Goal: Task Accomplishment & Management: Manage account settings

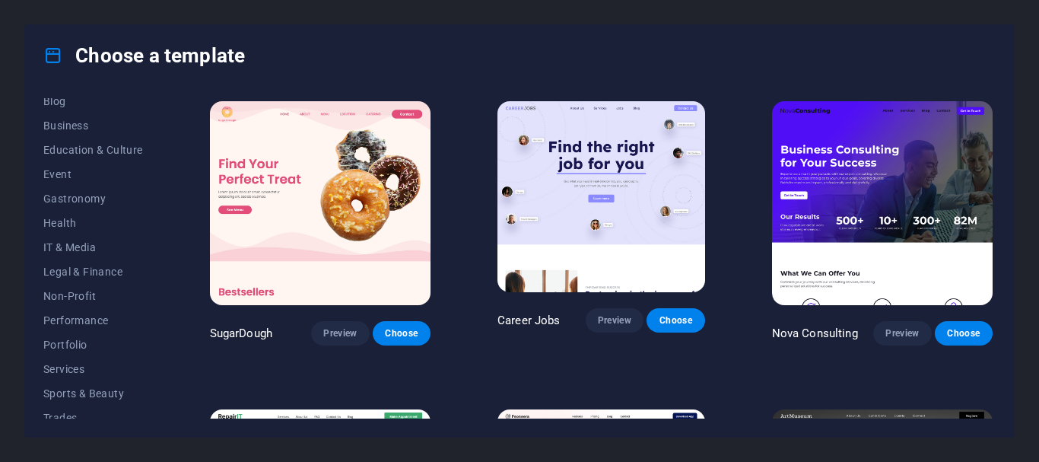
scroll to position [288, 0]
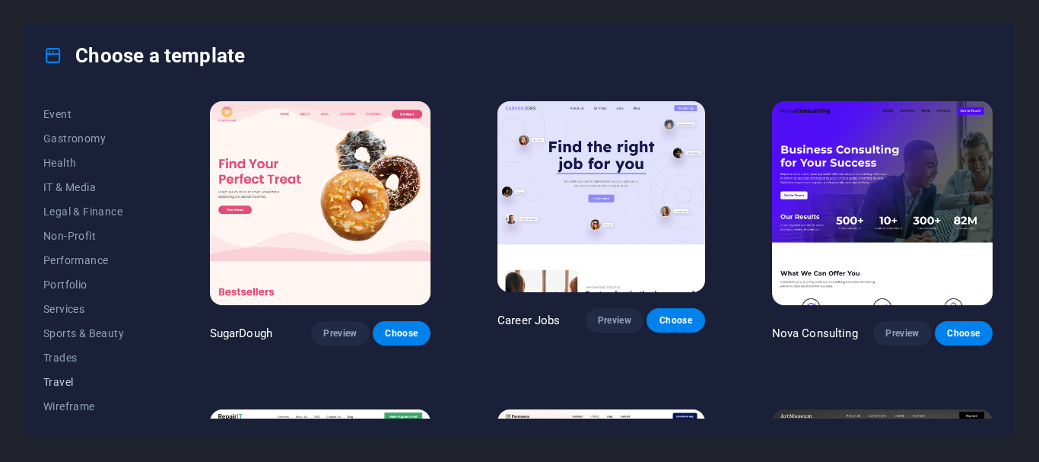
click at [51, 382] on span "Travel" at bounding box center [93, 382] width 100 height 12
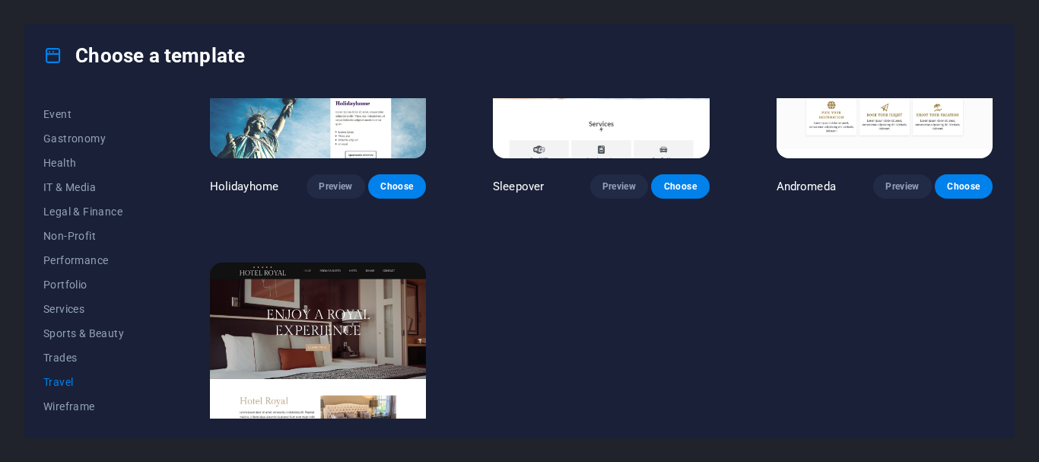
scroll to position [370, 0]
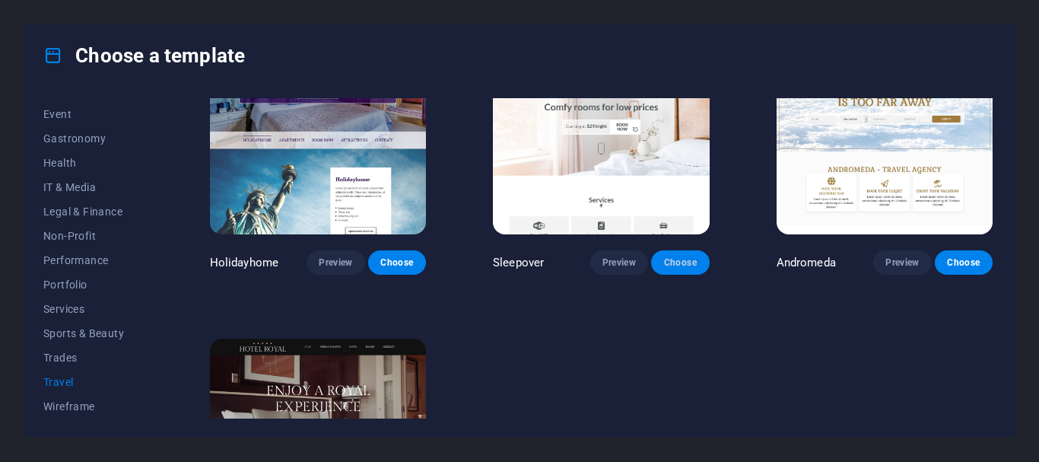
click at [680, 261] on span "Choose" at bounding box center [680, 262] width 33 height 12
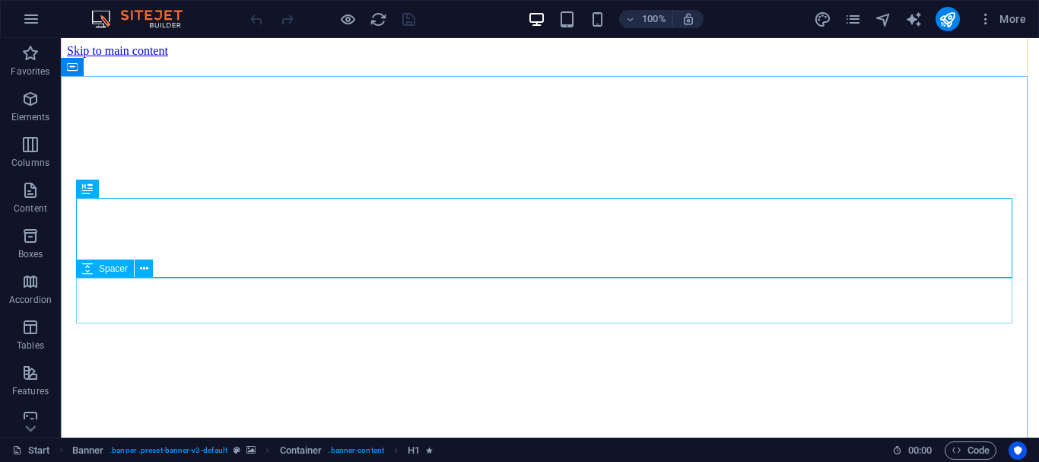
scroll to position [242, 0]
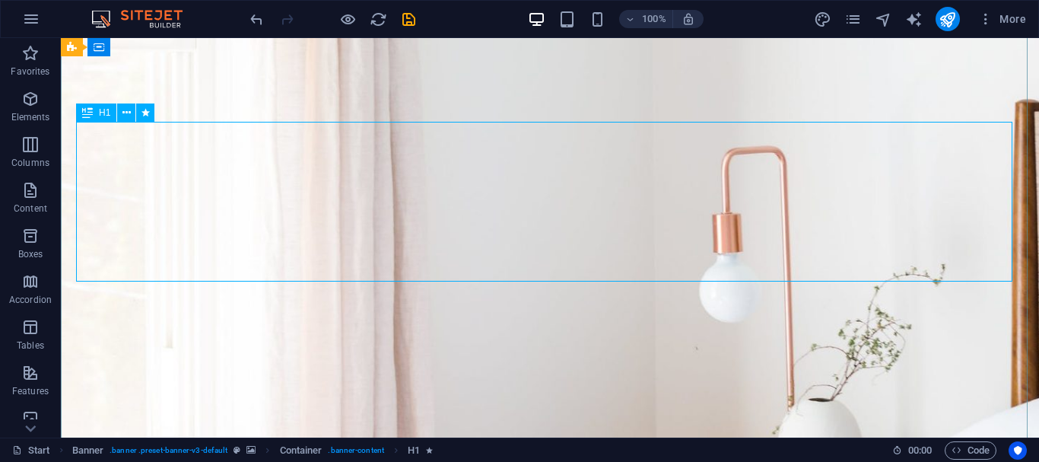
scroll to position [394, 0]
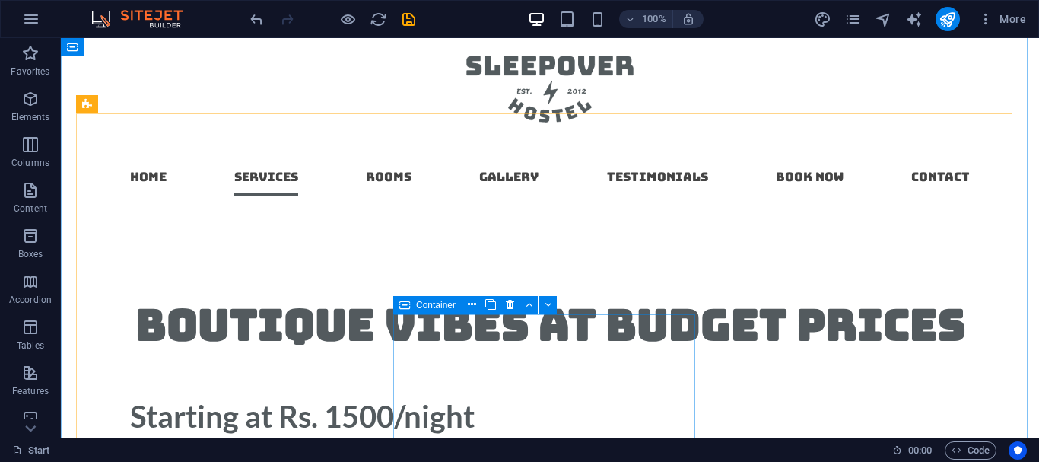
scroll to position [1155, 0]
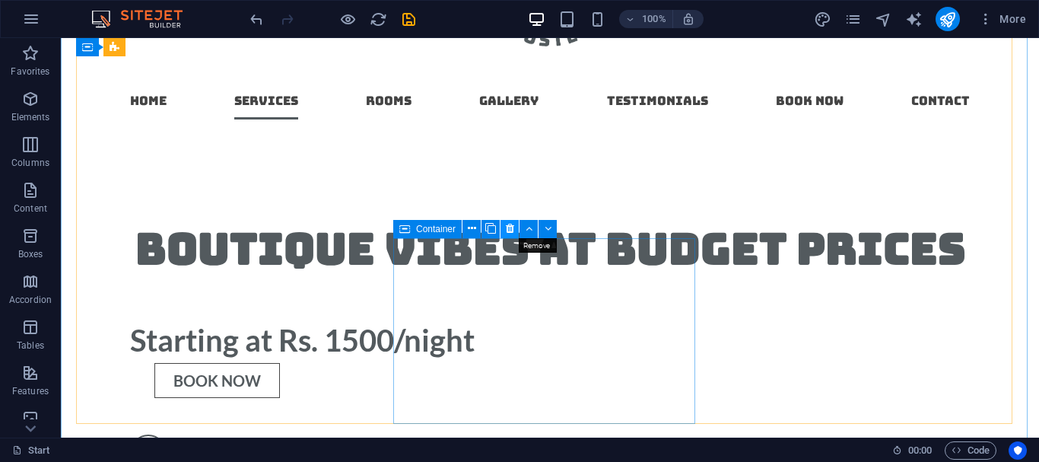
click at [514, 234] on icon at bounding box center [510, 229] width 8 height 16
click at [514, 228] on icon at bounding box center [510, 229] width 8 height 16
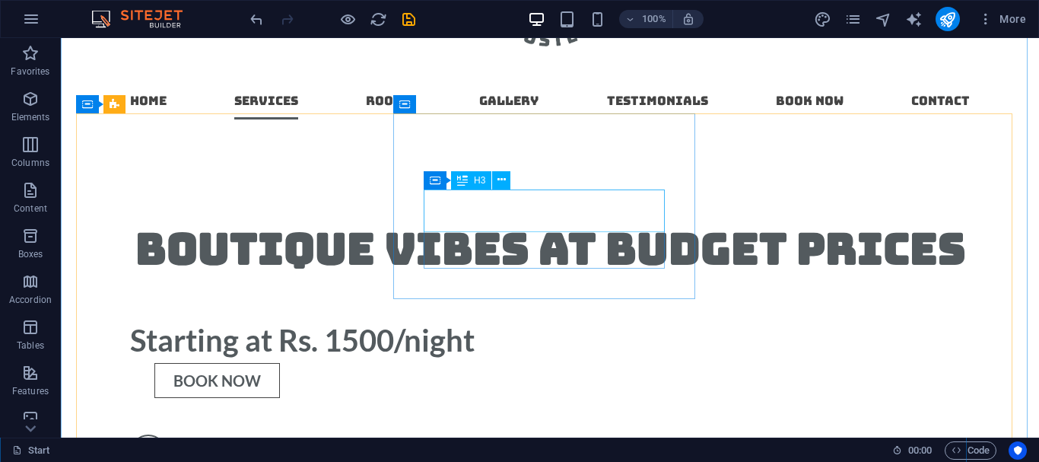
scroll to position [1003, 0]
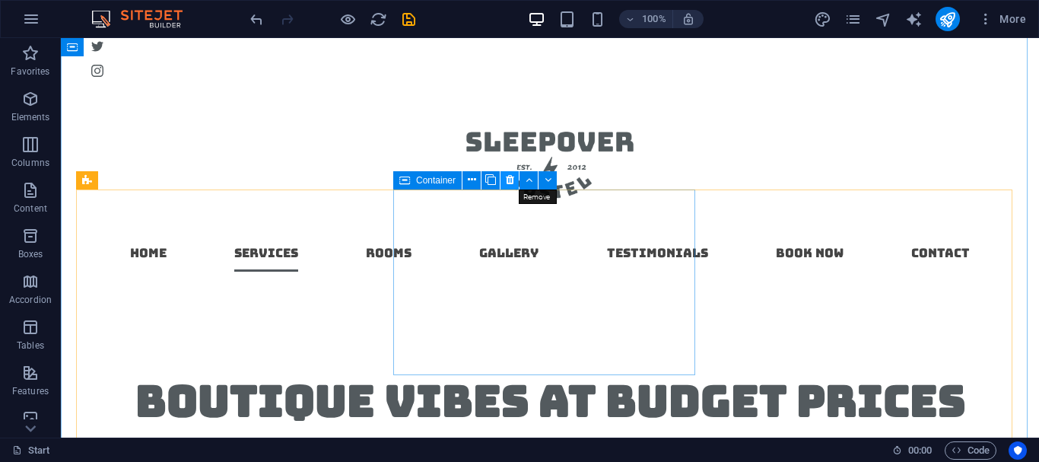
click at [514, 179] on icon at bounding box center [510, 180] width 8 height 16
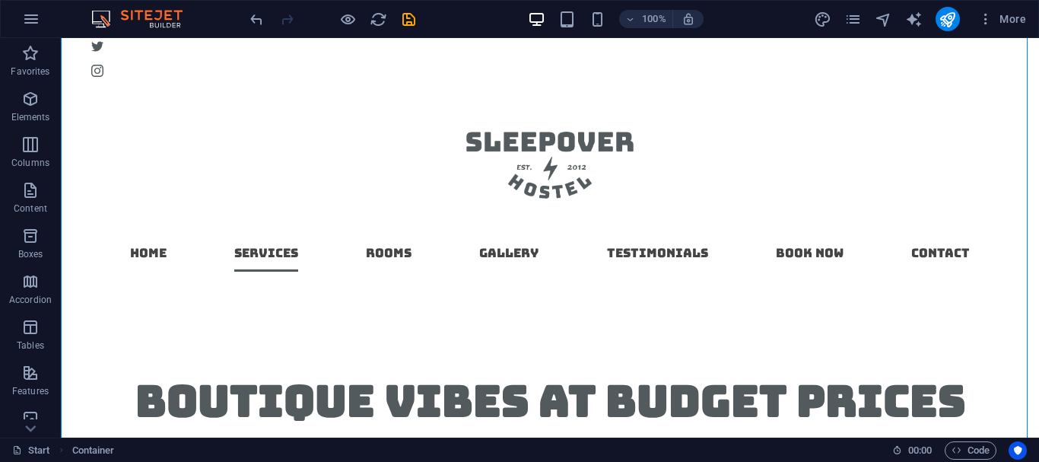
drag, startPoint x: 415, startPoint y: 195, endPoint x: 829, endPoint y: 212, distance: 414.3
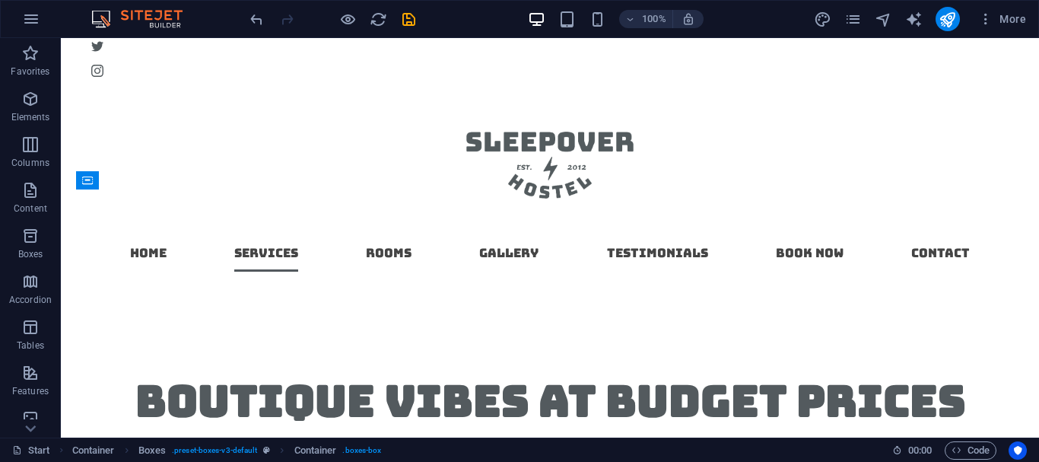
drag, startPoint x: 466, startPoint y: 220, endPoint x: 717, endPoint y: 252, distance: 252.4
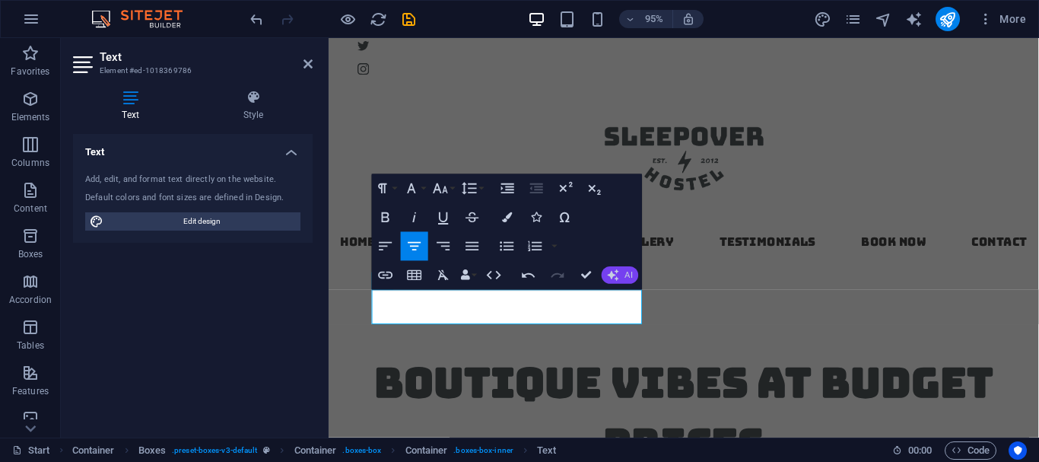
click at [626, 274] on span "AI" at bounding box center [630, 275] width 8 height 8
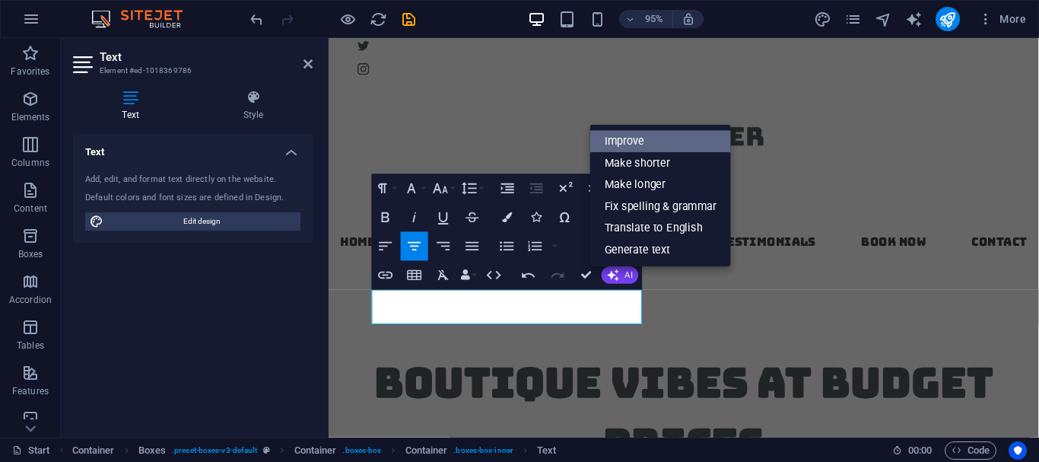
click at [621, 142] on link "Improve" at bounding box center [661, 142] width 141 height 22
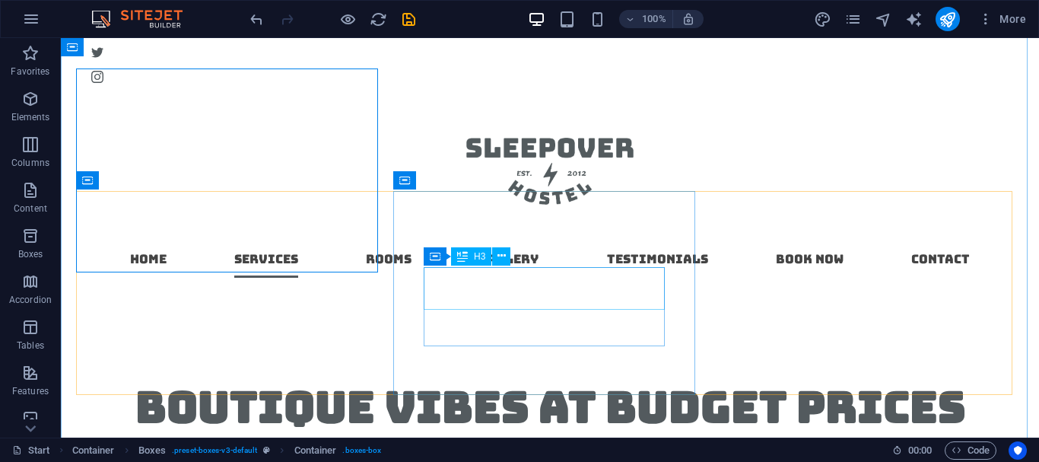
scroll to position [1003, 0]
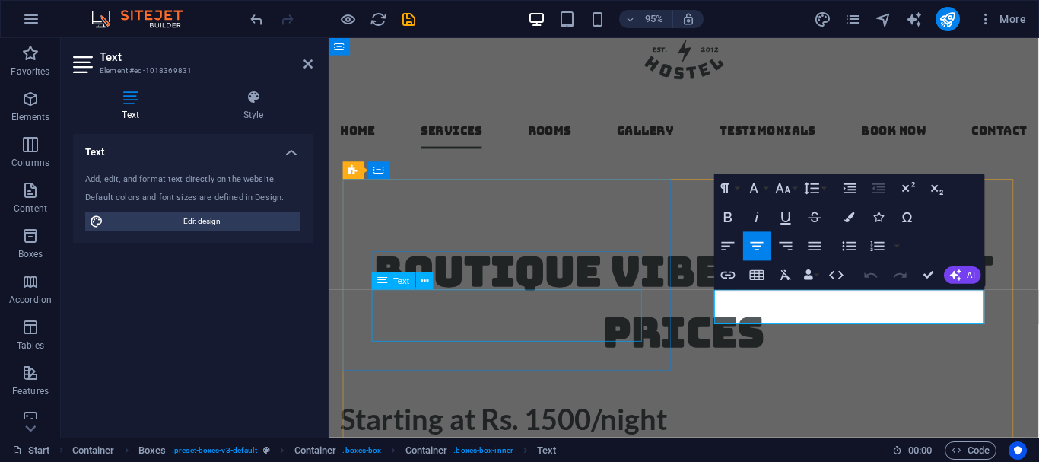
scroll to position [886, 0]
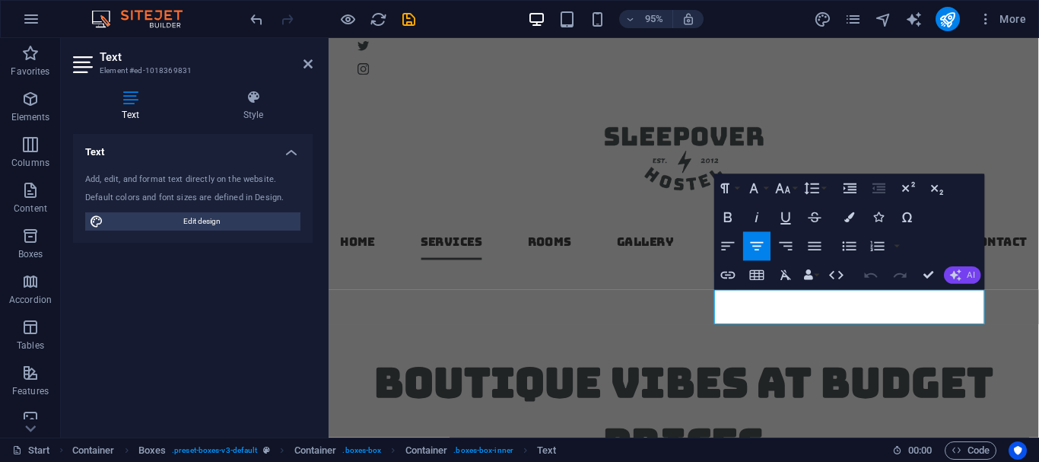
click at [966, 272] on button "AI" at bounding box center [962, 275] width 37 height 18
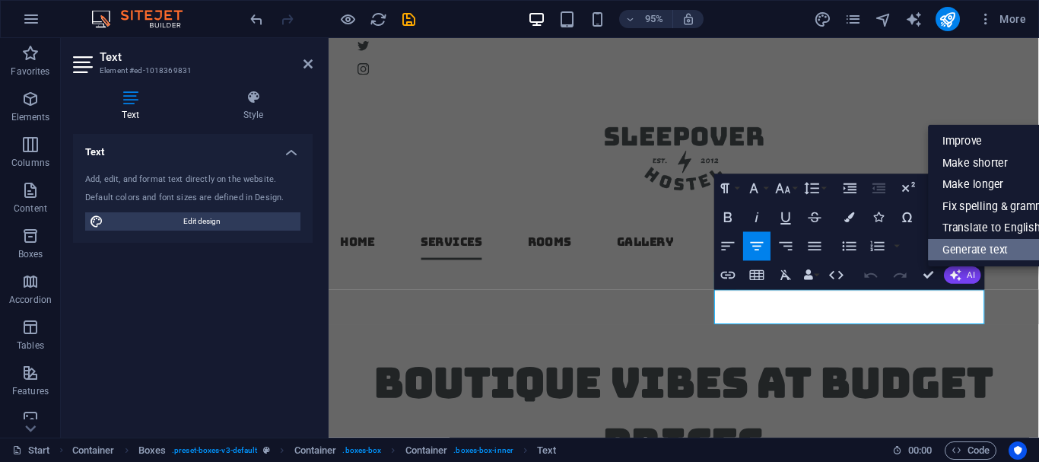
click at [963, 250] on link "Generate text" at bounding box center [998, 250] width 141 height 22
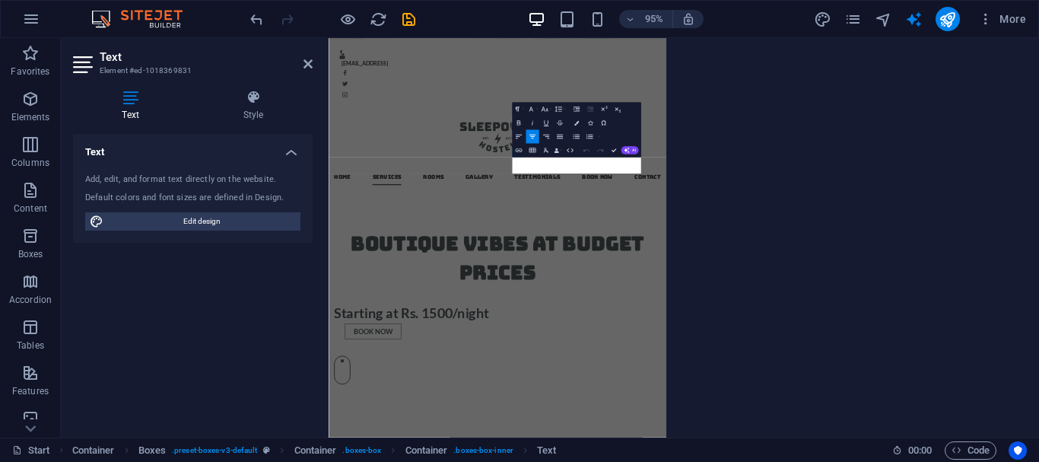
select select "English"
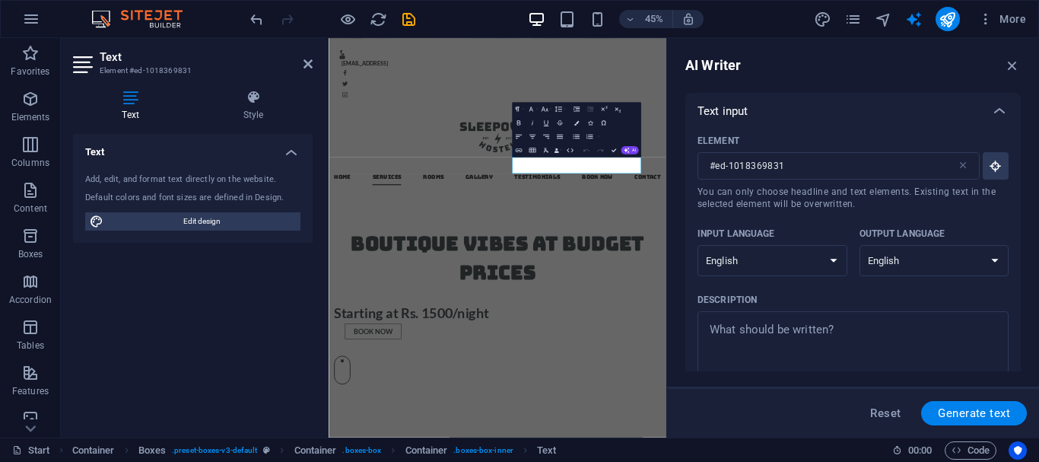
scroll to position [979, 0]
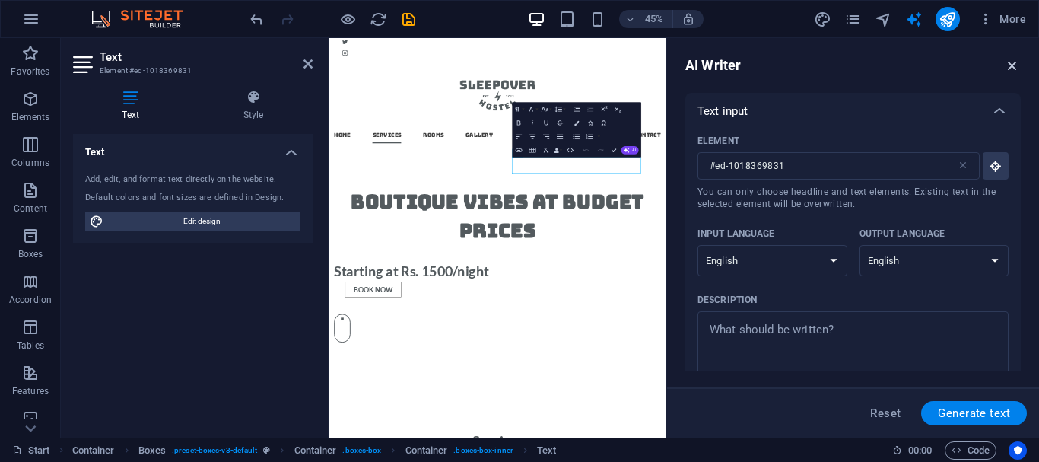
click at [1009, 65] on icon "button" at bounding box center [1012, 65] width 17 height 17
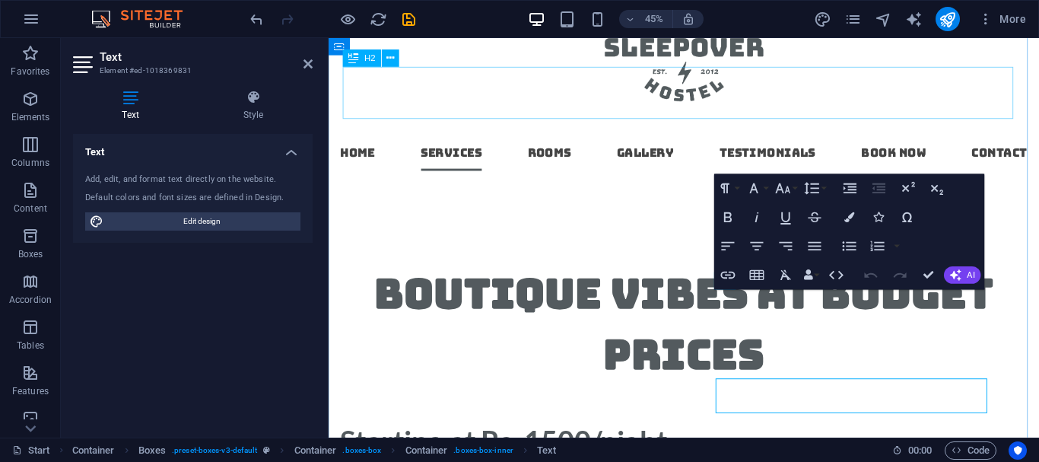
scroll to position [886, 0]
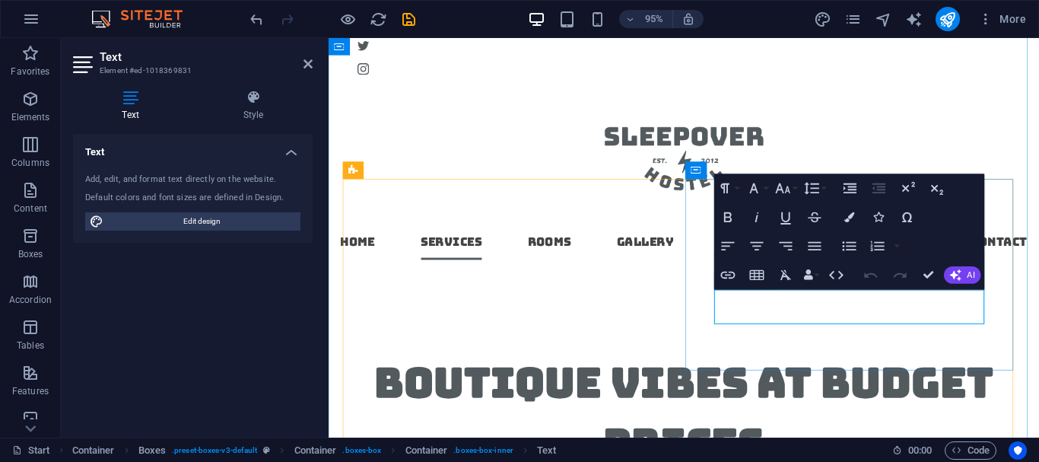
click at [981, 269] on button "AI" at bounding box center [962, 275] width 37 height 18
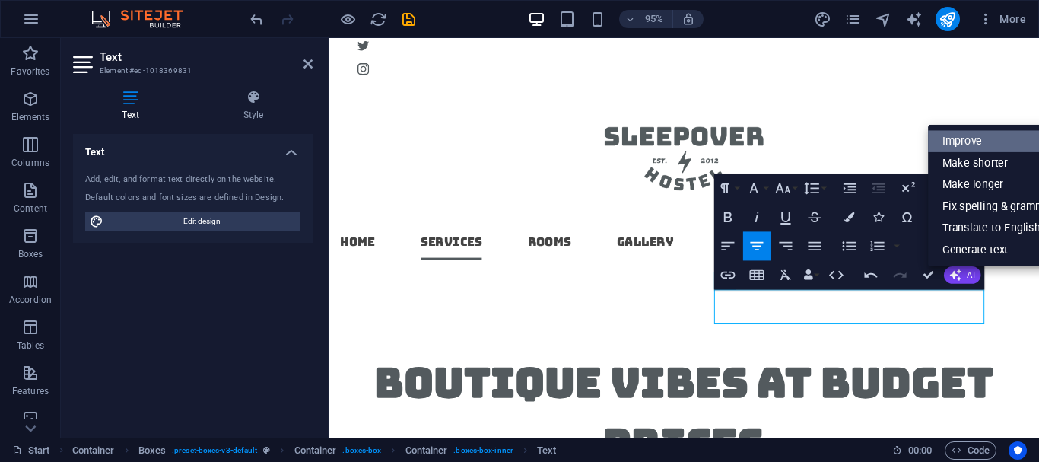
click at [970, 142] on link "Improve" at bounding box center [998, 142] width 141 height 22
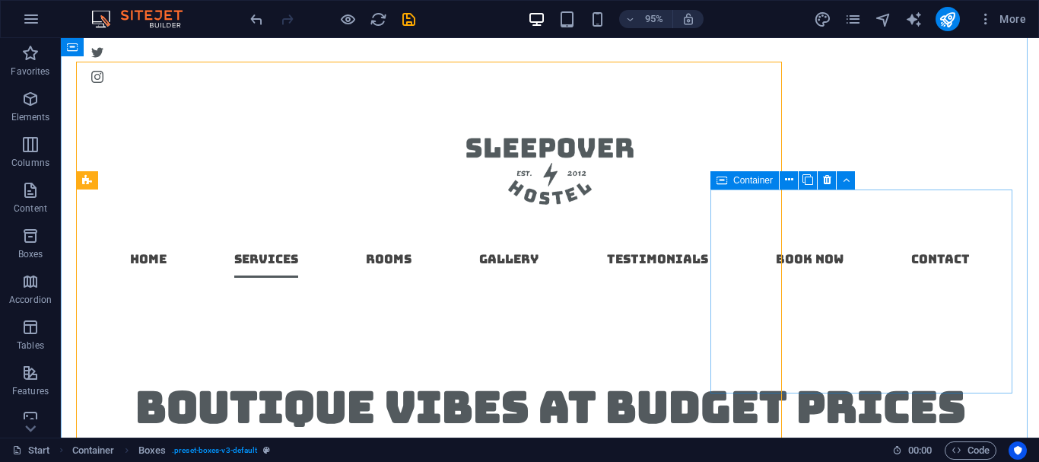
scroll to position [1003, 0]
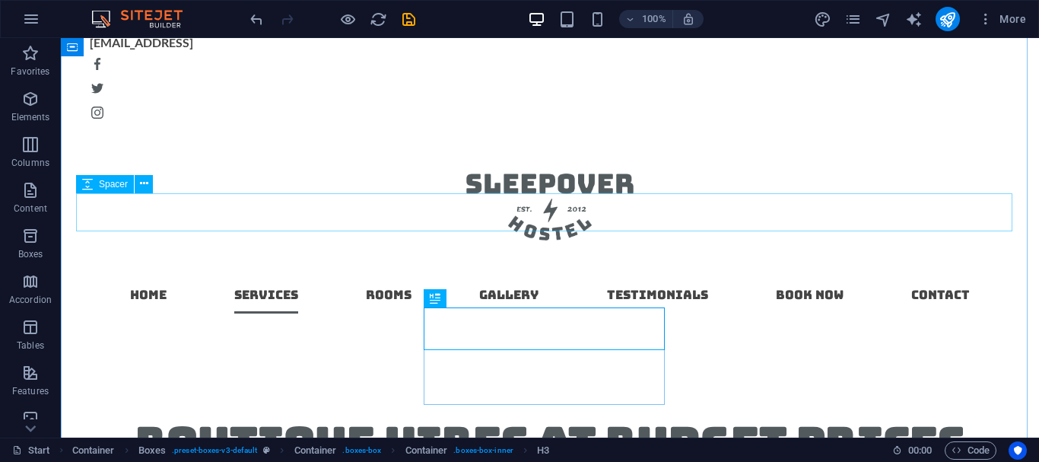
scroll to position [1037, 0]
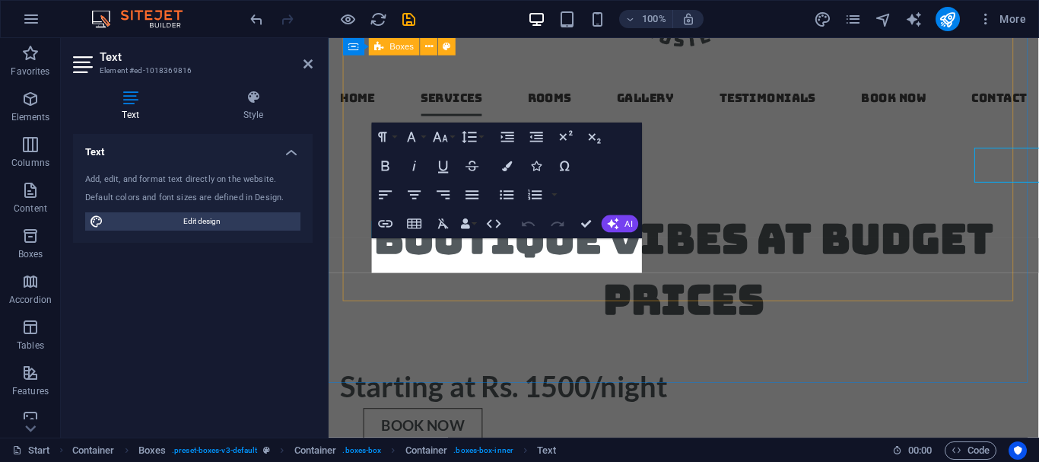
scroll to position [1157, 0]
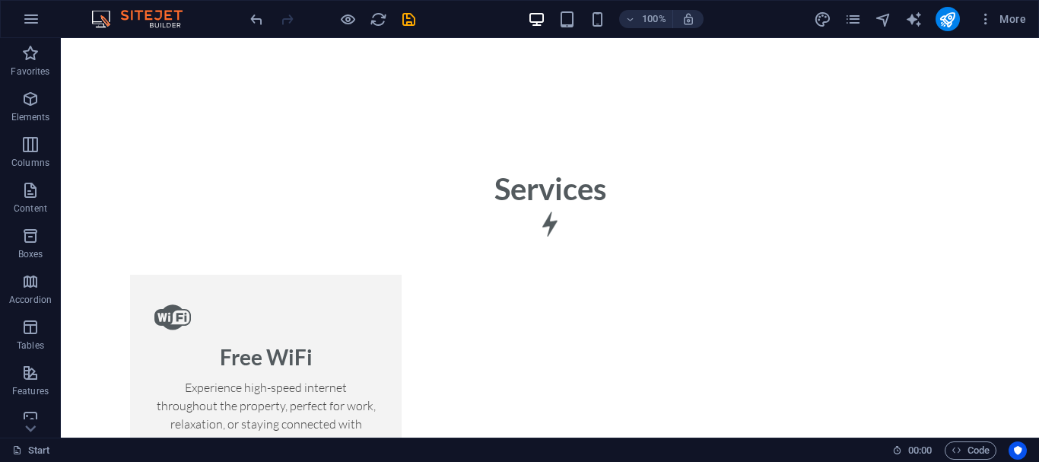
scroll to position [1606, 0]
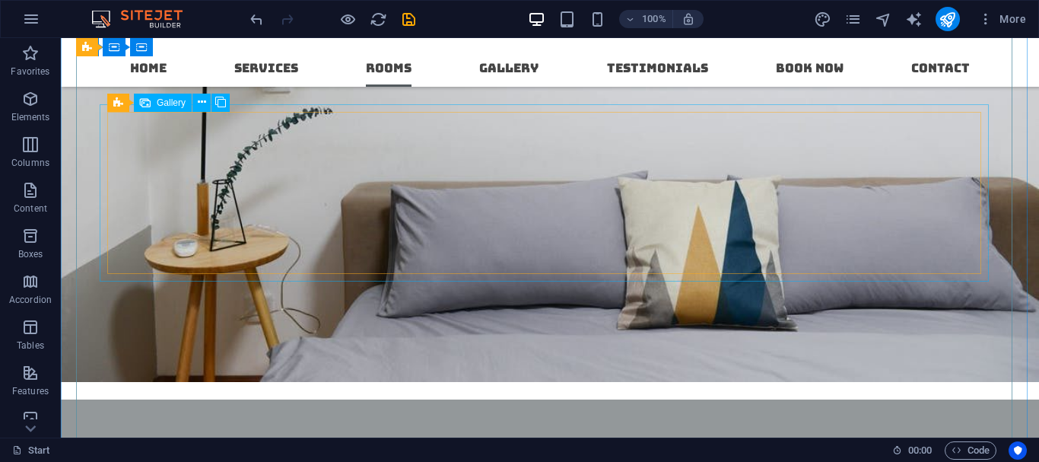
scroll to position [2224, 0]
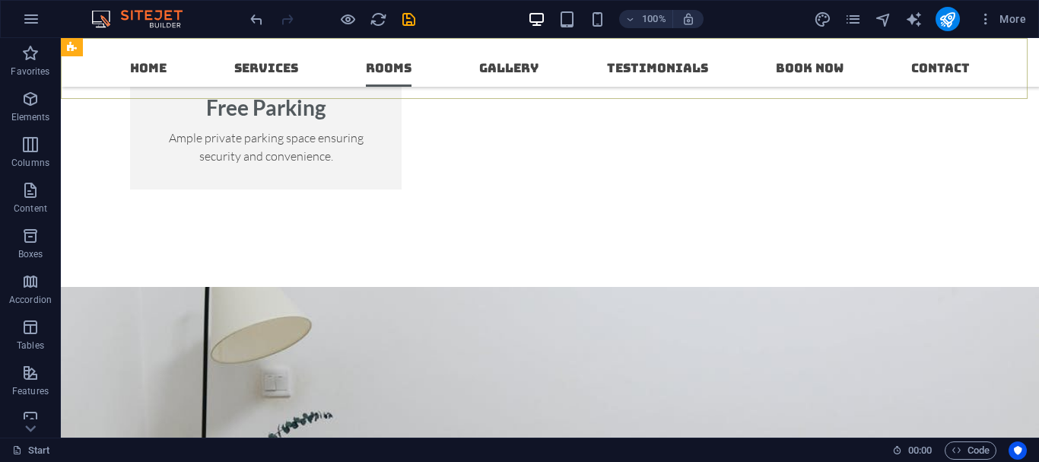
click at [352, 78] on nav "Home Services Rooms Gallery Testimonials Book now Contact" at bounding box center [550, 62] width 864 height 49
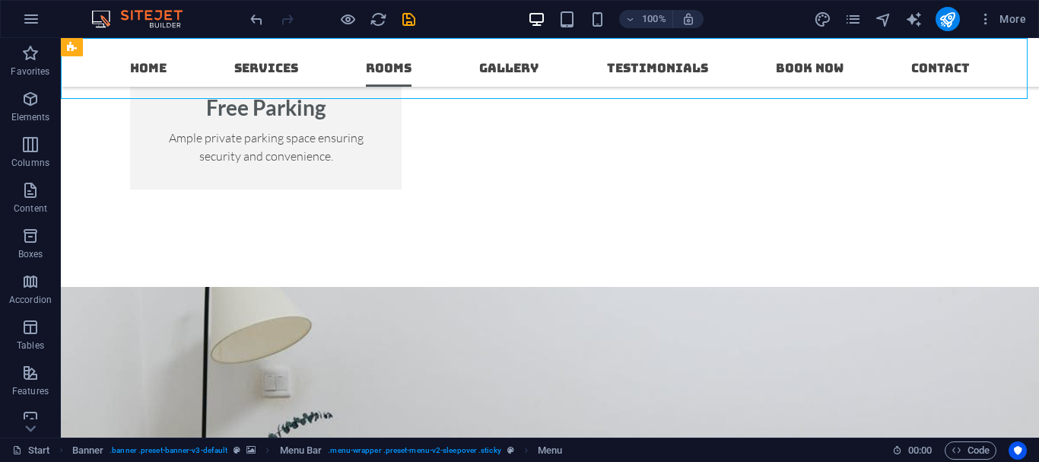
click at [352, 78] on nav "Home Services Rooms Gallery Testimonials Book now Contact" at bounding box center [550, 62] width 864 height 49
select select
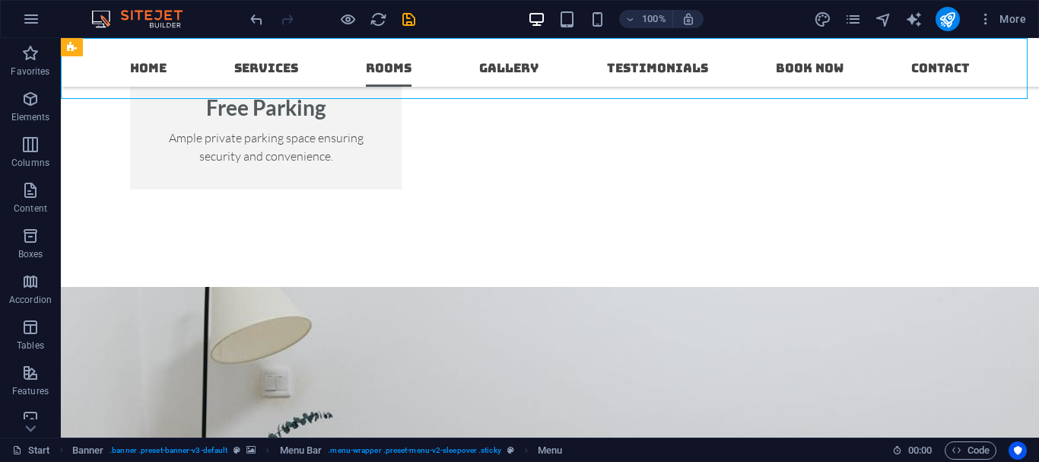
select select
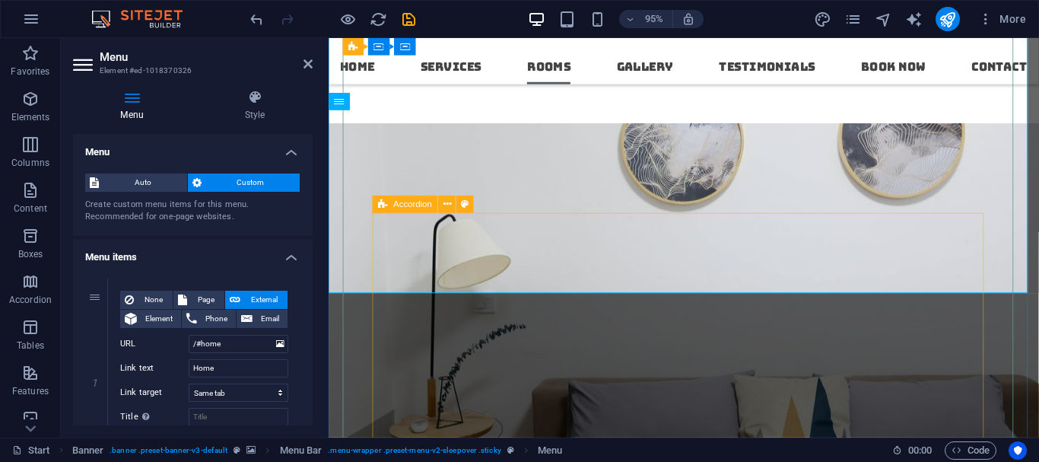
scroll to position [2308, 0]
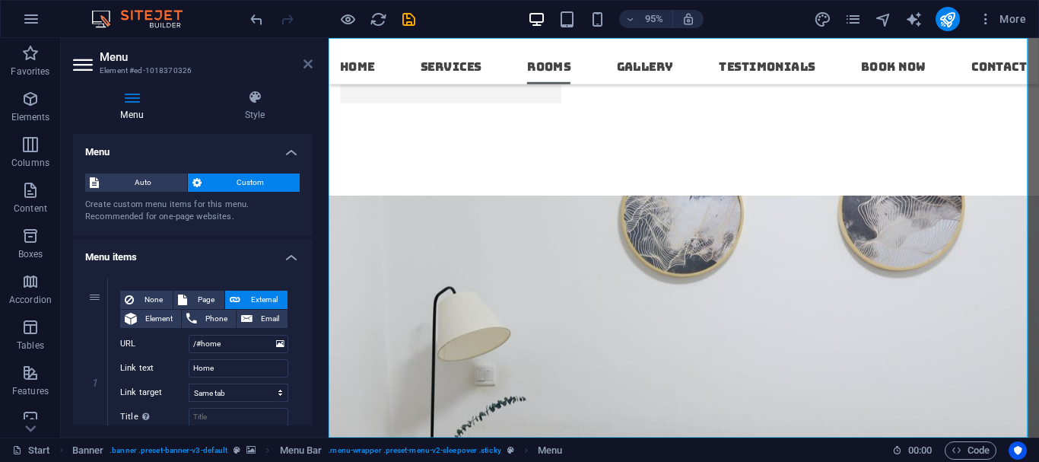
drag, startPoint x: 306, startPoint y: 68, endPoint x: 244, endPoint y: 30, distance: 73.1
click at [306, 68] on icon at bounding box center [308, 64] width 9 height 12
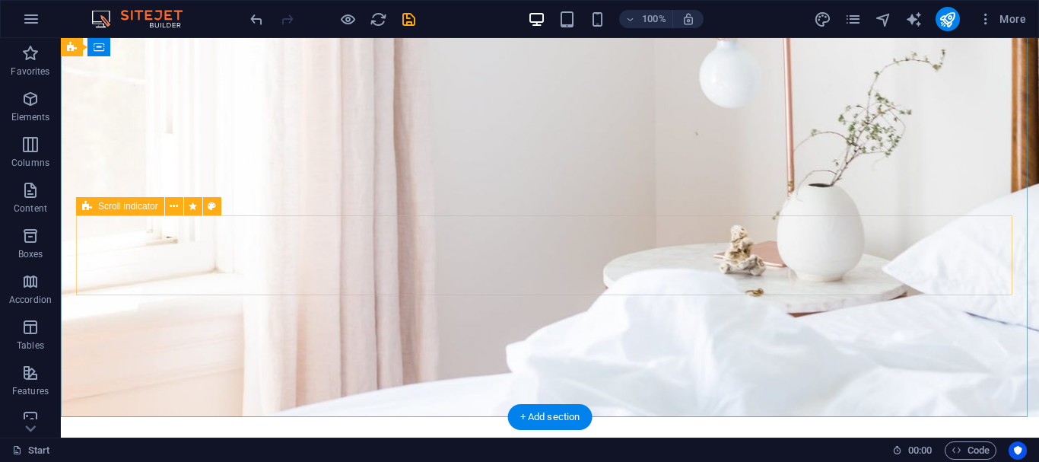
scroll to position [609, 0]
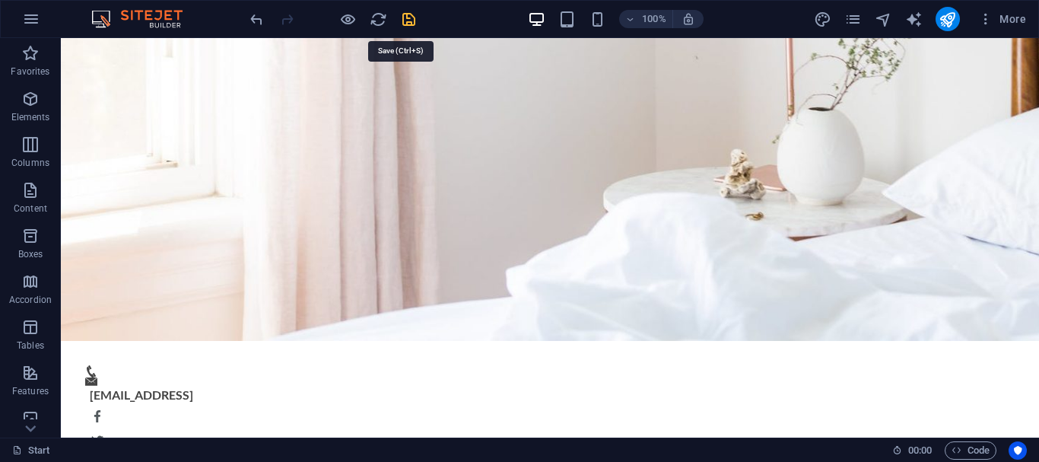
click at [406, 23] on icon "save" at bounding box center [409, 20] width 18 height 18
checkbox input "false"
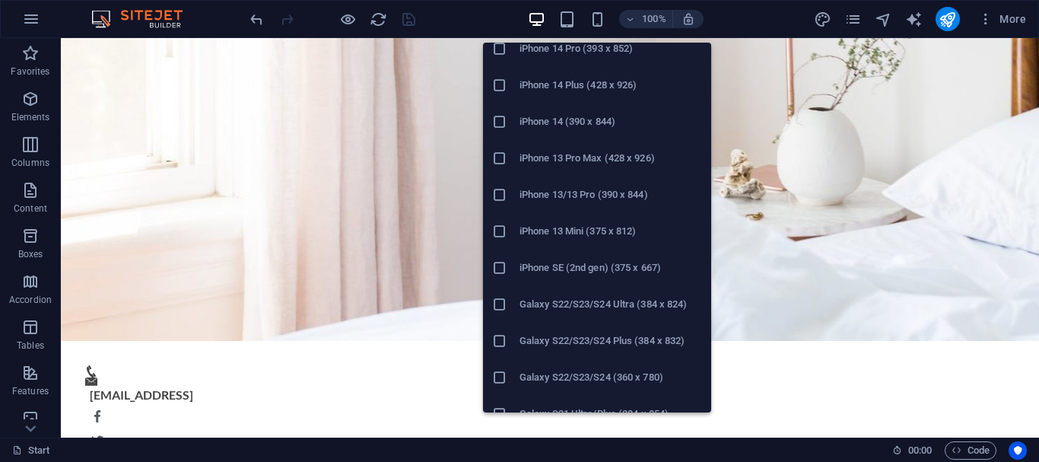
scroll to position [380, 0]
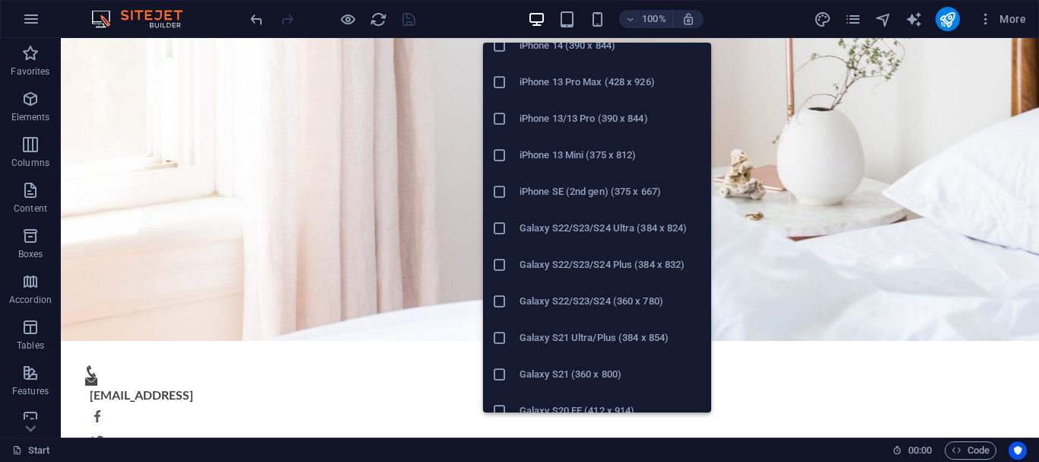
click at [563, 218] on li "Galaxy S22/S23/S24 Ultra (384 x 824)" at bounding box center [597, 228] width 228 height 37
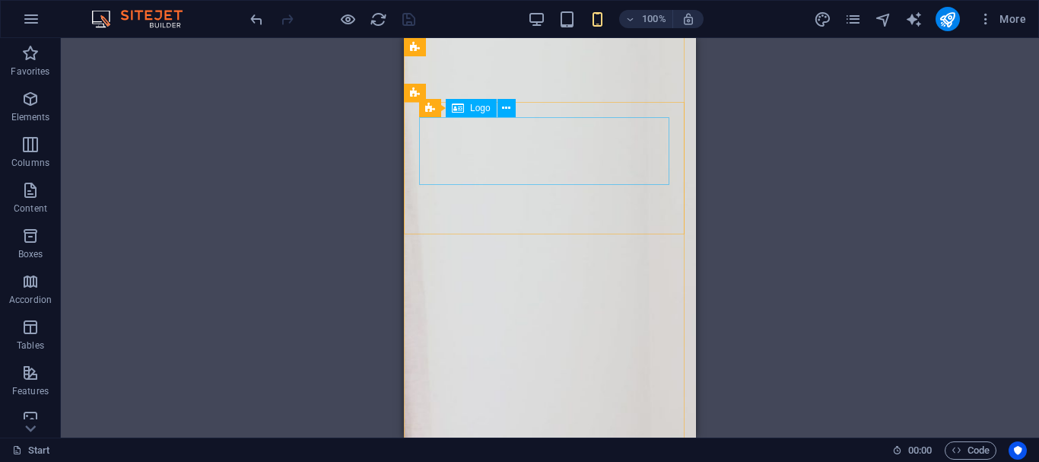
scroll to position [0, 0]
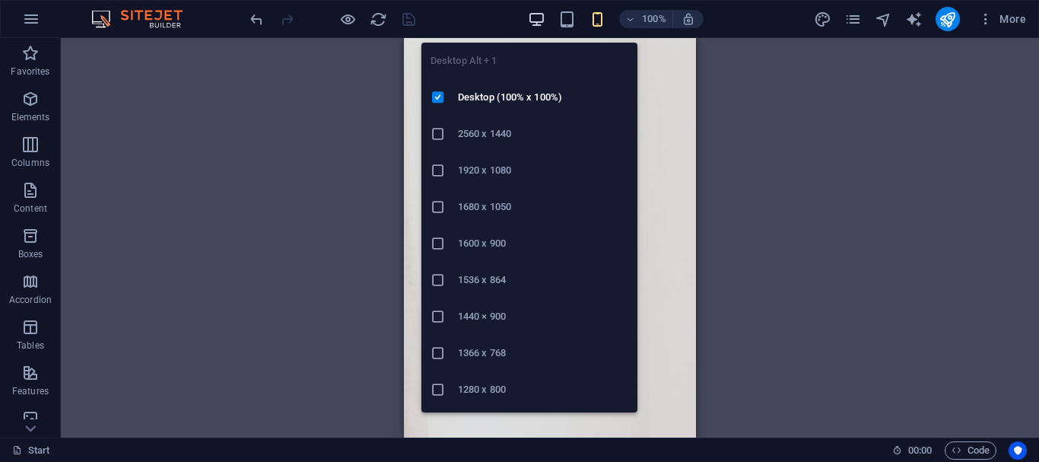
click at [545, 21] on icon "button" at bounding box center [537, 20] width 18 height 18
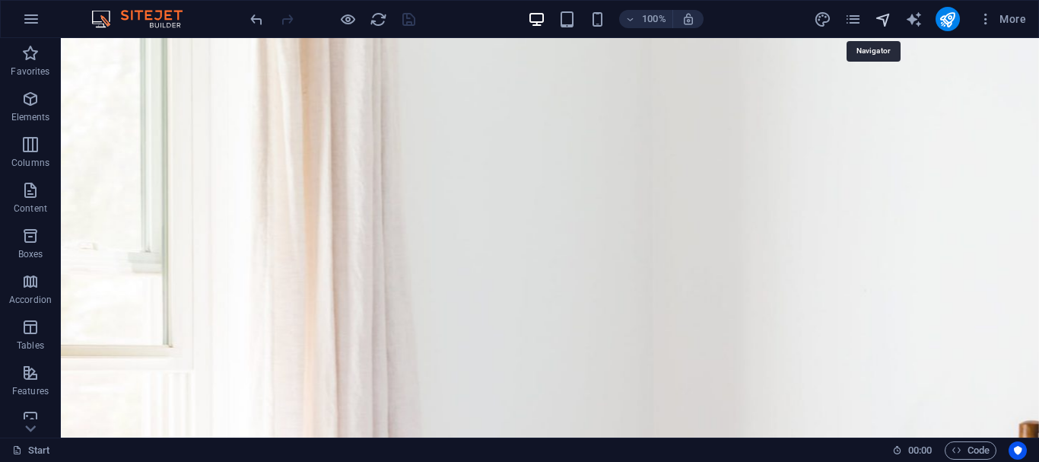
click at [885, 23] on icon "navigator" at bounding box center [884, 20] width 18 height 18
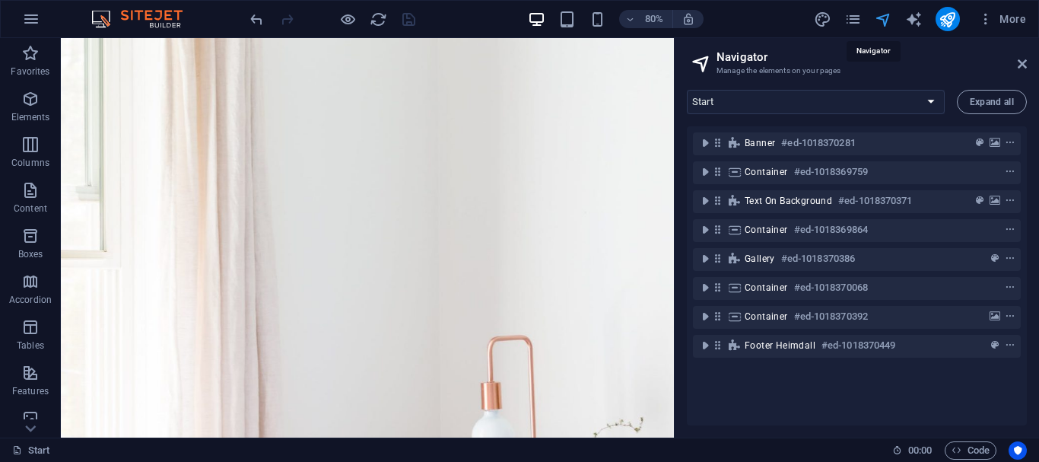
click at [890, 20] on icon "navigator" at bounding box center [884, 20] width 18 height 18
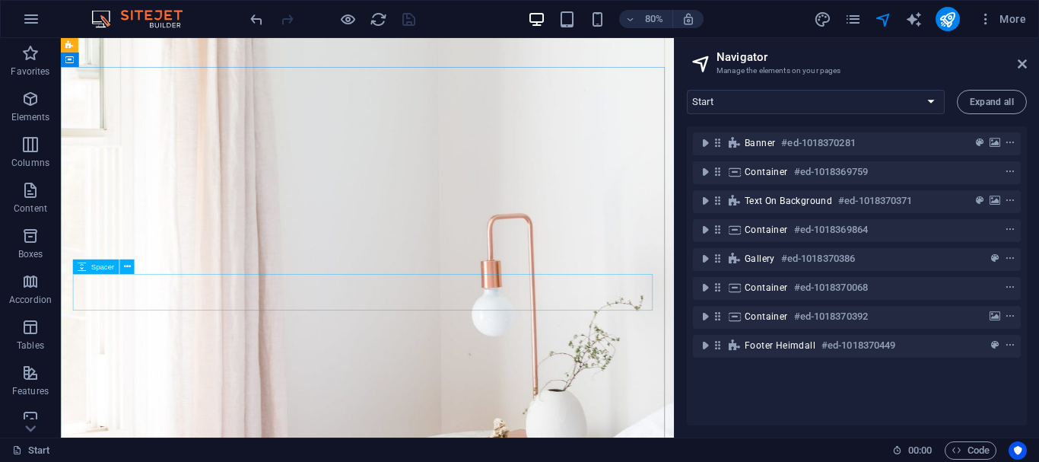
scroll to position [304, 0]
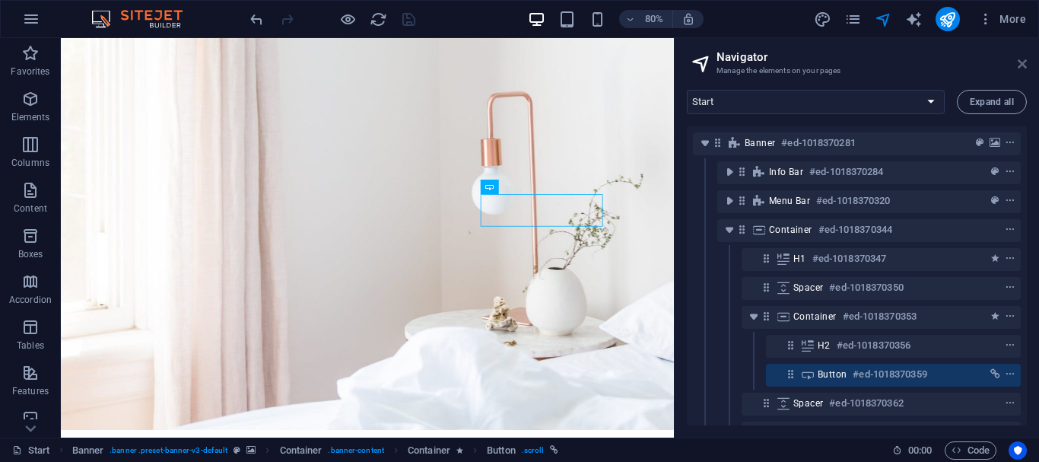
drag, startPoint x: 1017, startPoint y: 61, endPoint x: 915, endPoint y: 20, distance: 110.6
click at [1018, 61] on icon at bounding box center [1022, 64] width 9 height 12
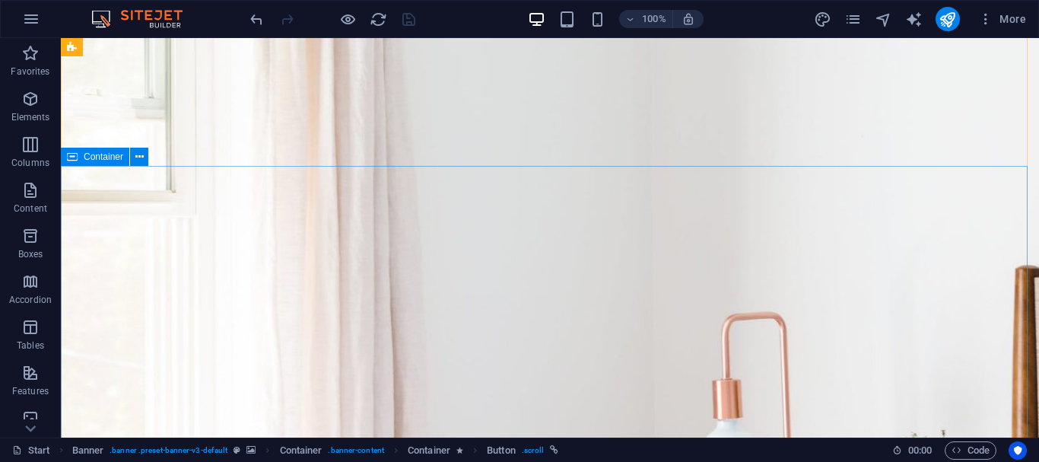
scroll to position [0, 0]
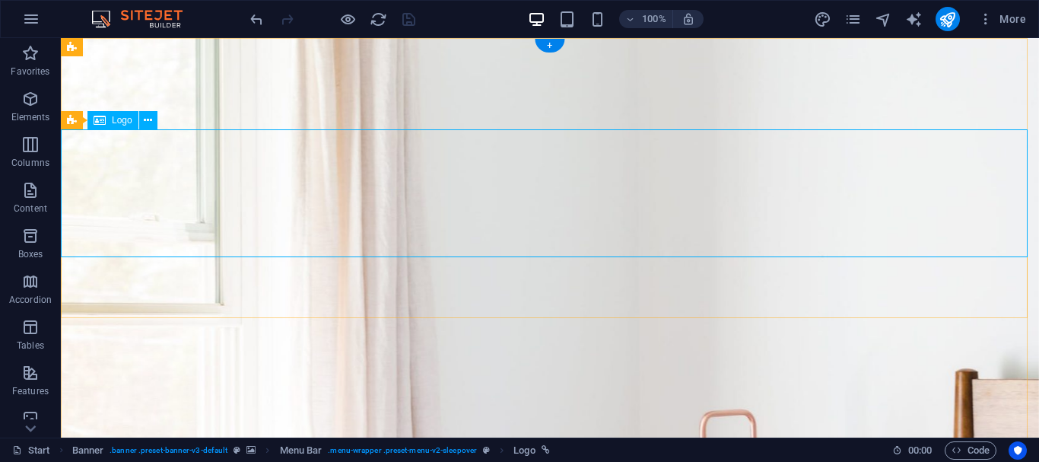
select select "px"
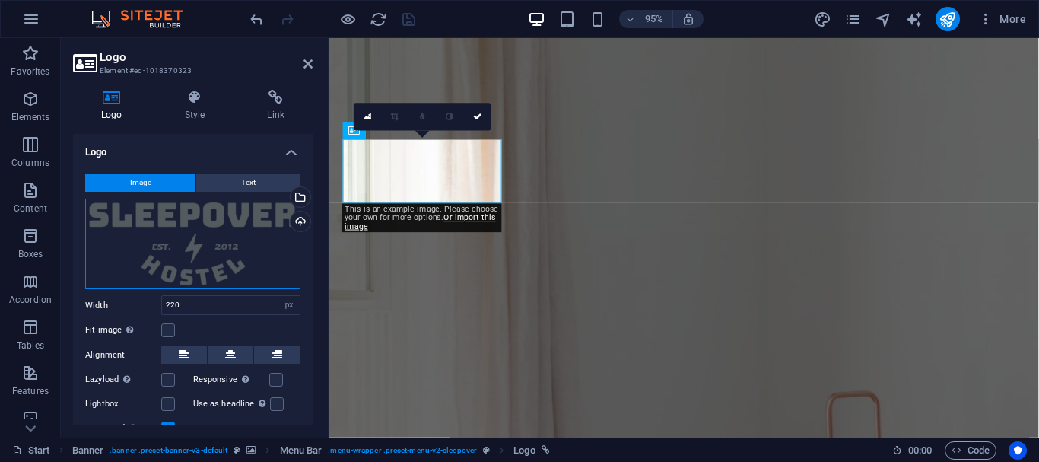
click at [201, 248] on div "Drag files here, click to choose files or select files from Files or our free s…" at bounding box center [192, 244] width 215 height 91
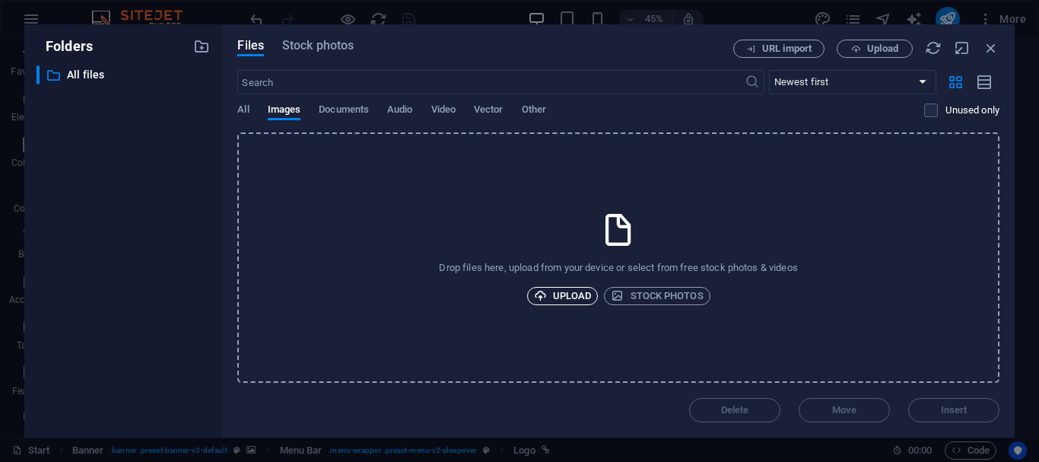
click at [544, 291] on span "Upload" at bounding box center [563, 296] width 58 height 18
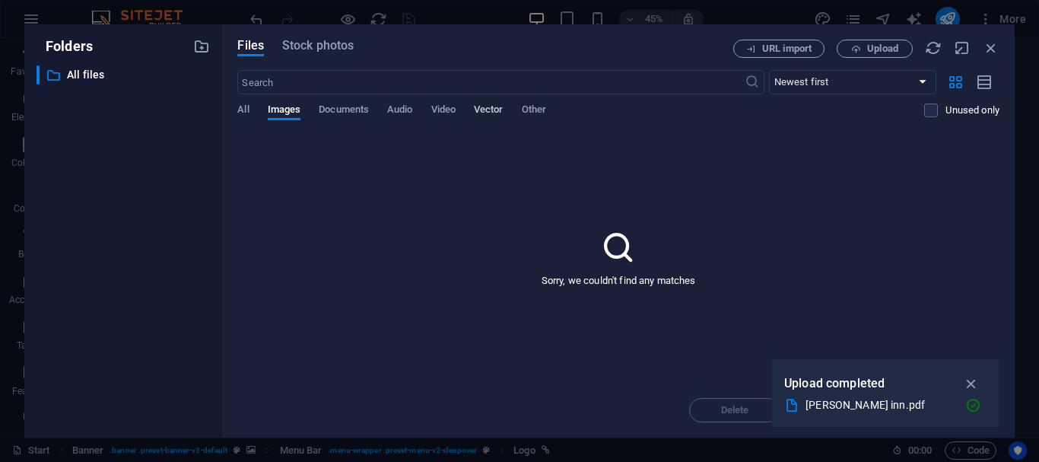
click at [495, 108] on span "Vector" at bounding box center [489, 110] width 30 height 21
click at [534, 104] on div "All Images Documents Audio Video Vector Other" at bounding box center [580, 117] width 687 height 29
click at [237, 109] on div "Files Stock photos URL import Upload ​ Newest first Oldest first Name (A-Z) Nam…" at bounding box center [618, 230] width 793 height 413
click at [237, 108] on span "All" at bounding box center [242, 110] width 11 height 21
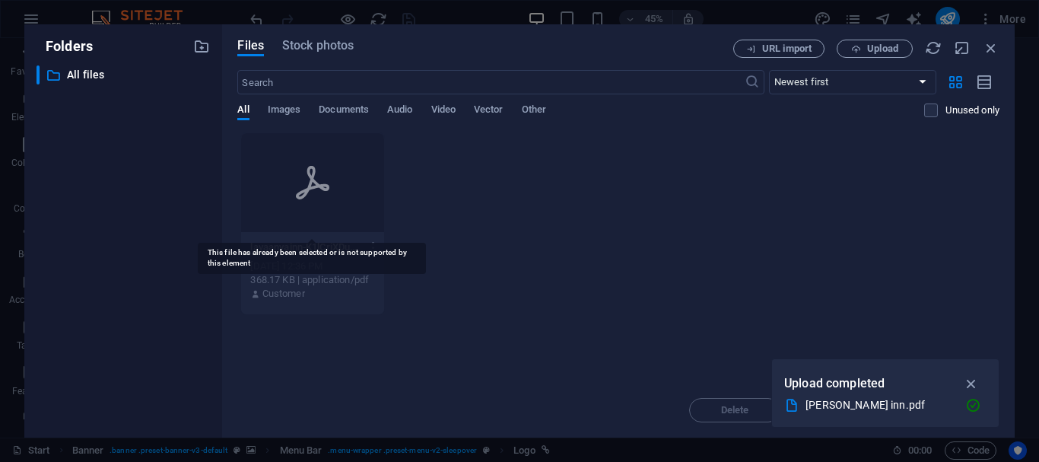
click at [298, 189] on icon at bounding box center [312, 182] width 37 height 37
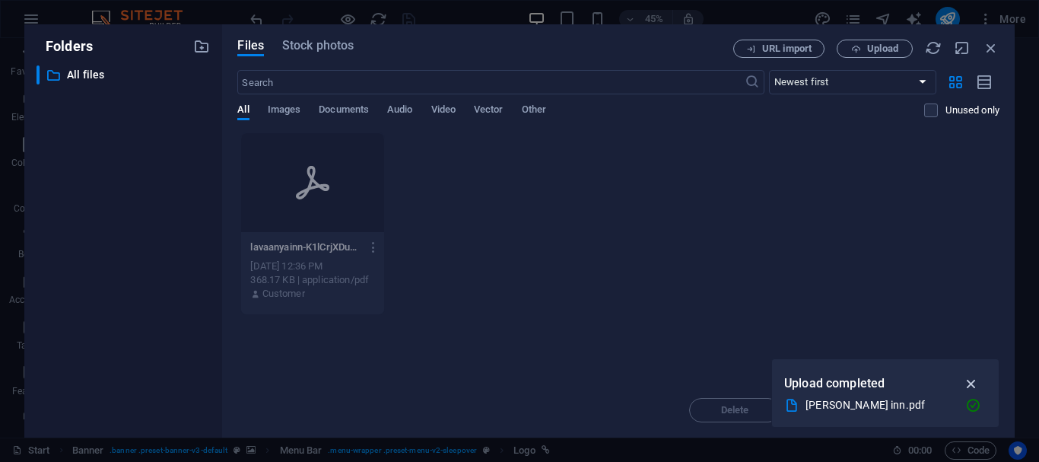
click at [972, 379] on icon "button" at bounding box center [972, 383] width 18 height 17
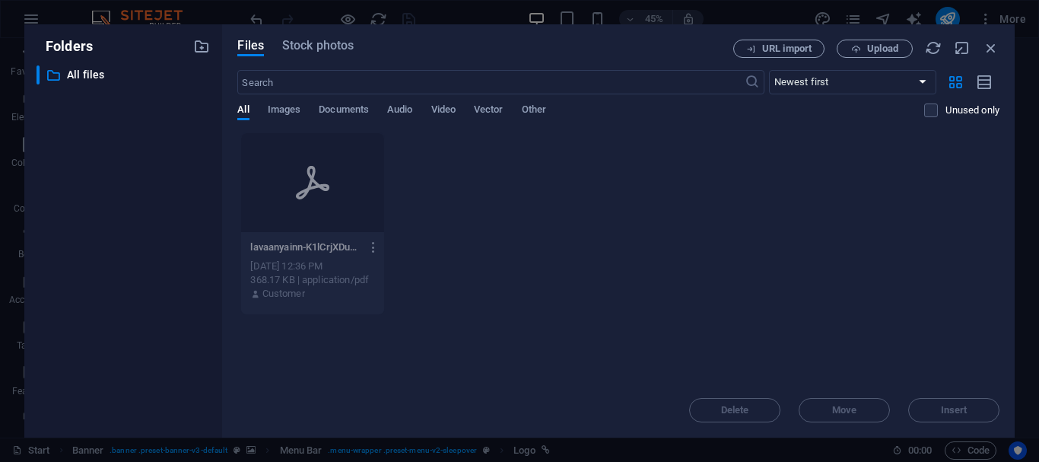
click at [377, 248] on icon "button" at bounding box center [374, 247] width 14 height 14
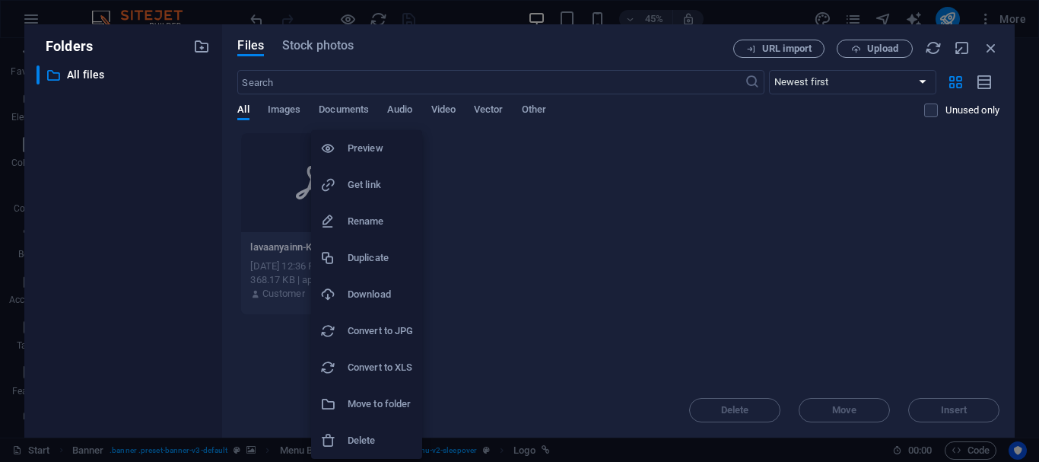
click at [379, 153] on h6 "Preview" at bounding box center [380, 148] width 65 height 18
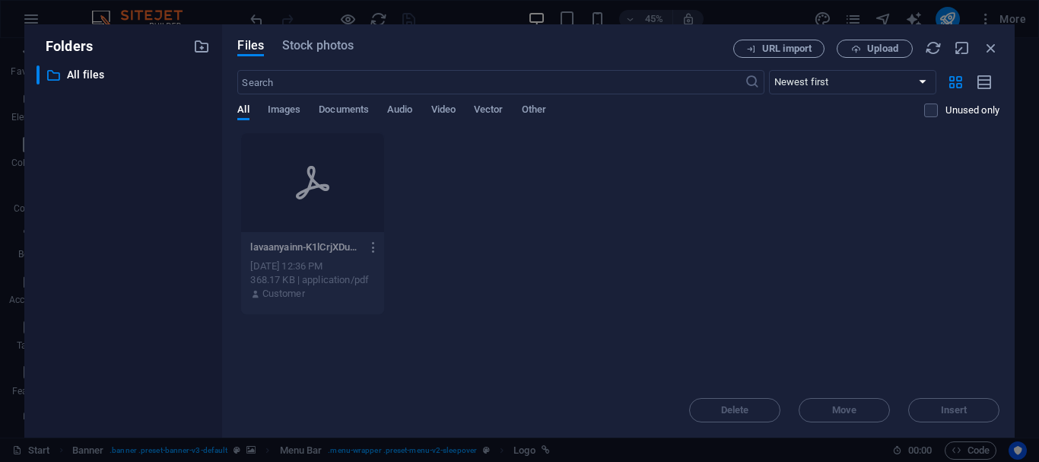
click at [374, 250] on icon "button" at bounding box center [374, 247] width 14 height 14
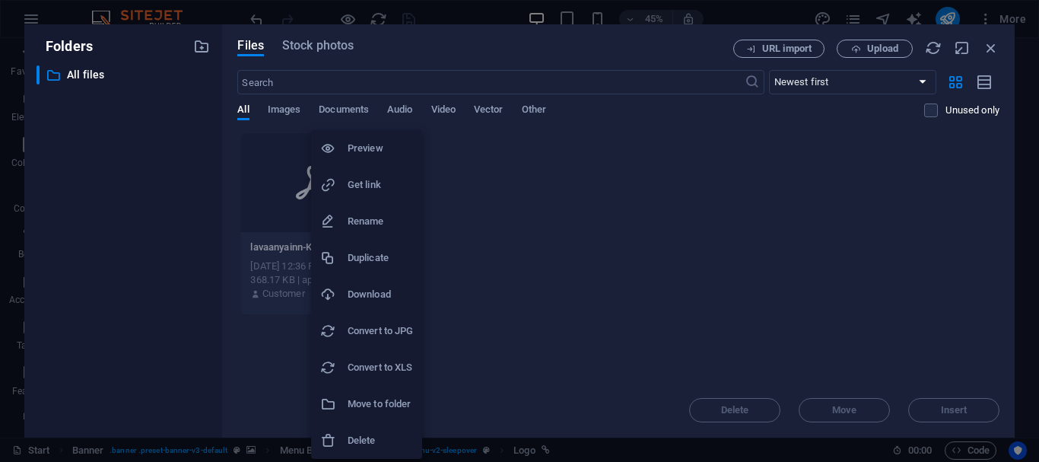
click at [377, 333] on h6 "Convert to JPG" at bounding box center [380, 331] width 65 height 18
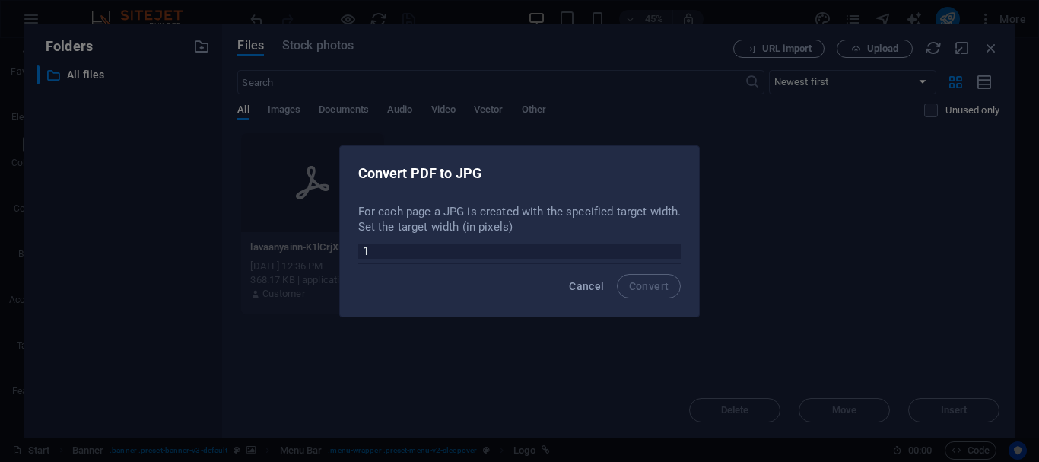
click at [673, 249] on input "1" at bounding box center [519, 251] width 323 height 15
click at [673, 249] on input "15" at bounding box center [519, 251] width 323 height 15
click at [673, 249] on input "16" at bounding box center [519, 251] width 323 height 15
click at [673, 249] on input "17" at bounding box center [519, 251] width 323 height 15
click at [673, 249] on input "18" at bounding box center [519, 251] width 323 height 15
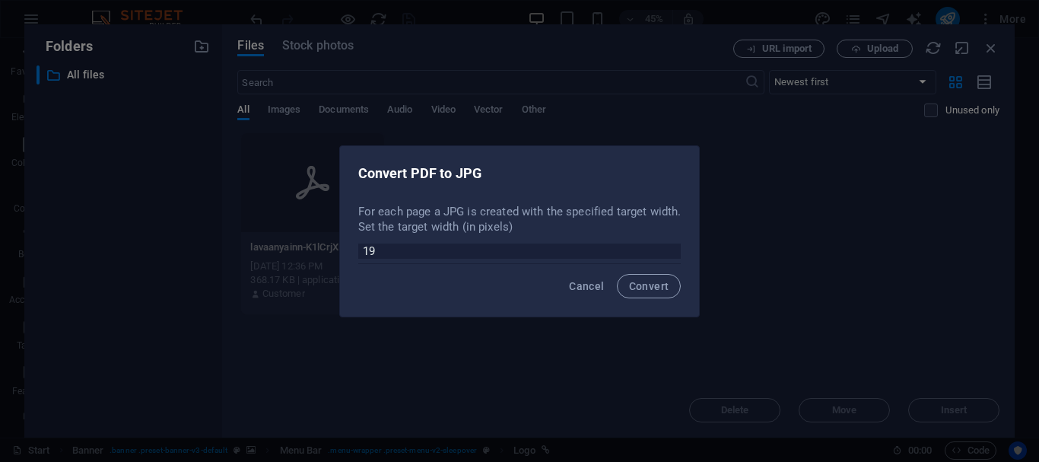
click at [673, 249] on input "19" at bounding box center [519, 251] width 323 height 15
type input "20"
click at [673, 249] on input "20" at bounding box center [519, 251] width 323 height 15
click at [648, 286] on span "Convert" at bounding box center [649, 286] width 40 height 12
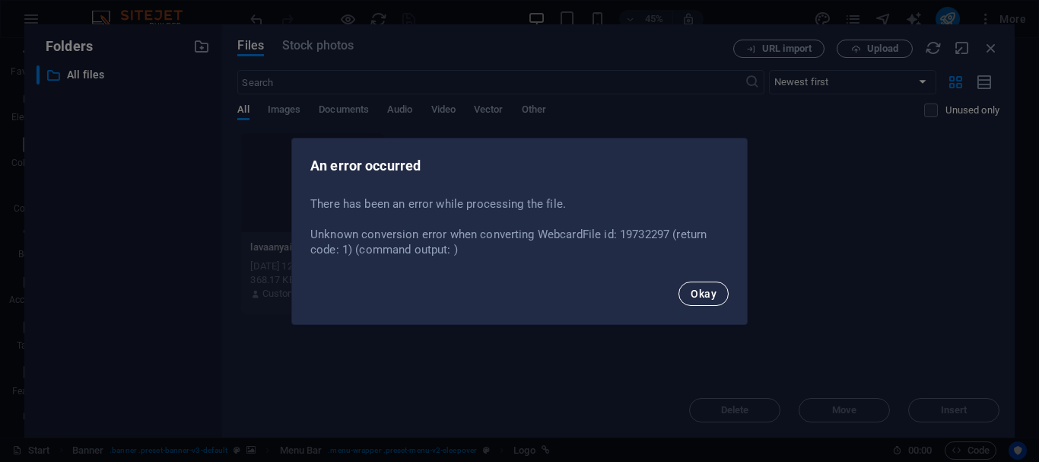
click at [686, 290] on button "Okay" at bounding box center [704, 294] width 50 height 24
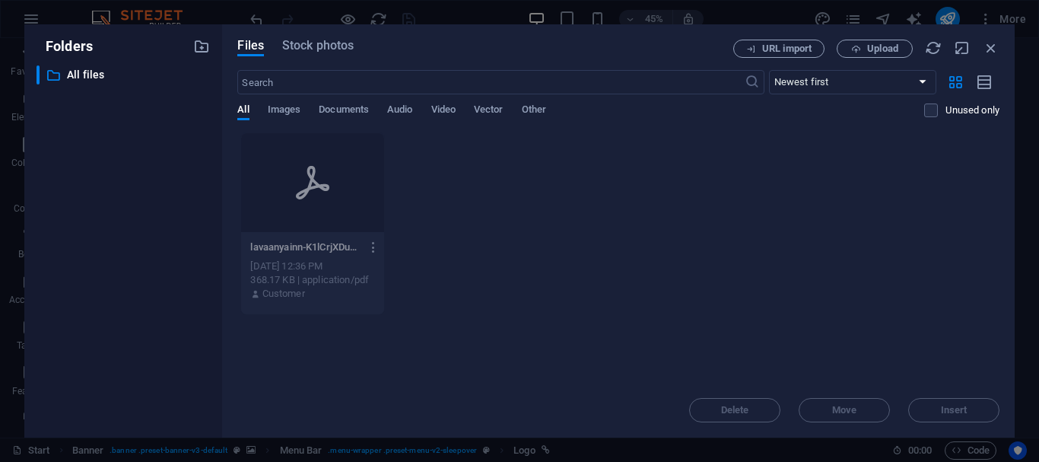
click at [371, 246] on icon "button" at bounding box center [374, 247] width 14 height 14
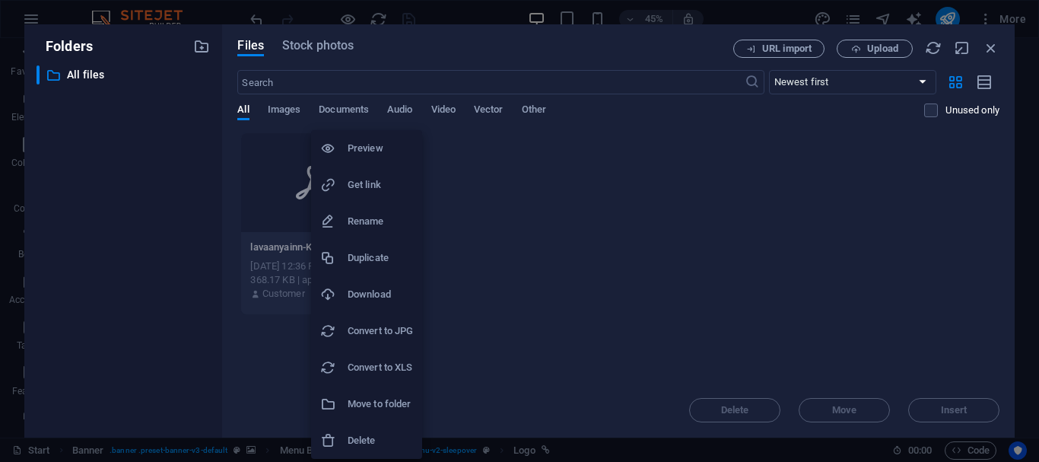
click at [368, 429] on li "Delete" at bounding box center [366, 440] width 111 height 37
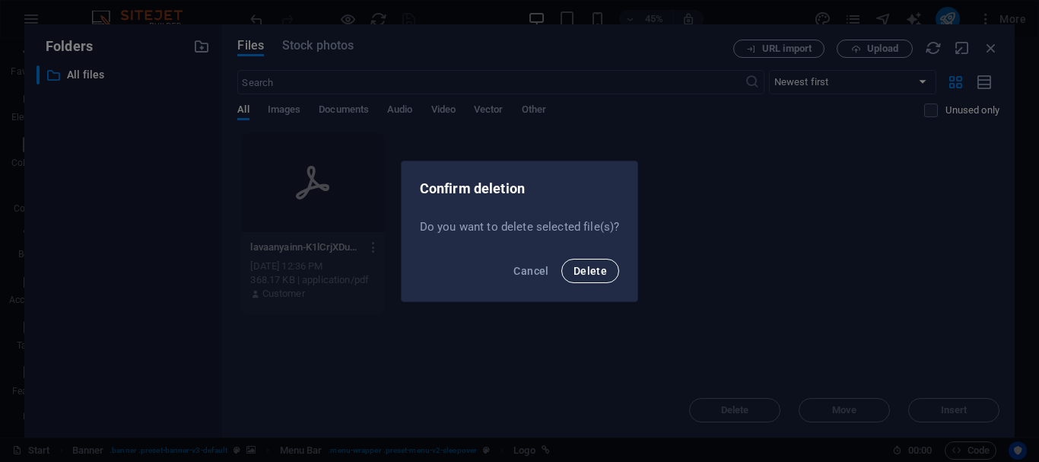
click at [581, 269] on span "Delete" at bounding box center [590, 271] width 33 height 12
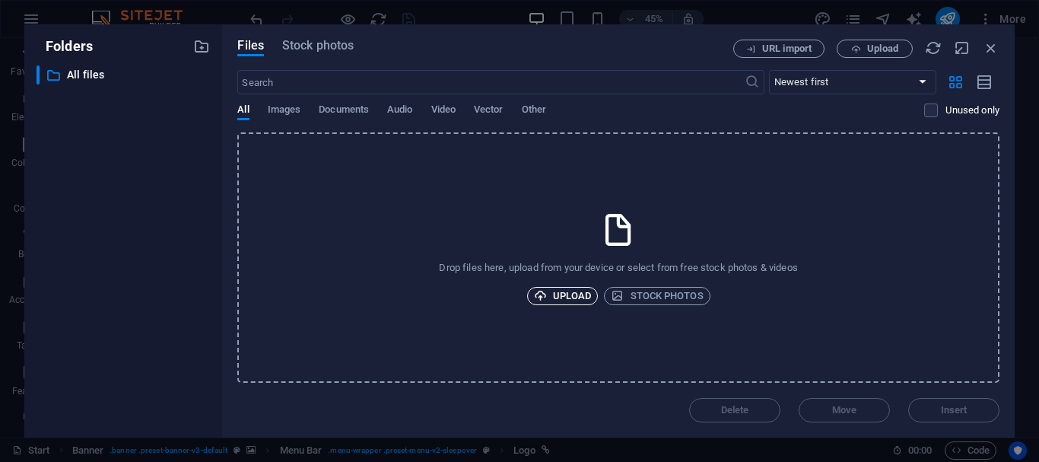
click at [547, 290] on span "Upload" at bounding box center [563, 296] width 58 height 18
click at [567, 294] on span "Upload" at bounding box center [563, 296] width 58 height 18
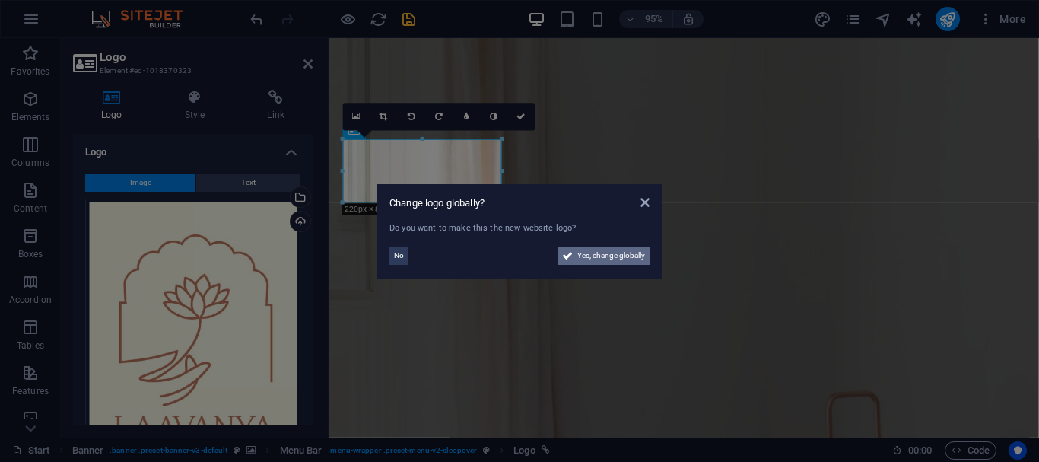
click at [578, 261] on span "Yes, change globally" at bounding box center [612, 256] width 68 height 18
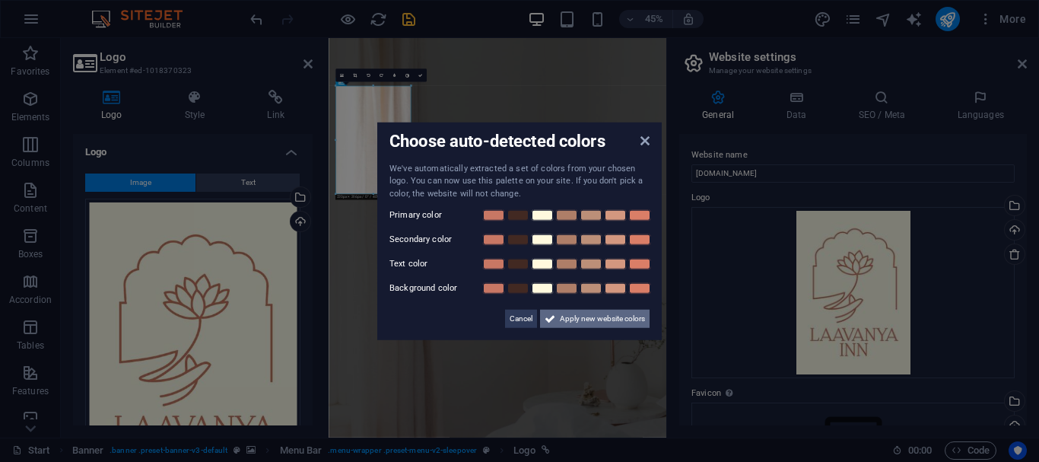
click at [560, 328] on span "Apply new website colors" at bounding box center [602, 319] width 85 height 18
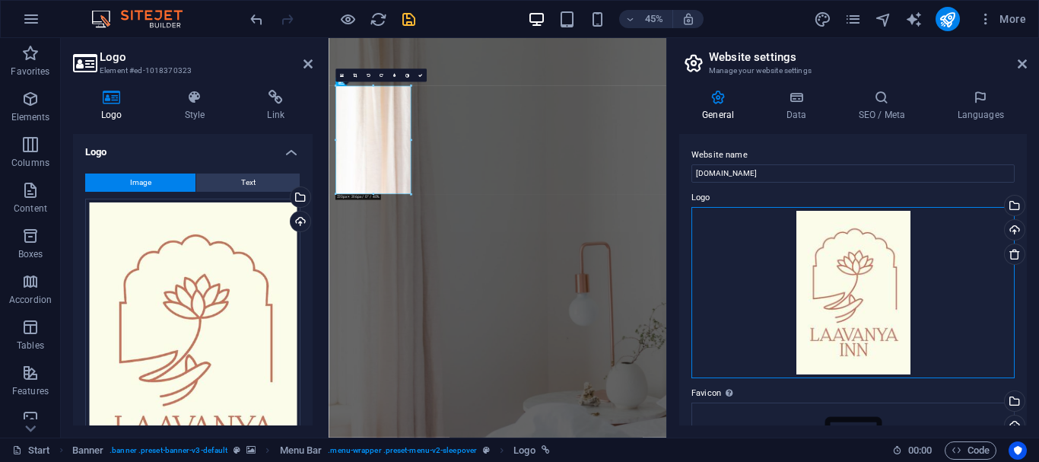
click at [855, 280] on div "Drag files here, click to choose files or select files from Files or our free s…" at bounding box center [853, 293] width 323 height 172
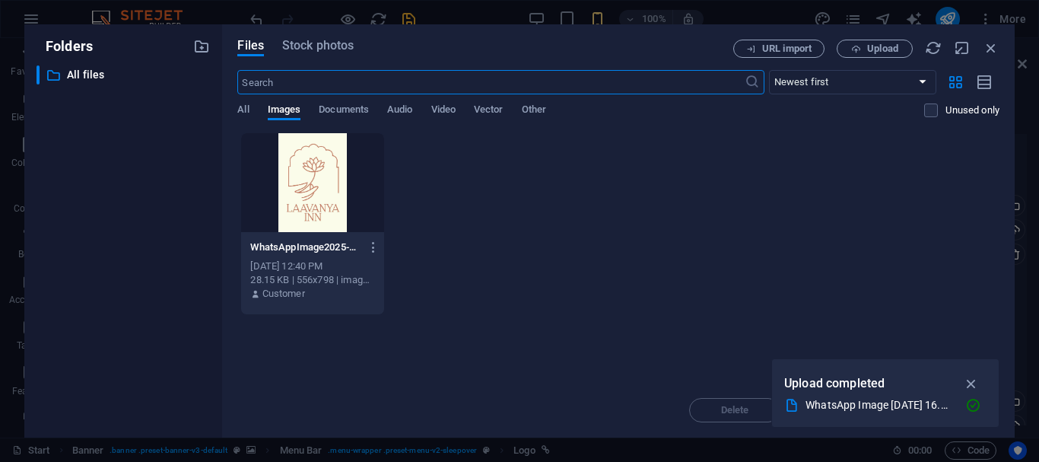
click at [791, 262] on div "WhatsAppImage2025-10-06at16.24.30-Kquil9H0OaeCbJK1nu40sA.jpeg WhatsAppImage2025…" at bounding box center [618, 223] width 762 height 183
click at [373, 246] on icon "button" at bounding box center [374, 247] width 14 height 14
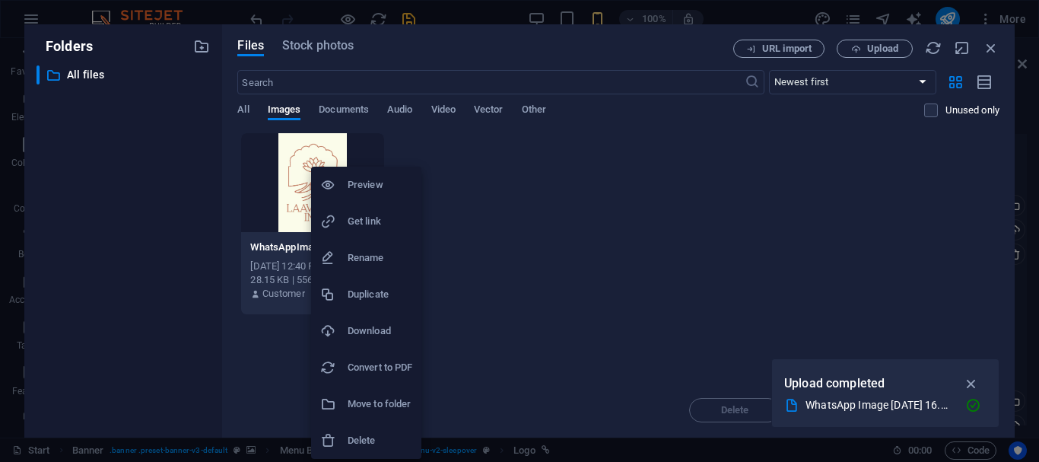
click at [458, 259] on div at bounding box center [519, 231] width 1039 height 462
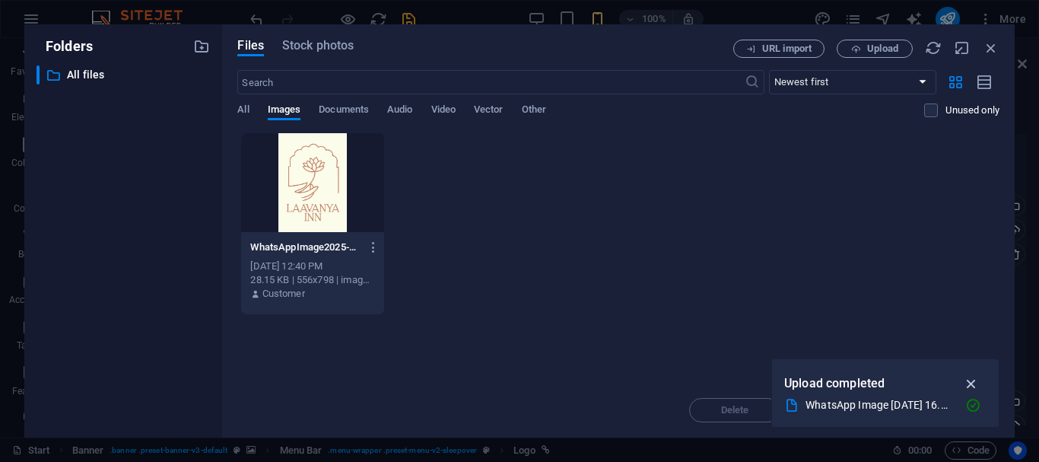
click at [963, 377] on icon "button" at bounding box center [972, 383] width 18 height 17
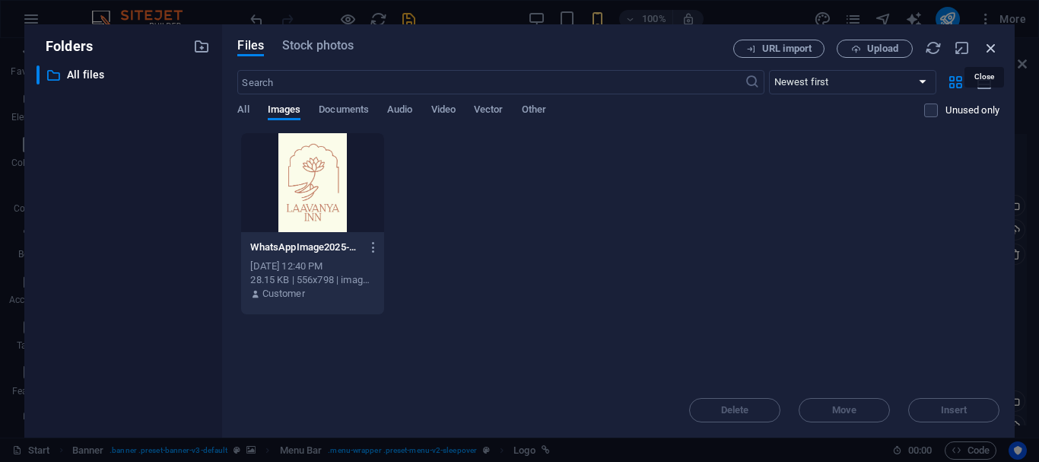
click at [992, 48] on icon "button" at bounding box center [991, 48] width 17 height 17
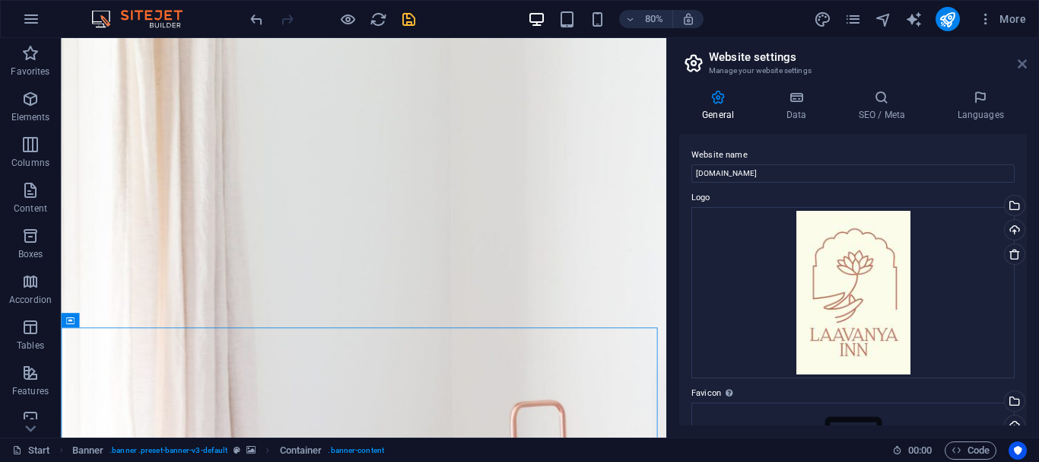
click at [1019, 64] on icon at bounding box center [1022, 64] width 9 height 12
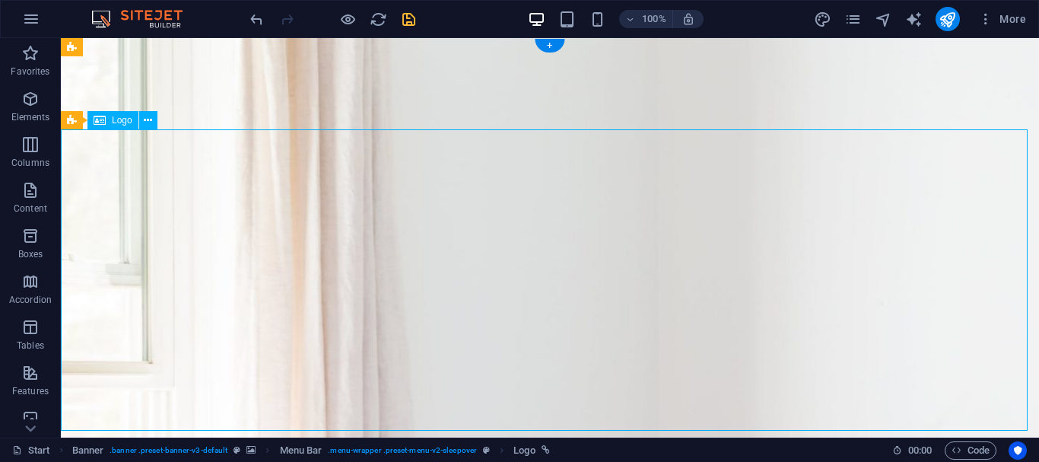
select select "px"
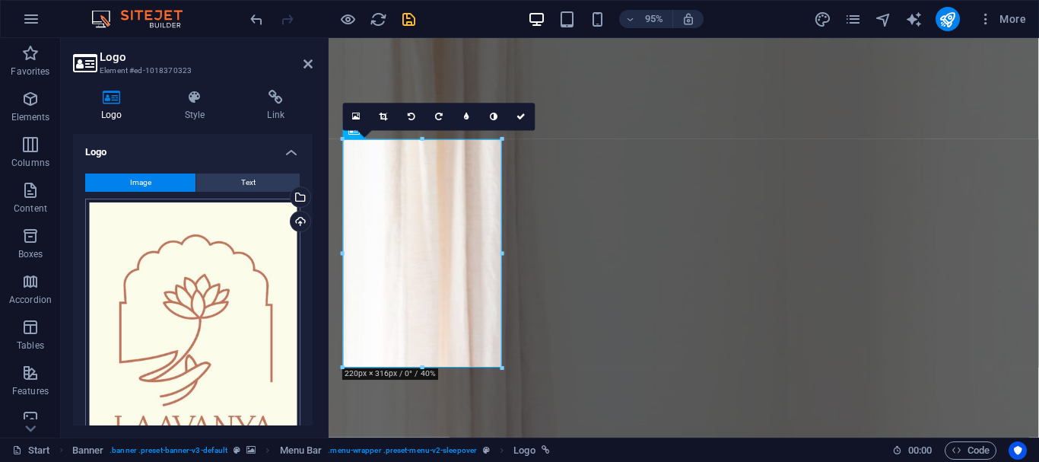
scroll to position [152, 0]
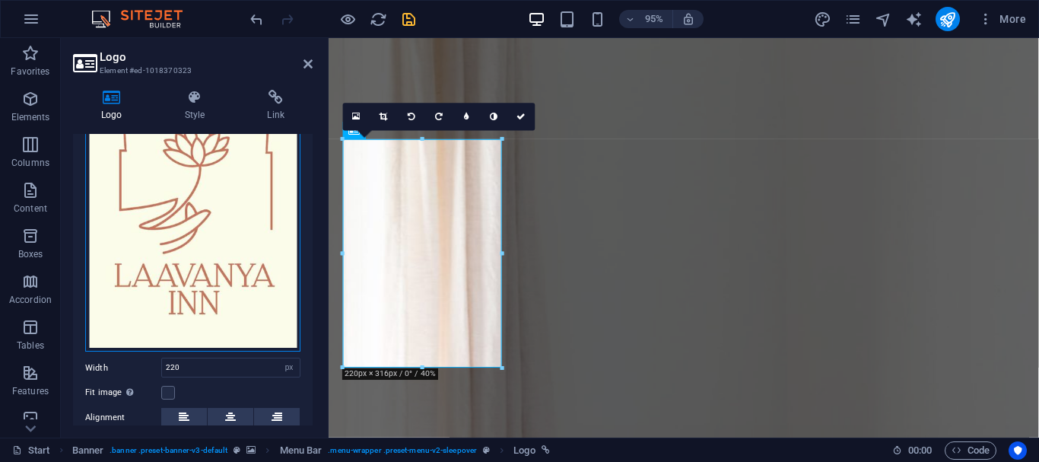
click at [203, 282] on div "Drag files here, click to choose files or select files from Files or our free s…" at bounding box center [192, 199] width 215 height 306
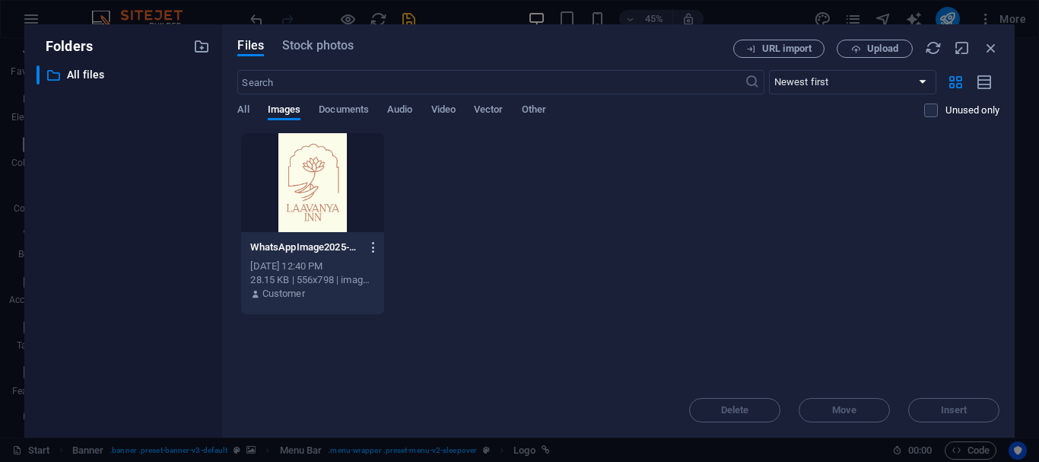
click at [371, 247] on icon "button" at bounding box center [374, 247] width 14 height 14
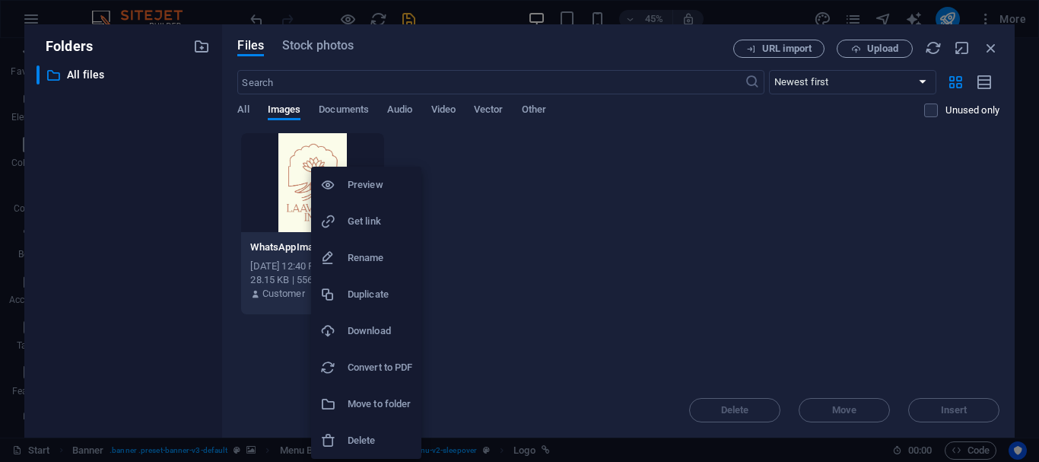
click at [361, 446] on h6 "Delete" at bounding box center [380, 440] width 65 height 18
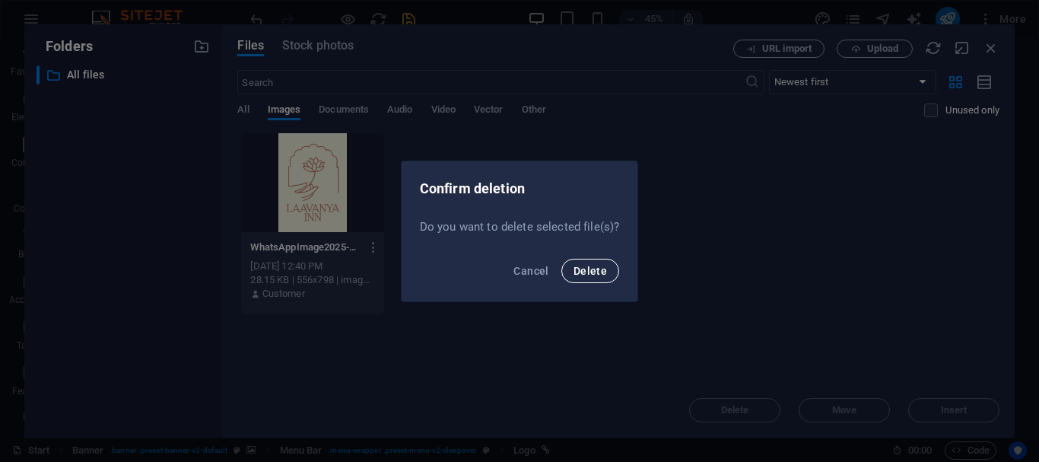
click at [600, 274] on span "Delete" at bounding box center [590, 271] width 33 height 12
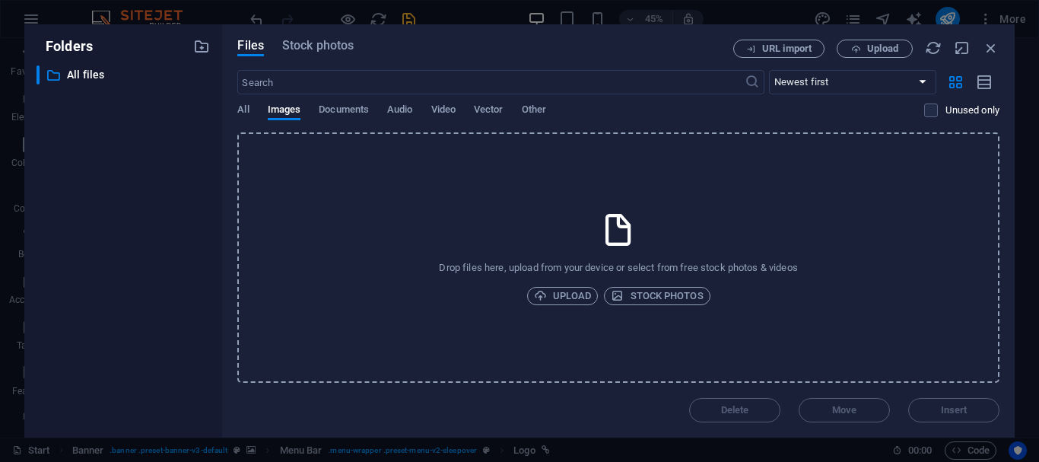
click at [463, 253] on div "Drop files here, upload from your device or select from free stock photos & vid…" at bounding box center [618, 257] width 762 height 250
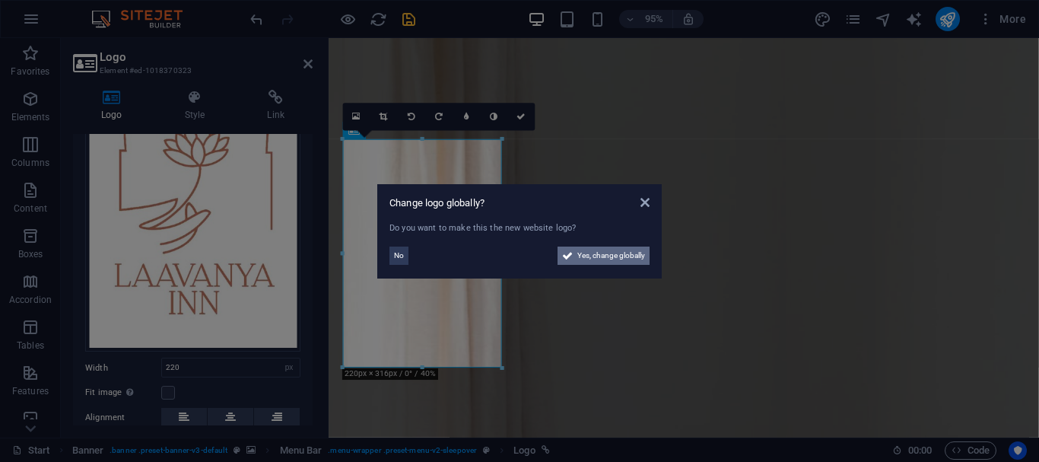
click at [597, 261] on span "Yes, change globally" at bounding box center [612, 256] width 68 height 18
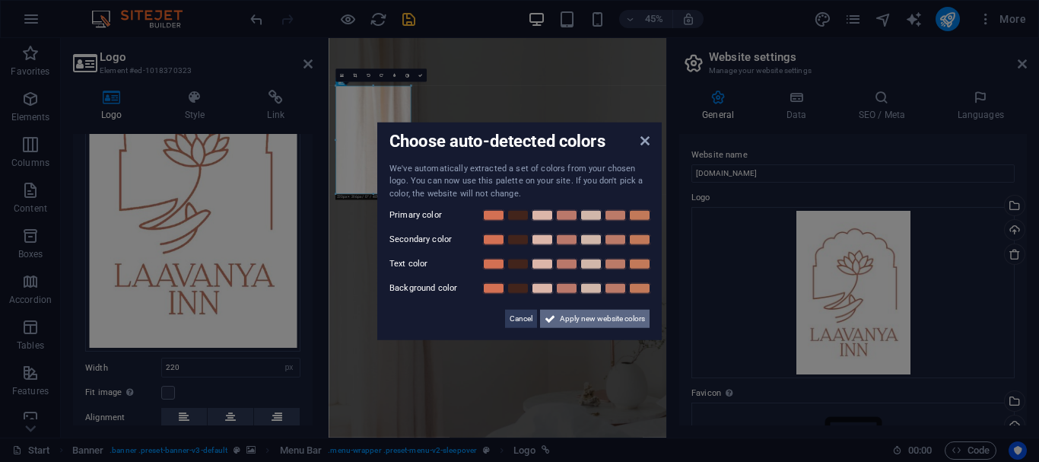
click at [566, 328] on span "Apply new website colors" at bounding box center [602, 319] width 85 height 18
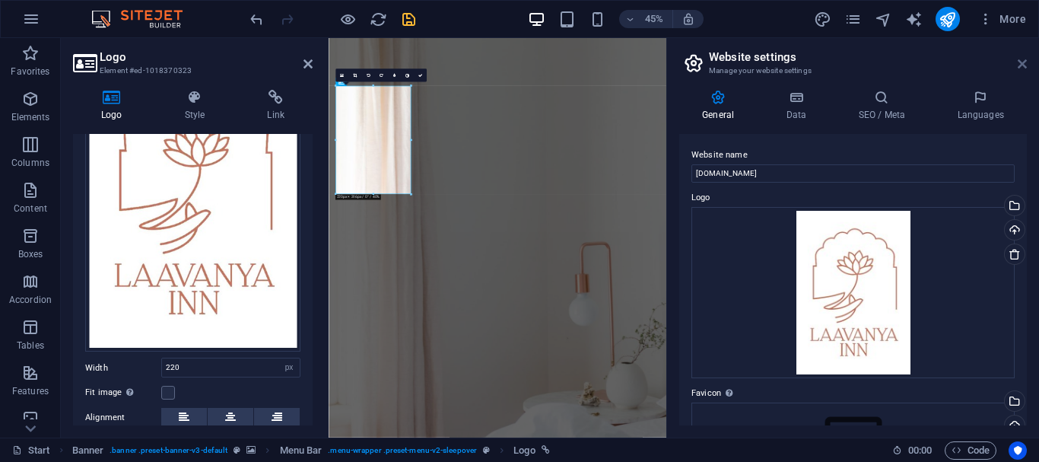
click at [1025, 62] on icon at bounding box center [1022, 64] width 9 height 12
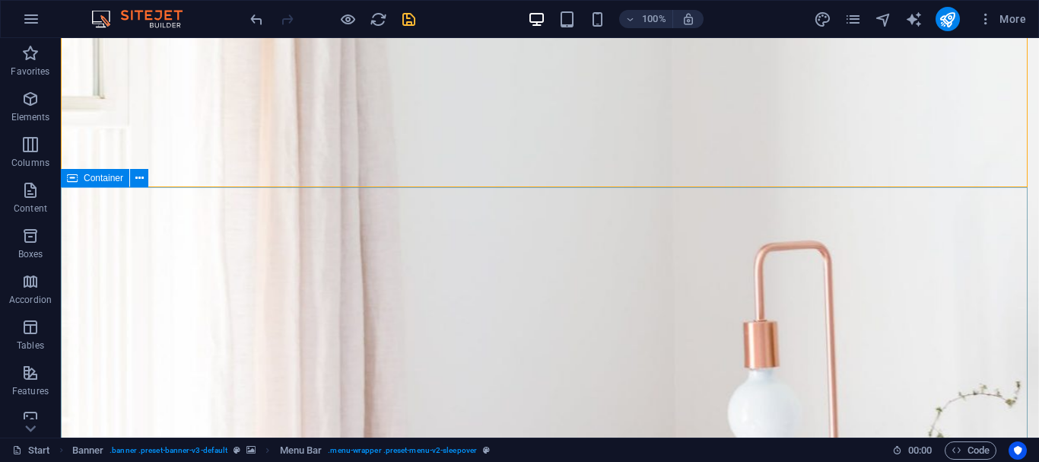
scroll to position [76, 0]
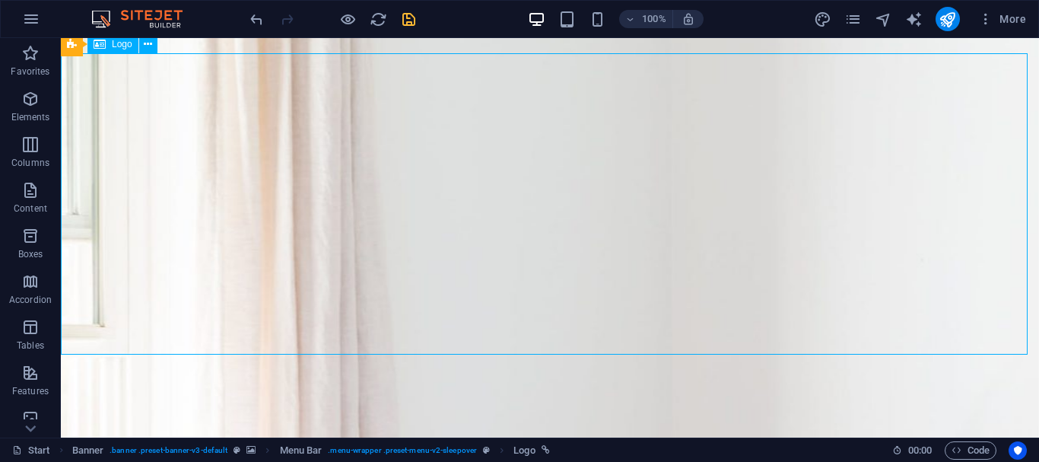
select select "px"
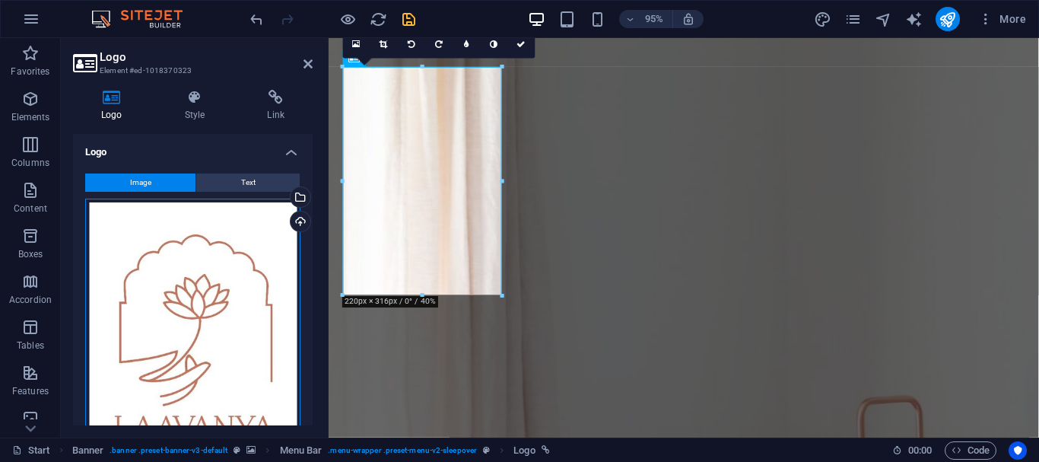
click at [242, 306] on div "Drag files here, click to choose files or select files from Files or our free s…" at bounding box center [192, 352] width 215 height 306
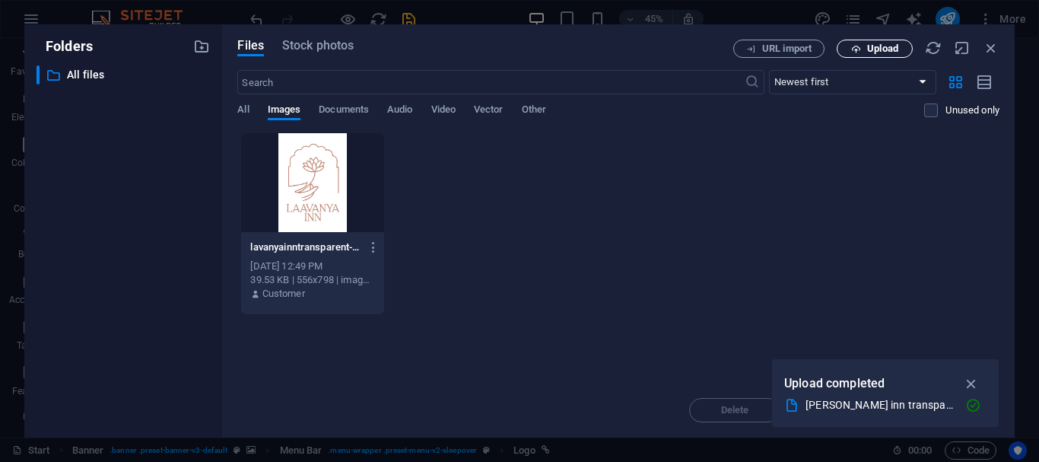
click at [868, 50] on span "Upload" at bounding box center [883, 48] width 31 height 9
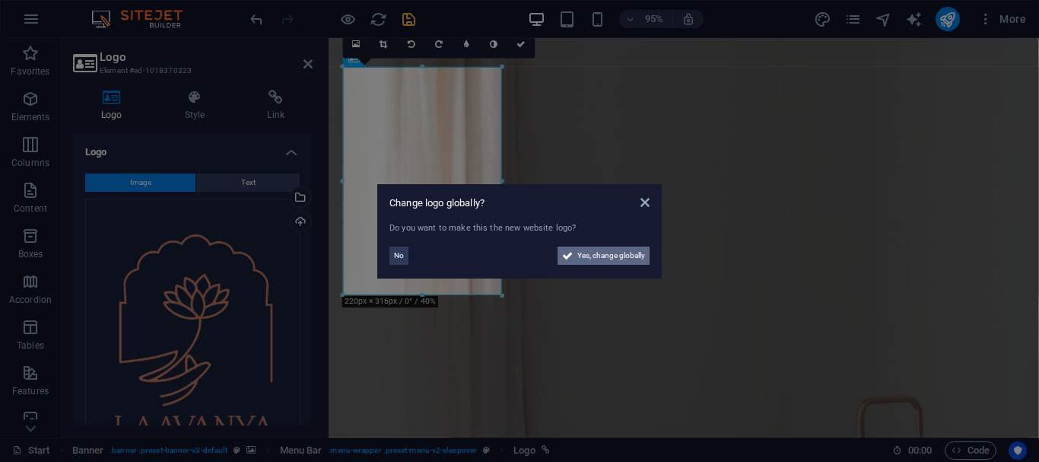
click at [591, 254] on span "Yes, change globally" at bounding box center [612, 256] width 68 height 18
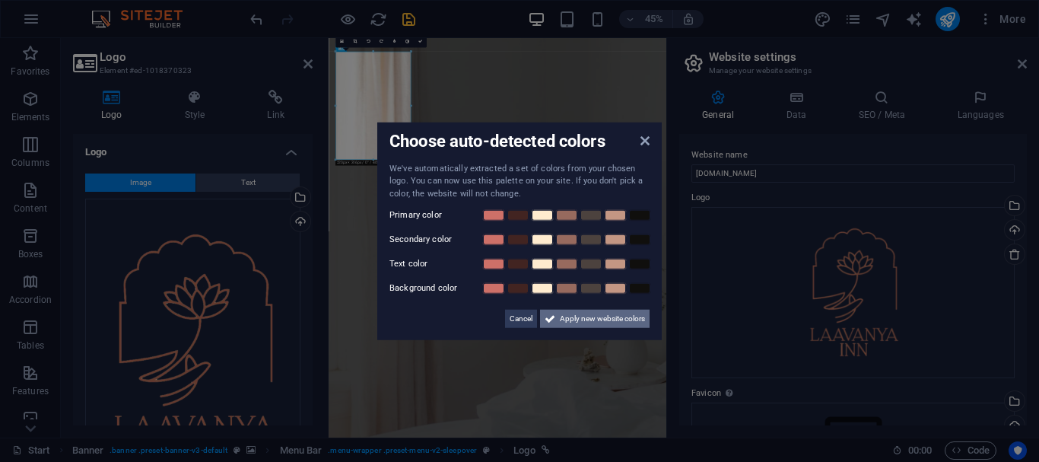
click at [560, 326] on span "Apply new website colors" at bounding box center [602, 319] width 85 height 18
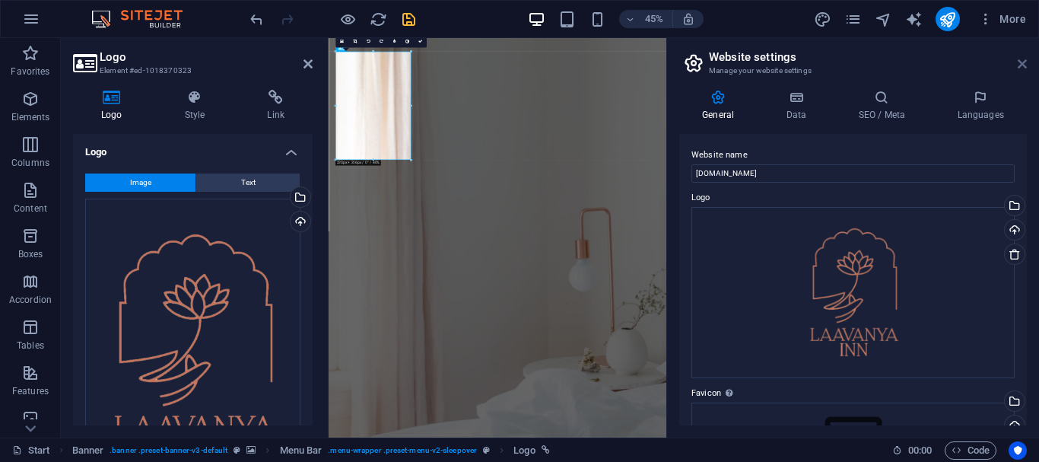
click at [1027, 66] on icon at bounding box center [1022, 64] width 9 height 12
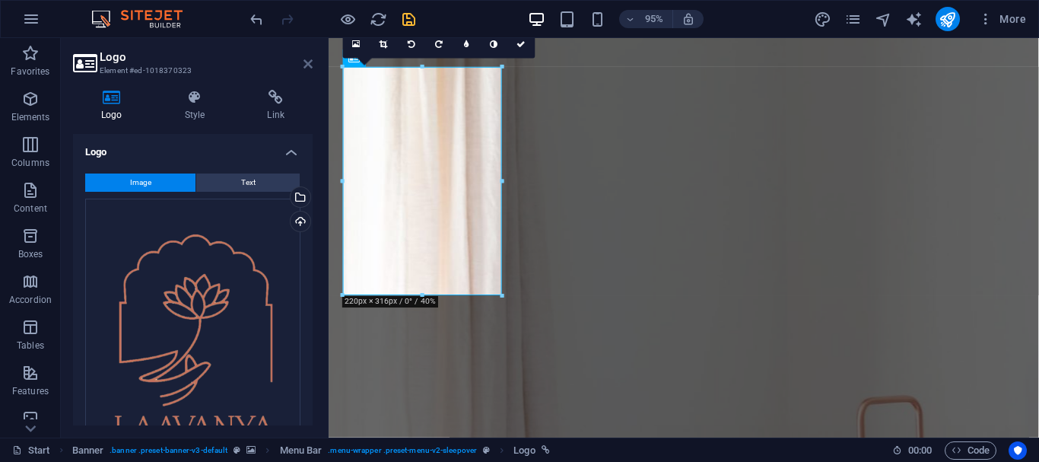
click at [310, 66] on icon at bounding box center [308, 64] width 9 height 12
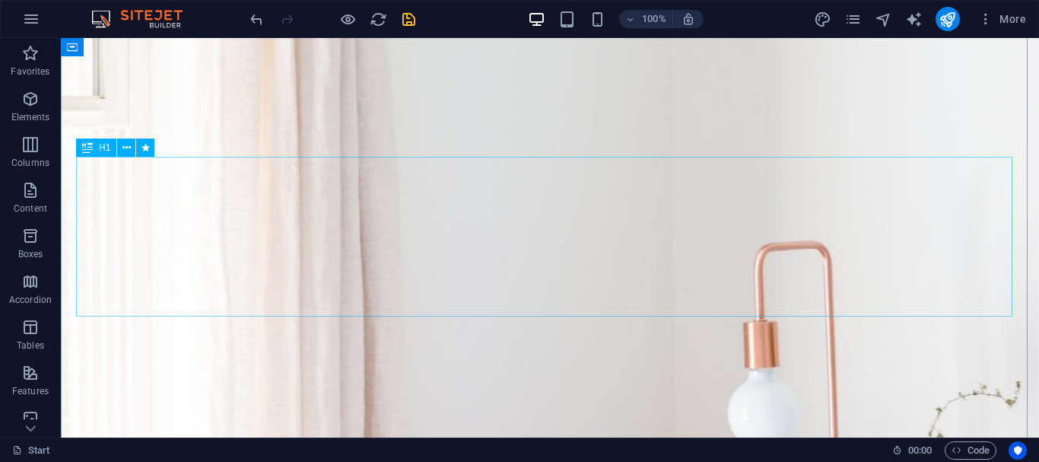
scroll to position [533, 0]
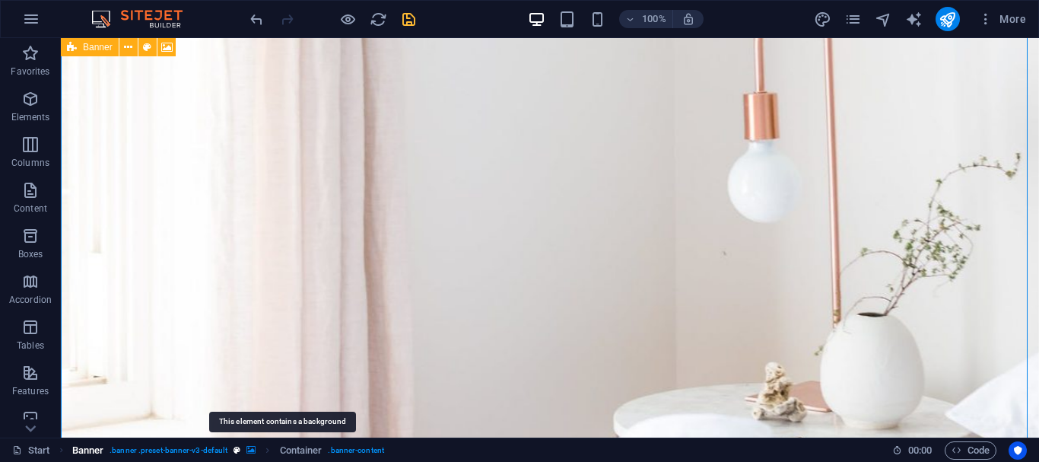
click at [256, 449] on icon "breadcrumb" at bounding box center [251, 450] width 9 height 8
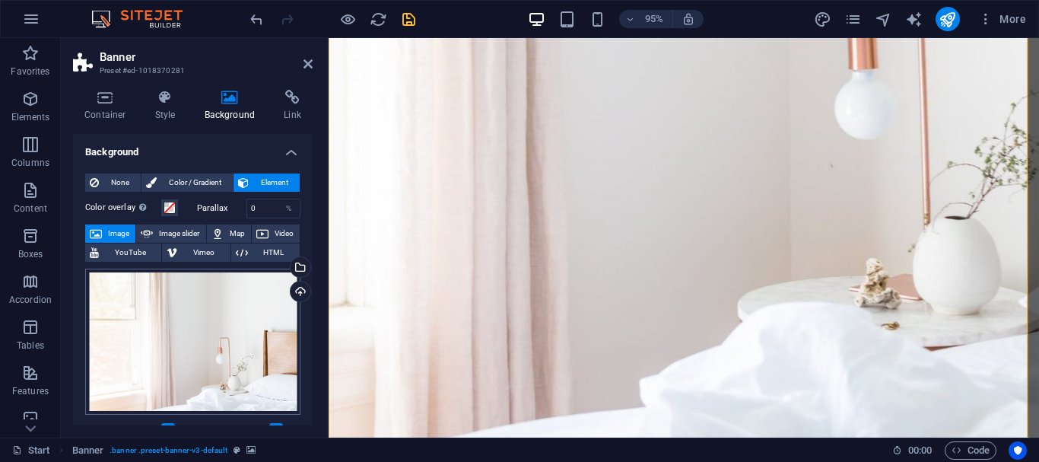
scroll to position [152, 0]
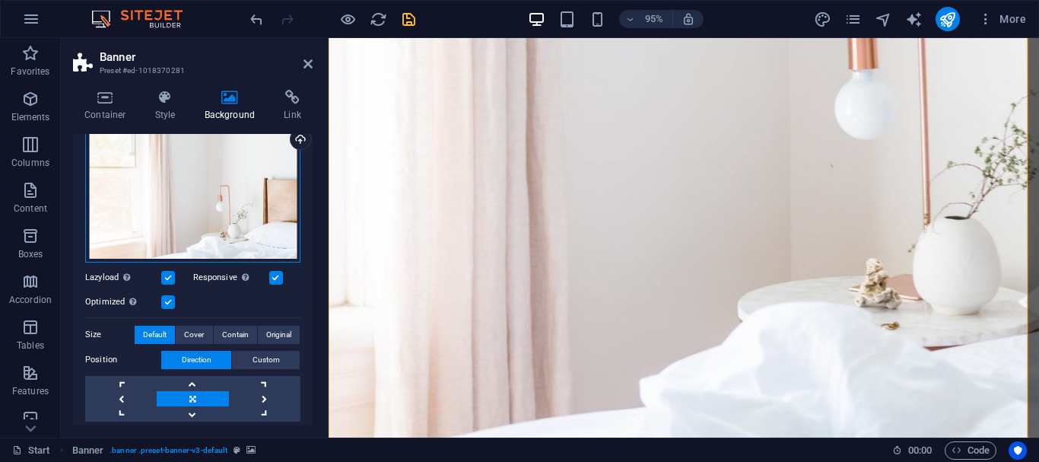
click at [217, 201] on div "Drag files here, click to choose files or select files from Files or our free s…" at bounding box center [192, 189] width 215 height 146
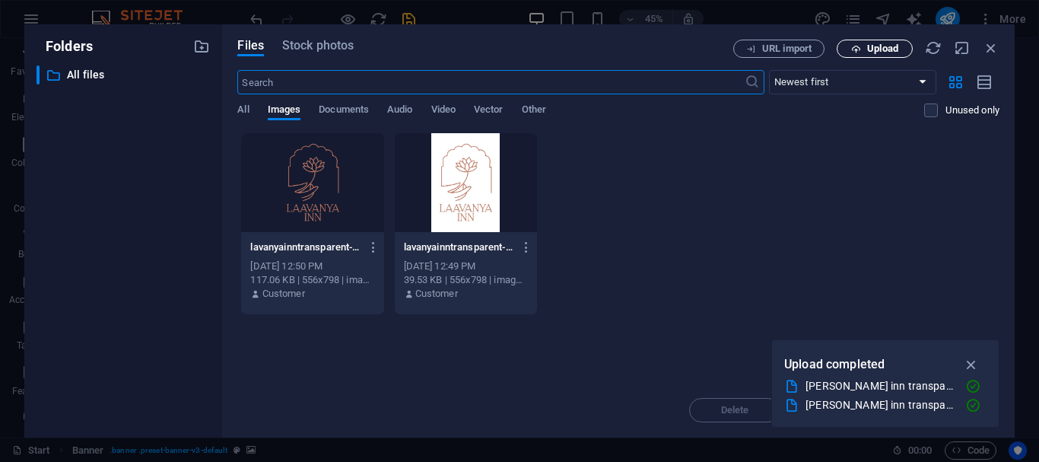
click at [876, 53] on span "Upload" at bounding box center [883, 48] width 31 height 9
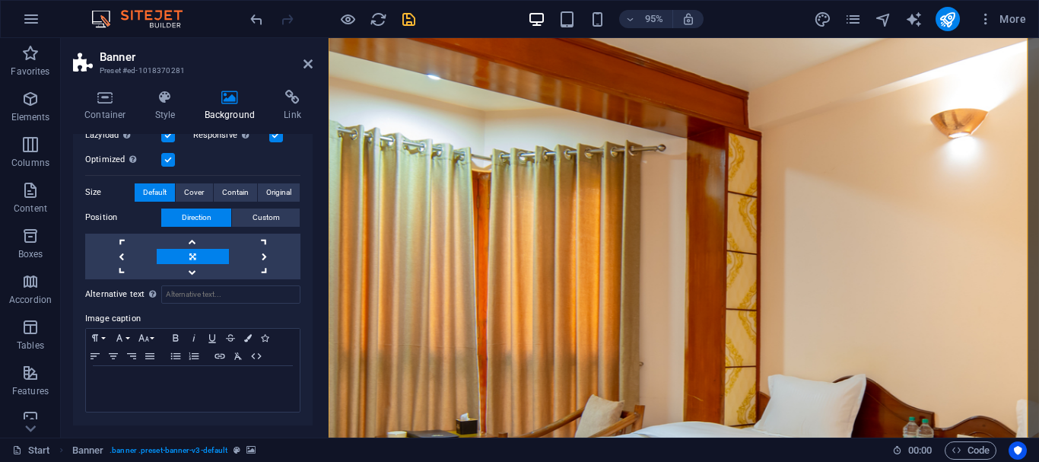
scroll to position [85, 0]
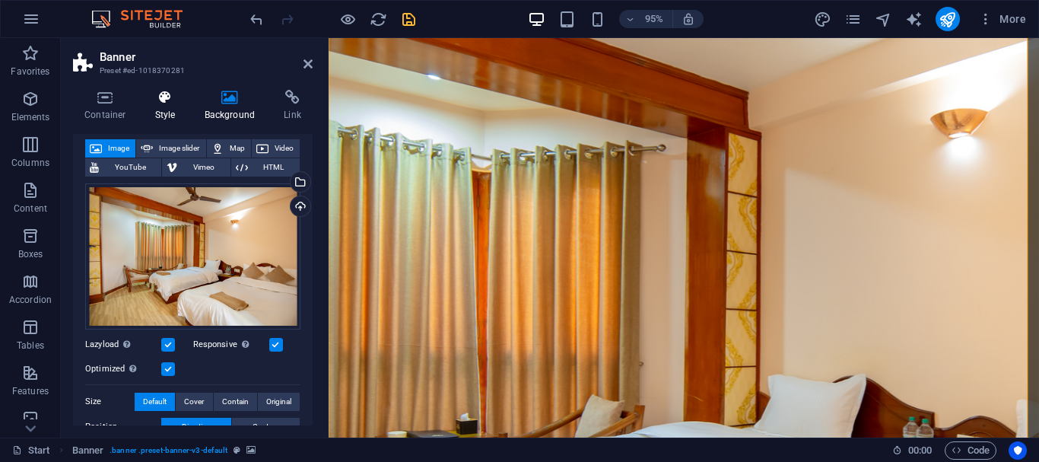
click at [154, 94] on icon at bounding box center [165, 97] width 43 height 15
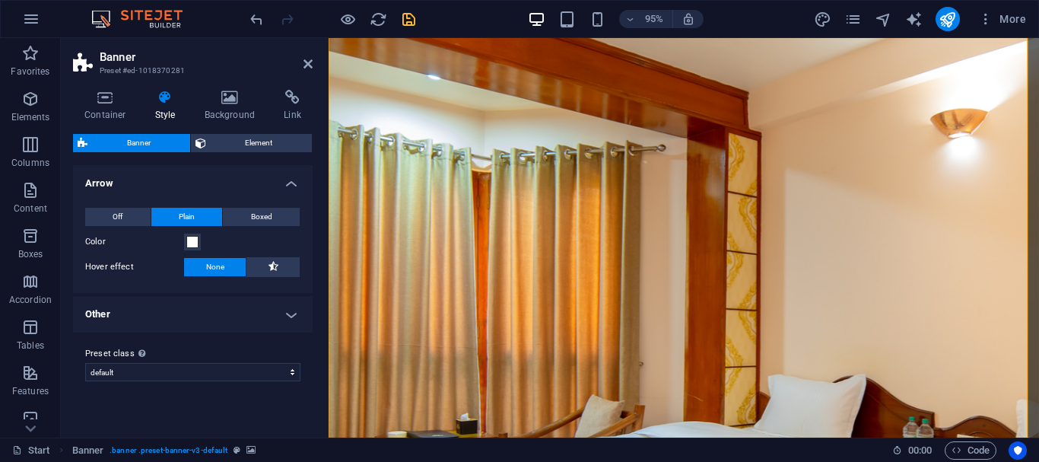
click at [181, 304] on h4 "Other" at bounding box center [193, 314] width 240 height 37
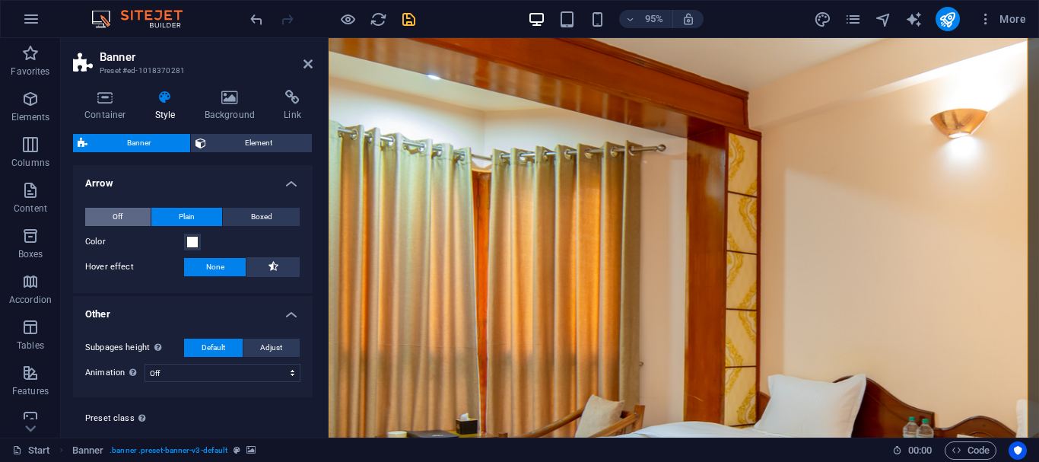
scroll to position [33, 0]
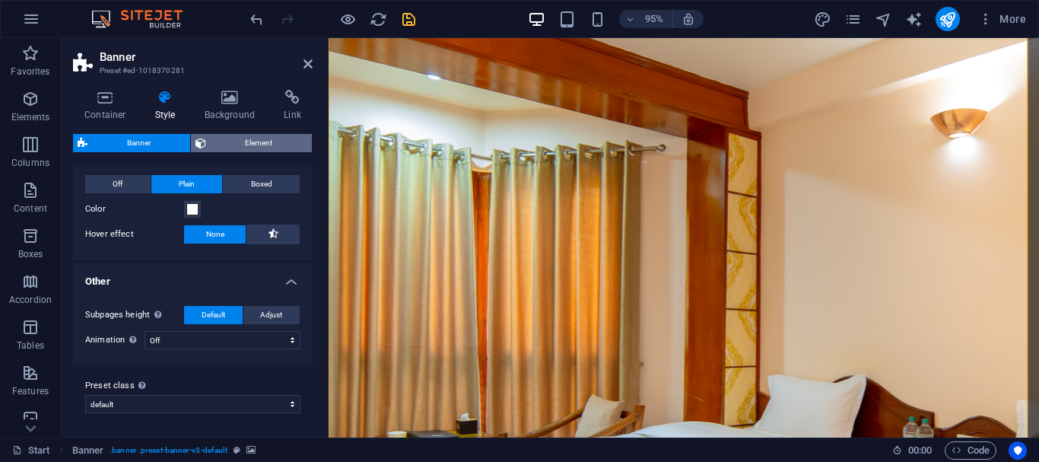
click at [247, 142] on span "Element" at bounding box center [259, 143] width 97 height 18
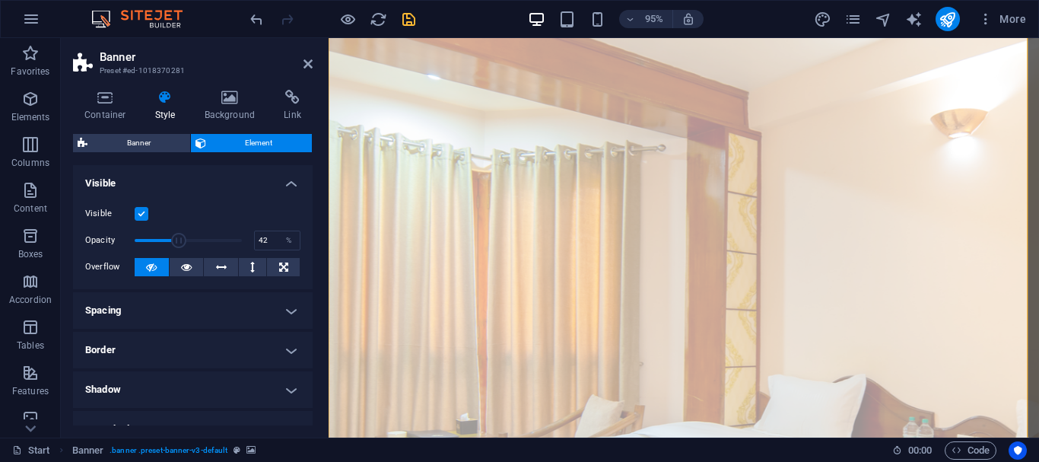
drag, startPoint x: 234, startPoint y: 237, endPoint x: 178, endPoint y: 247, distance: 57.0
click at [178, 247] on span at bounding box center [178, 240] width 15 height 15
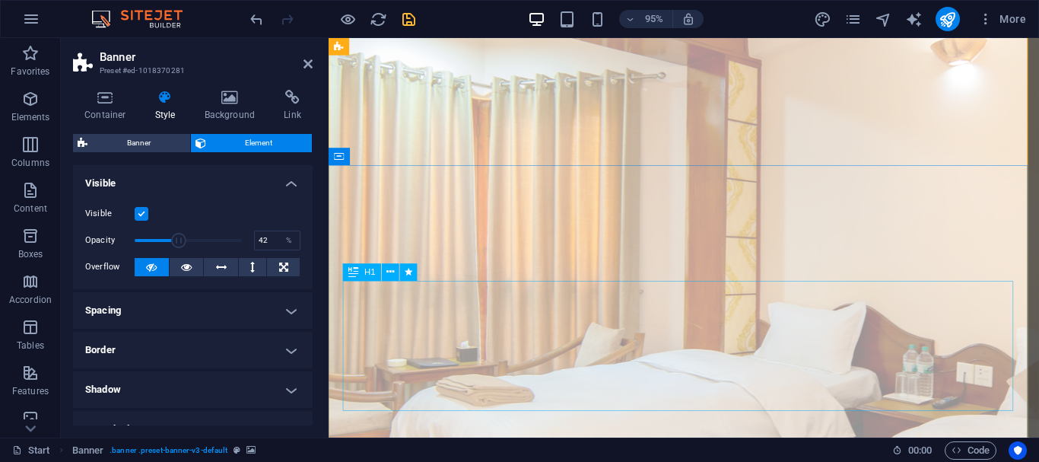
scroll to position [304, 0]
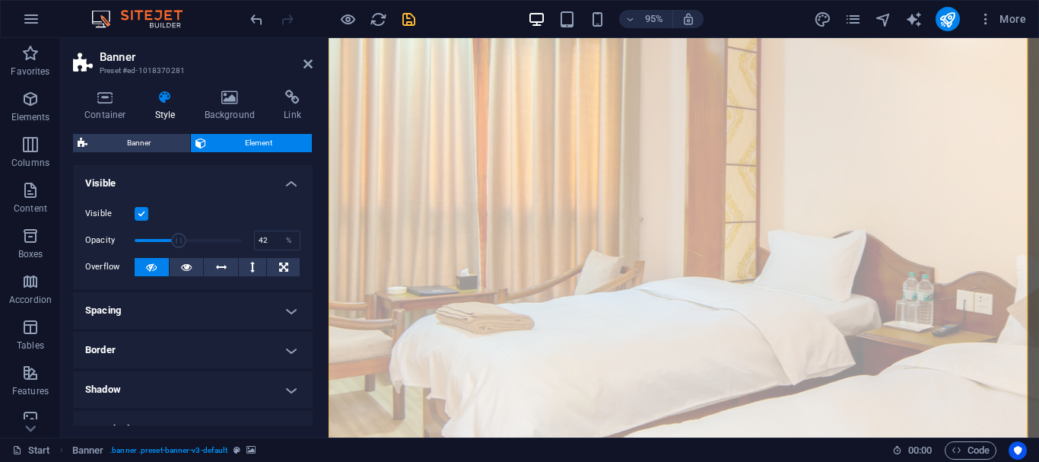
click at [140, 218] on label at bounding box center [142, 214] width 14 height 14
click at [0, 0] on input "Visible" at bounding box center [0, 0] width 0 height 0
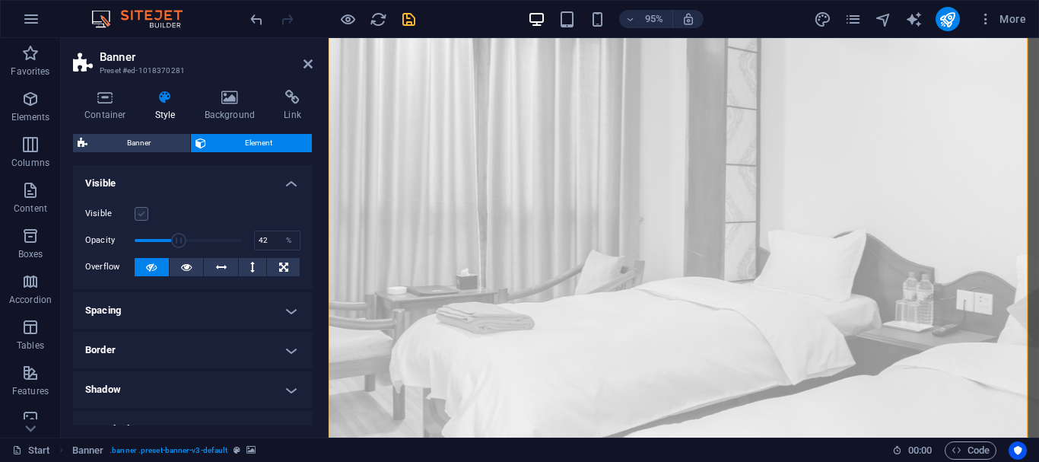
click at [140, 218] on label at bounding box center [142, 214] width 14 height 14
click at [0, 0] on input "Visible" at bounding box center [0, 0] width 0 height 0
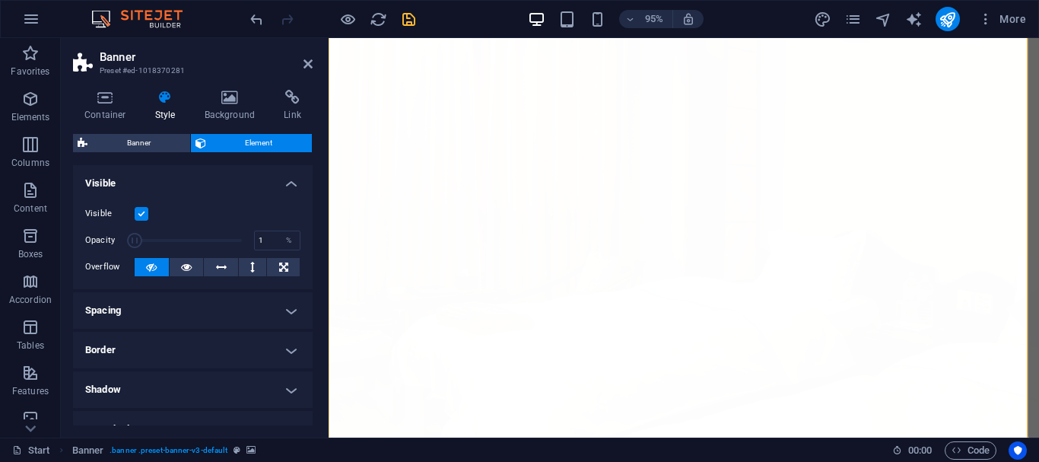
drag, startPoint x: 176, startPoint y: 242, endPoint x: 126, endPoint y: 269, distance: 56.8
click at [126, 269] on div "Visible Opacity 1 % Overflow" at bounding box center [193, 241] width 240 height 97
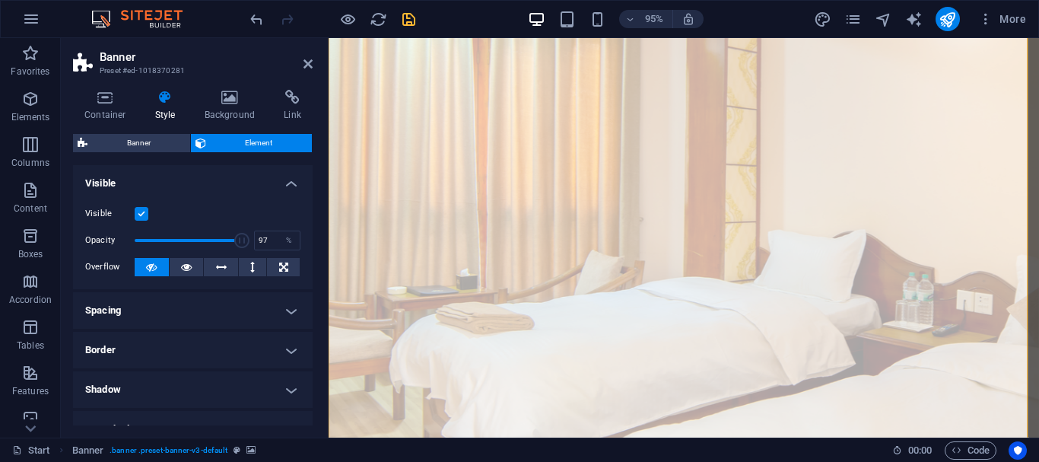
type input "100"
drag, startPoint x: 138, startPoint y: 244, endPoint x: 304, endPoint y: 261, distance: 167.5
click at [304, 261] on div "Visible Opacity 100 % Overflow" at bounding box center [193, 241] width 240 height 97
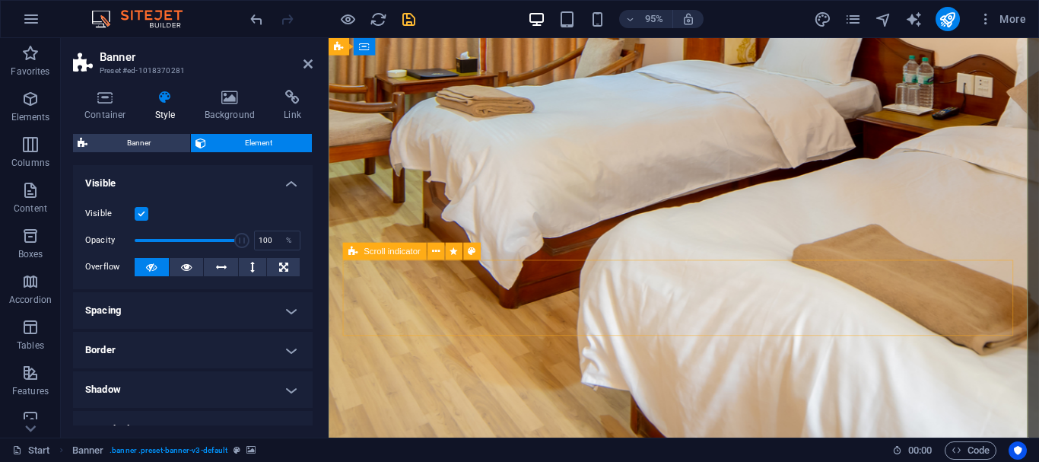
scroll to position [609, 0]
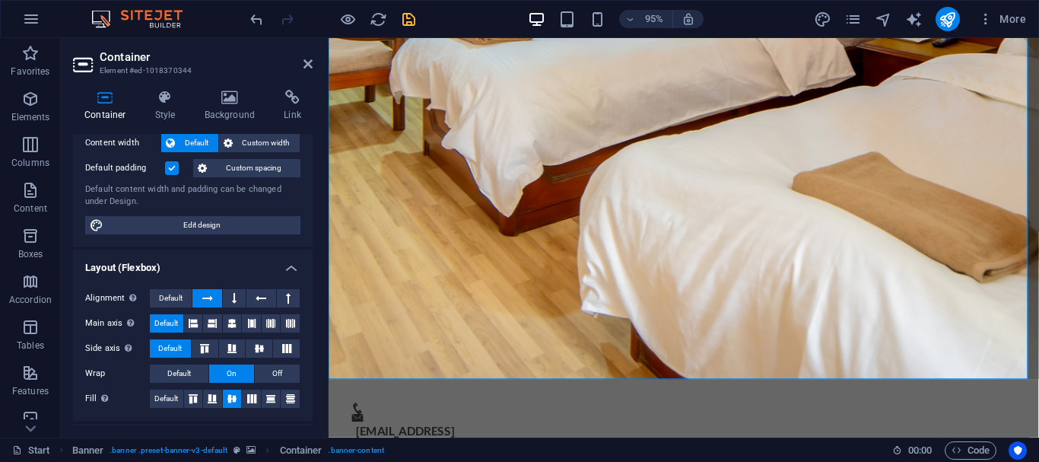
scroll to position [165, 0]
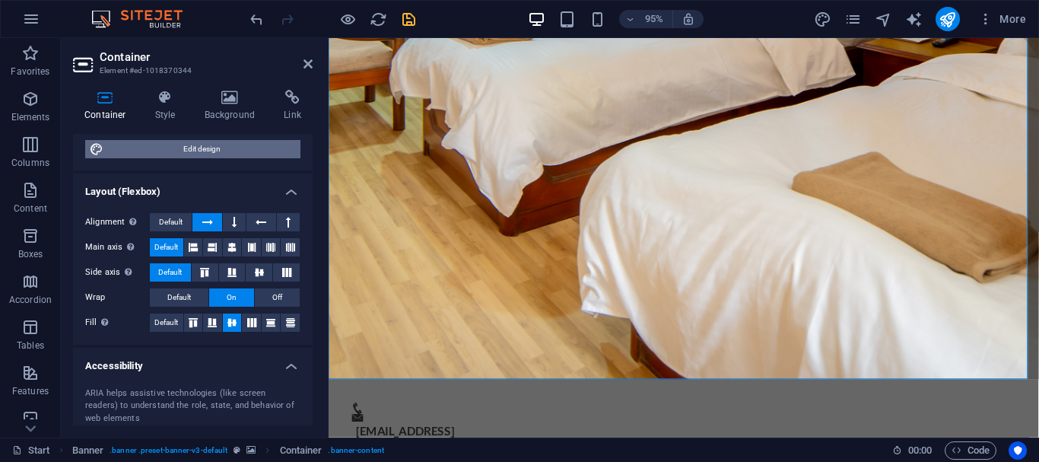
click at [185, 158] on span "Edit design" at bounding box center [202, 149] width 188 height 18
select select "px"
select select "300"
select select "px"
select select "rem"
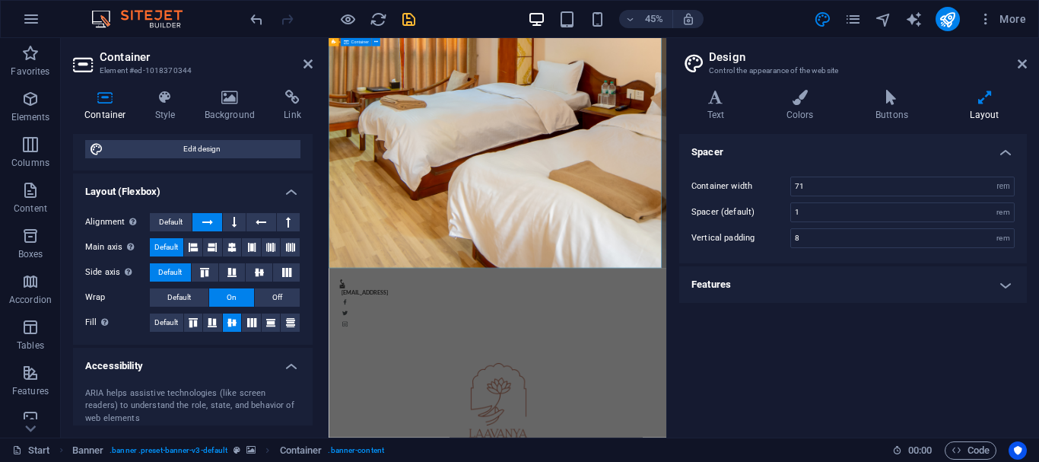
scroll to position [228, 0]
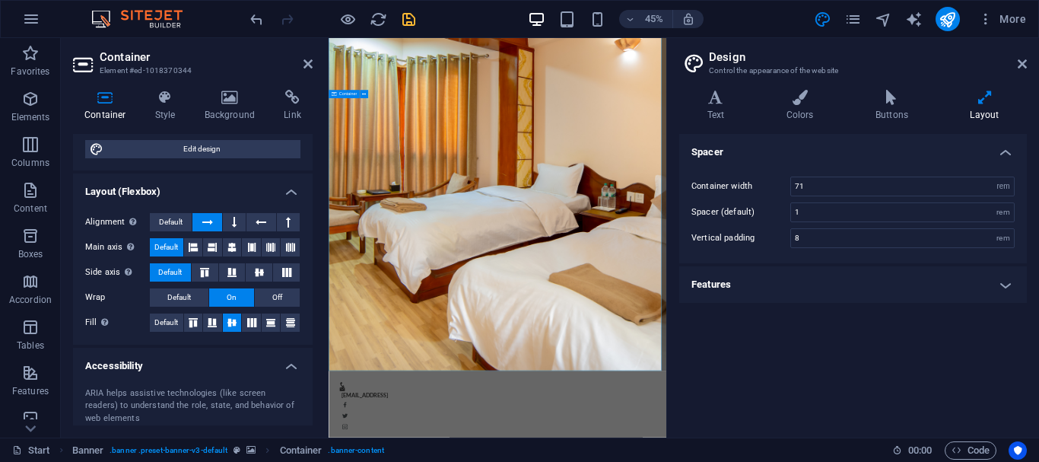
click at [850, 283] on h4 "Features" at bounding box center [854, 284] width 348 height 37
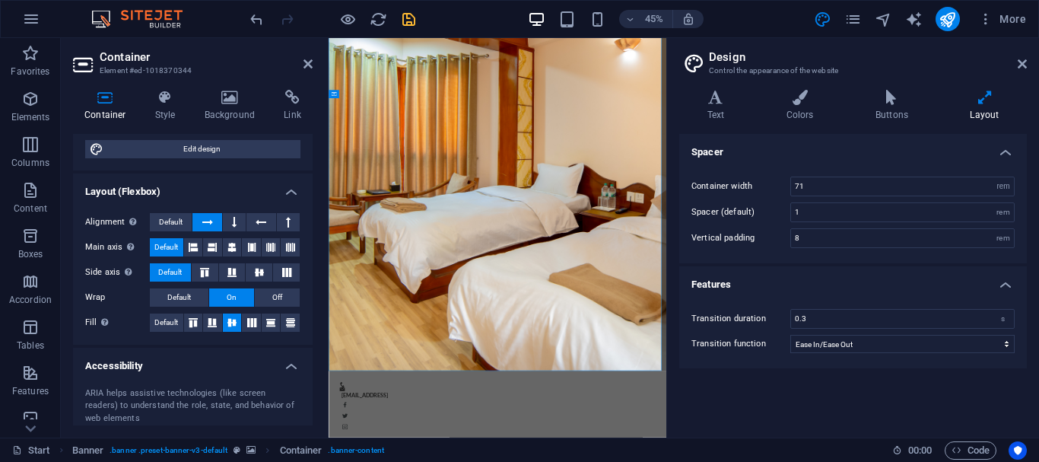
click at [850, 283] on h4 "Features" at bounding box center [854, 279] width 348 height 27
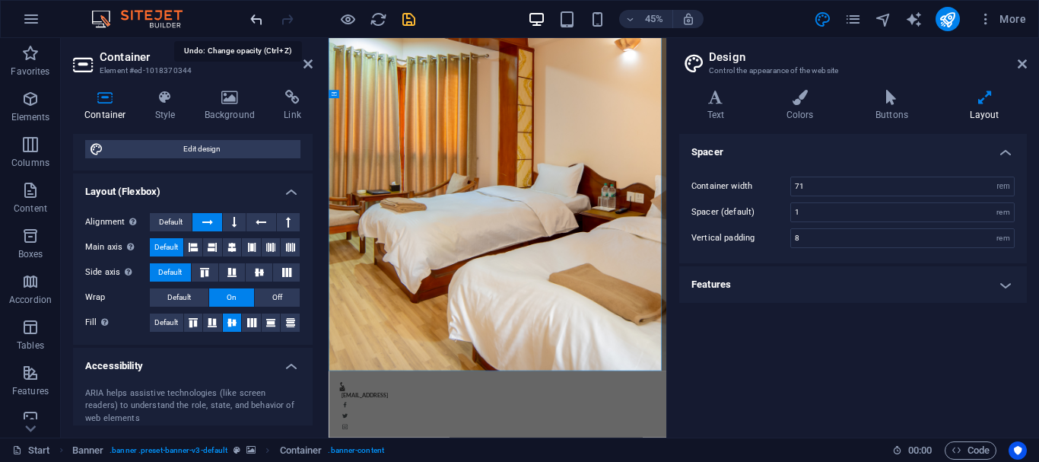
click at [266, 14] on icon "undo" at bounding box center [257, 20] width 18 height 18
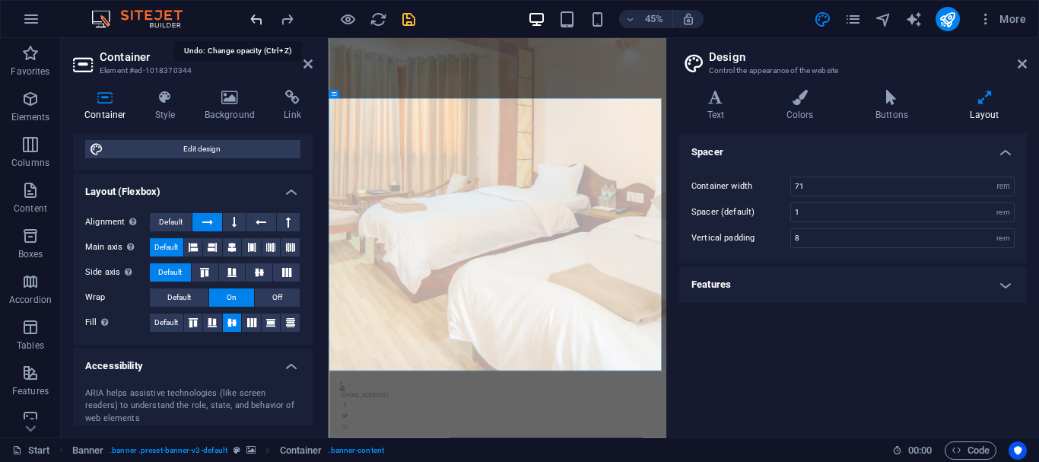
click at [262, 21] on icon "undo" at bounding box center [257, 20] width 18 height 18
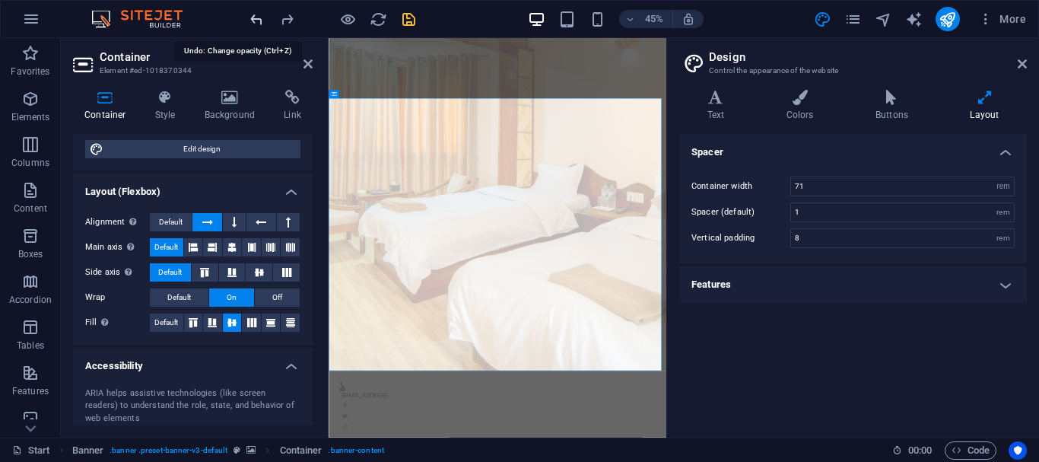
click at [262, 21] on icon "undo" at bounding box center [257, 20] width 18 height 18
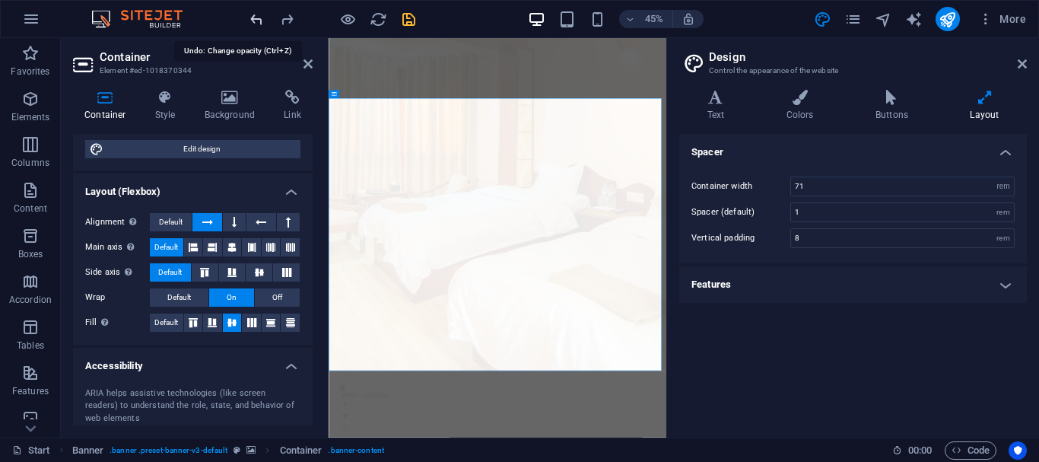
click at [262, 21] on icon "undo" at bounding box center [257, 20] width 18 height 18
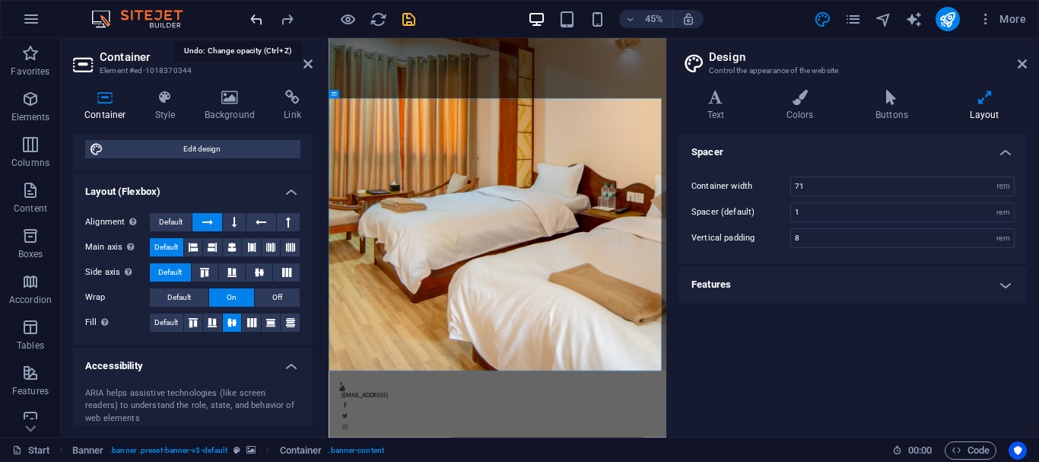
click at [262, 21] on icon "undo" at bounding box center [257, 20] width 18 height 18
click at [257, 16] on icon "undo" at bounding box center [257, 20] width 18 height 18
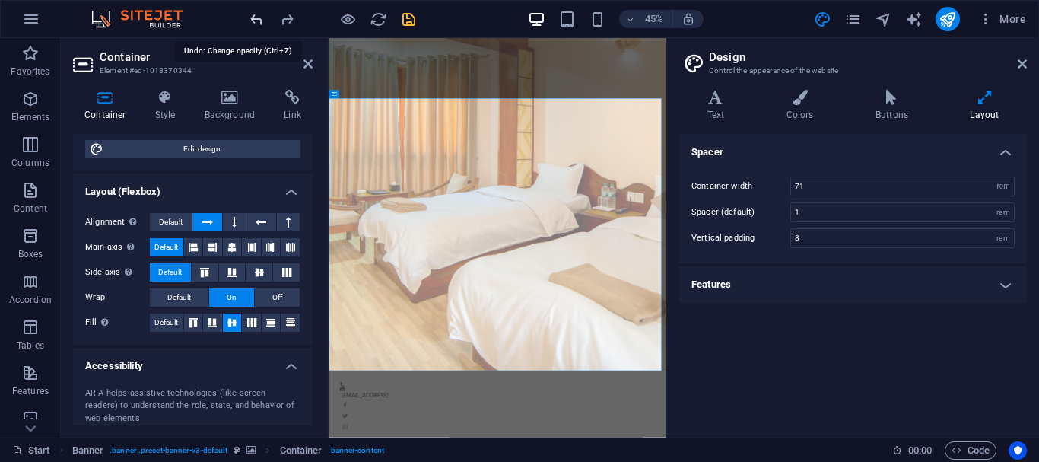
click at [257, 16] on icon "undo" at bounding box center [257, 20] width 18 height 18
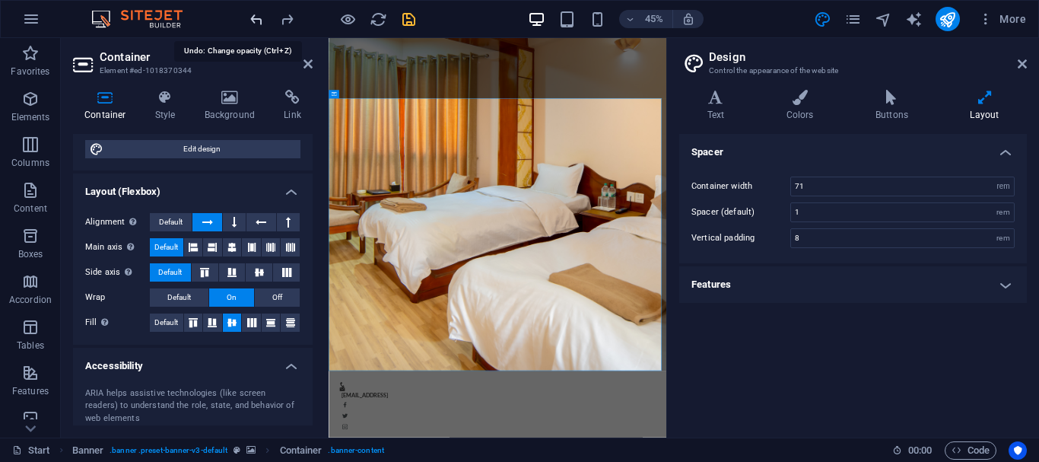
click at [257, 16] on icon "undo" at bounding box center [257, 20] width 18 height 18
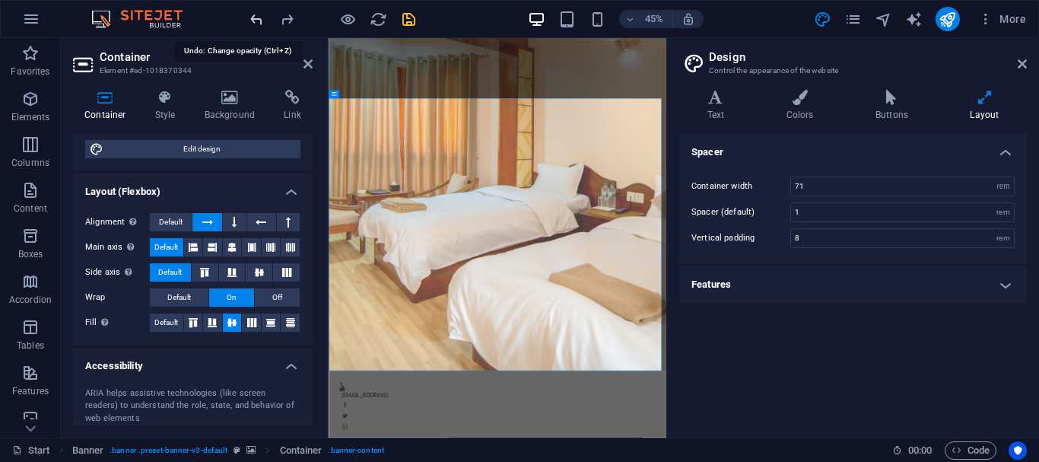
click at [257, 16] on icon "undo" at bounding box center [257, 20] width 18 height 18
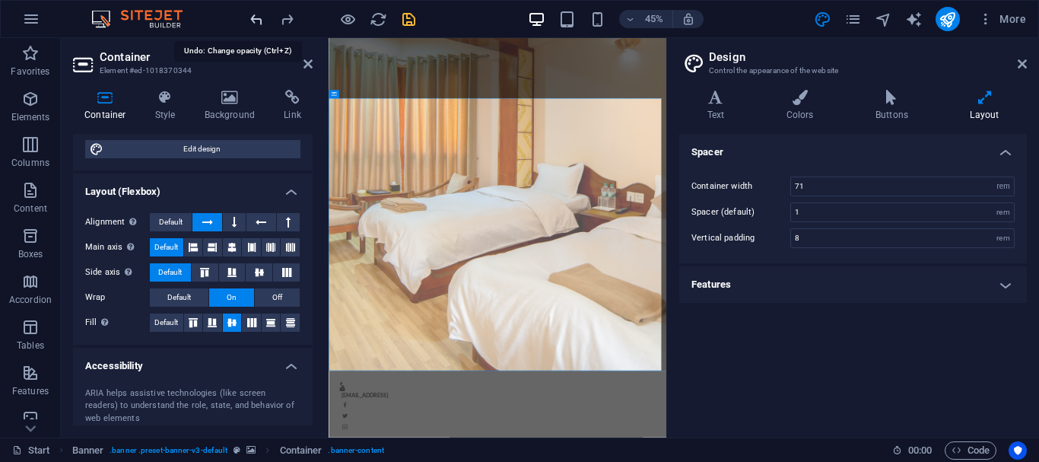
click at [257, 16] on icon "undo" at bounding box center [257, 20] width 18 height 18
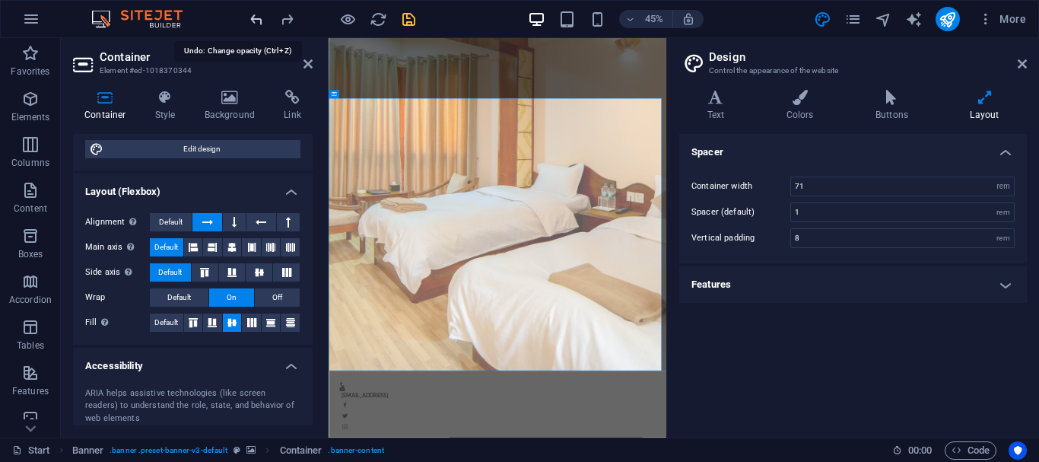
click at [257, 16] on icon "undo" at bounding box center [257, 20] width 18 height 18
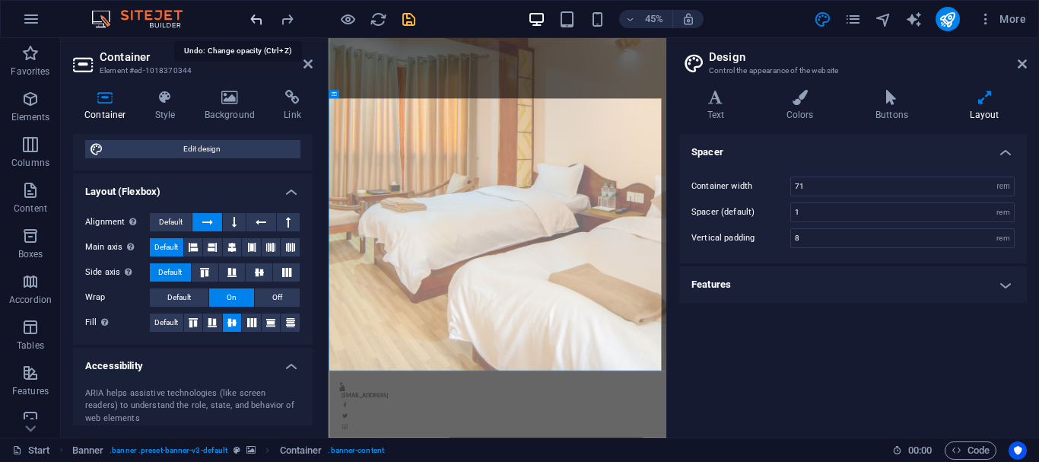
click at [257, 16] on icon "undo" at bounding box center [257, 20] width 18 height 18
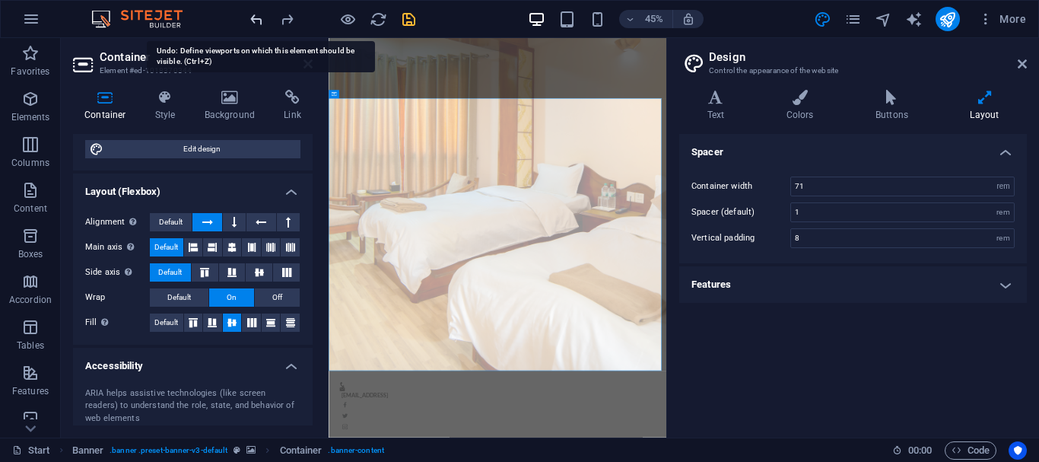
click at [257, 16] on icon "undo" at bounding box center [257, 20] width 18 height 18
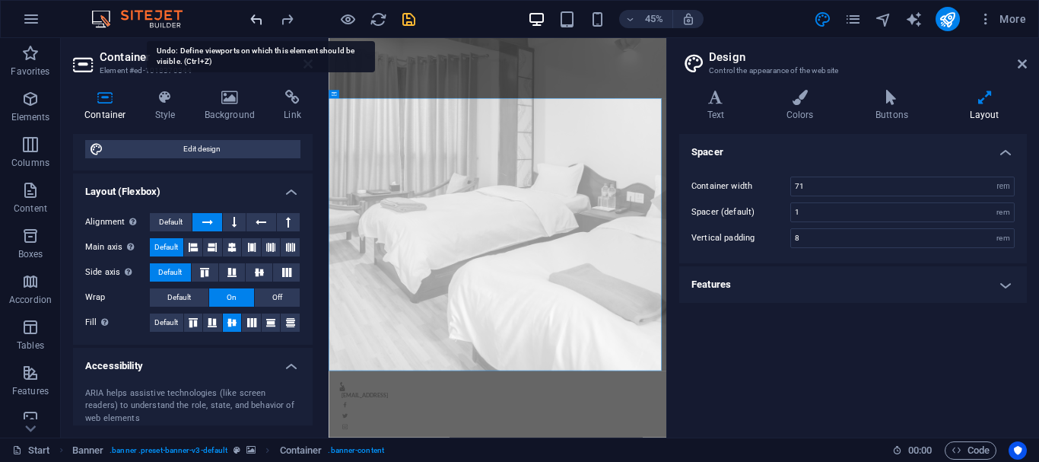
click at [257, 16] on icon "undo" at bounding box center [257, 20] width 18 height 18
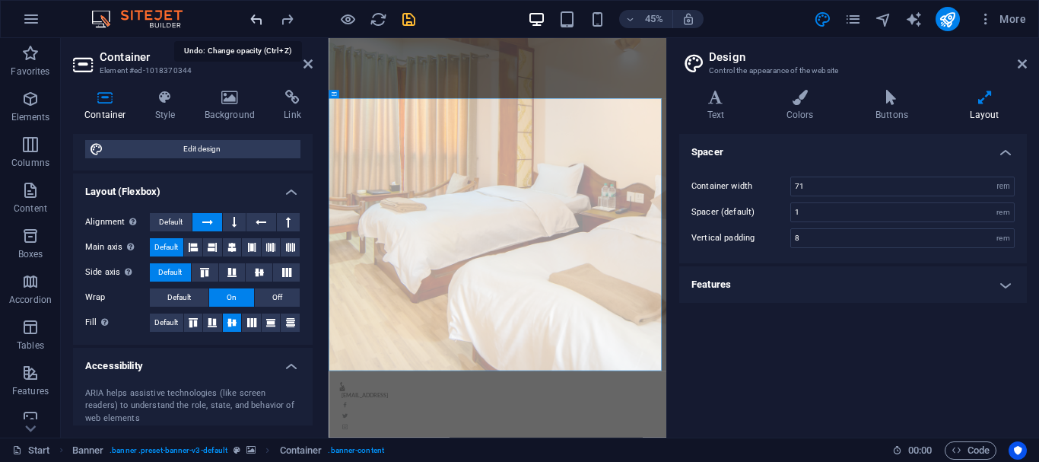
click at [257, 16] on icon "undo" at bounding box center [257, 20] width 18 height 18
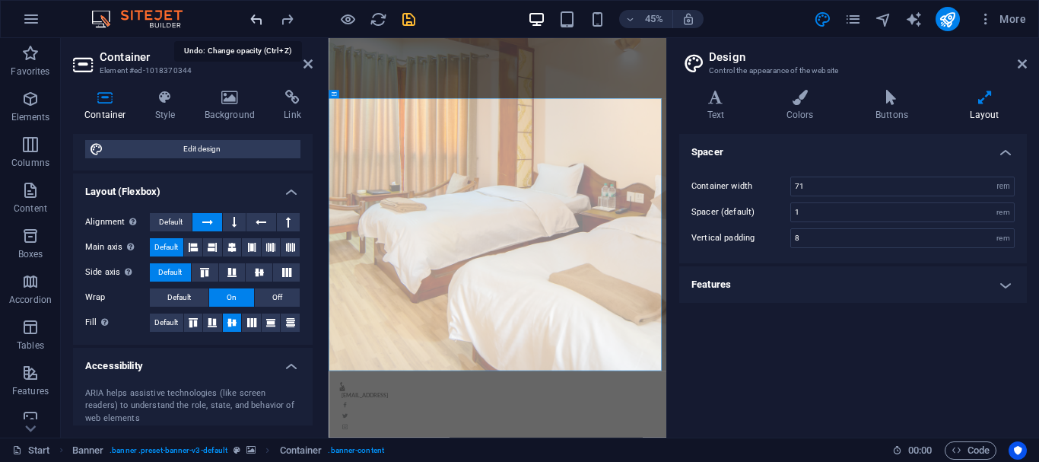
click at [257, 16] on icon "undo" at bounding box center [257, 20] width 18 height 18
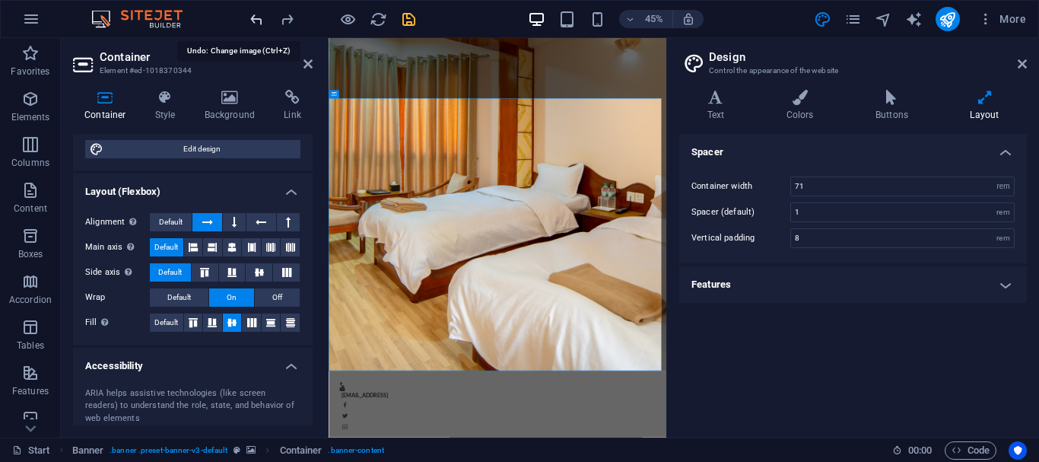
click at [257, 16] on icon "undo" at bounding box center [257, 20] width 18 height 18
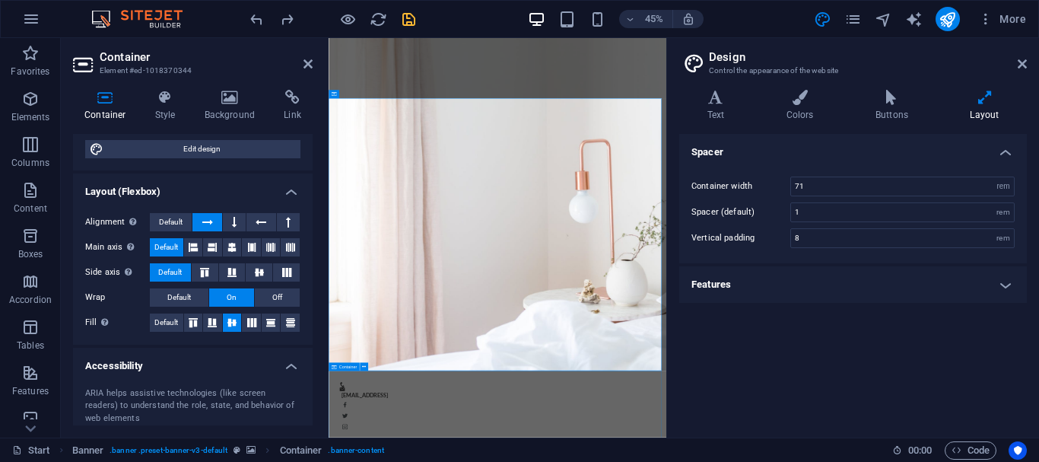
scroll to position [152, 0]
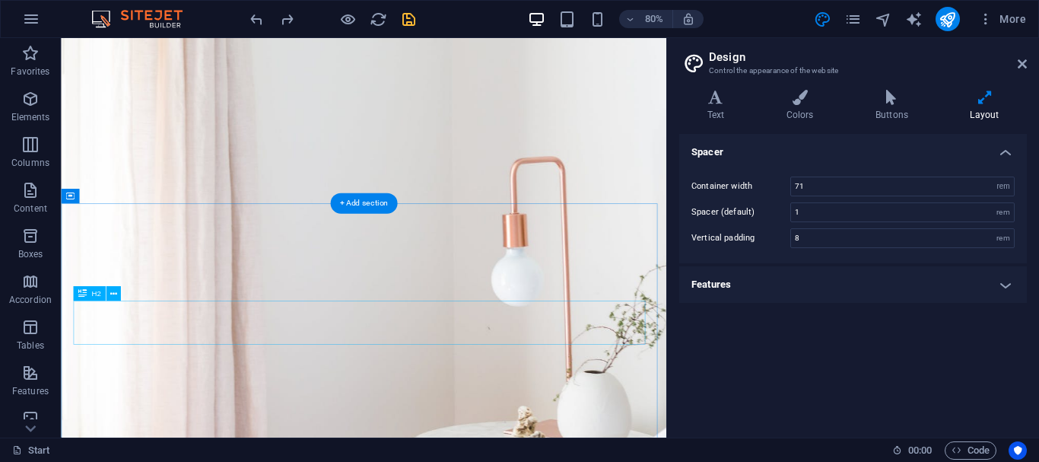
scroll to position [837, 0]
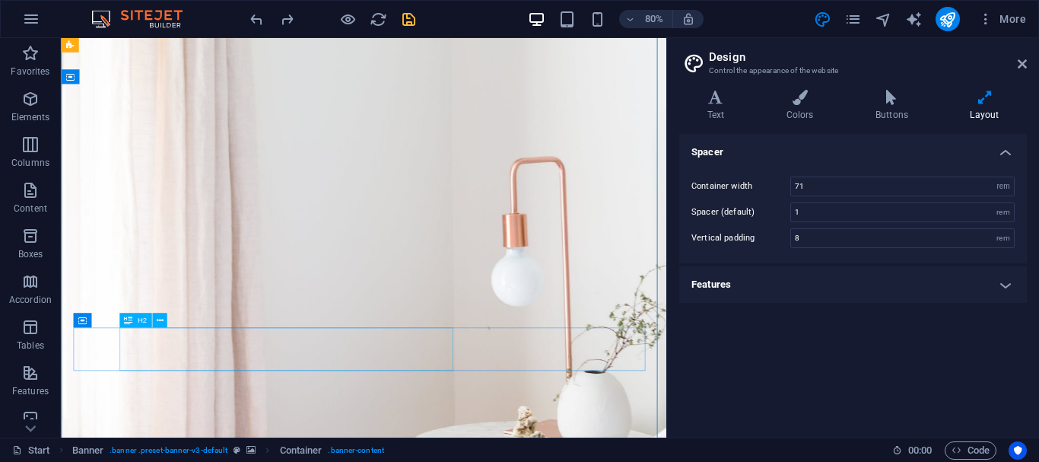
scroll to position [457, 0]
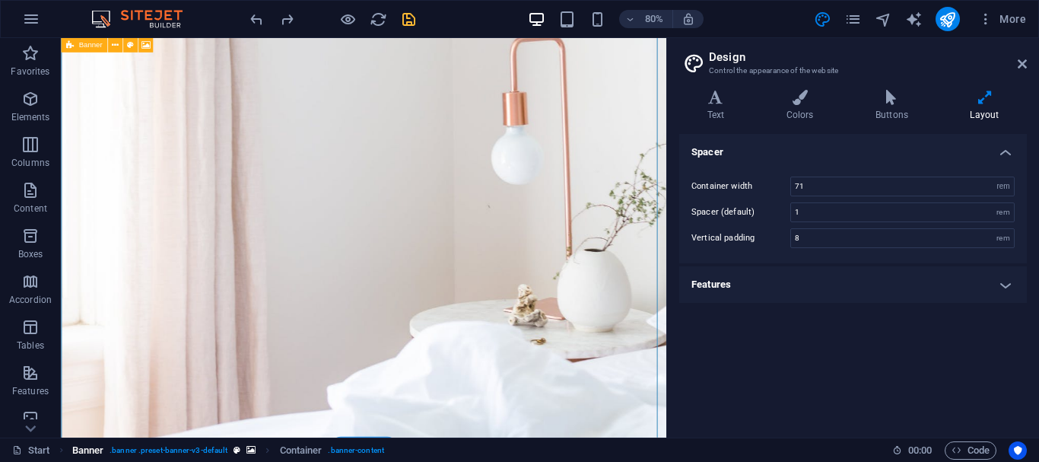
click at [142, 447] on span ". banner .preset-banner-v3-default" at bounding box center [169, 450] width 118 height 18
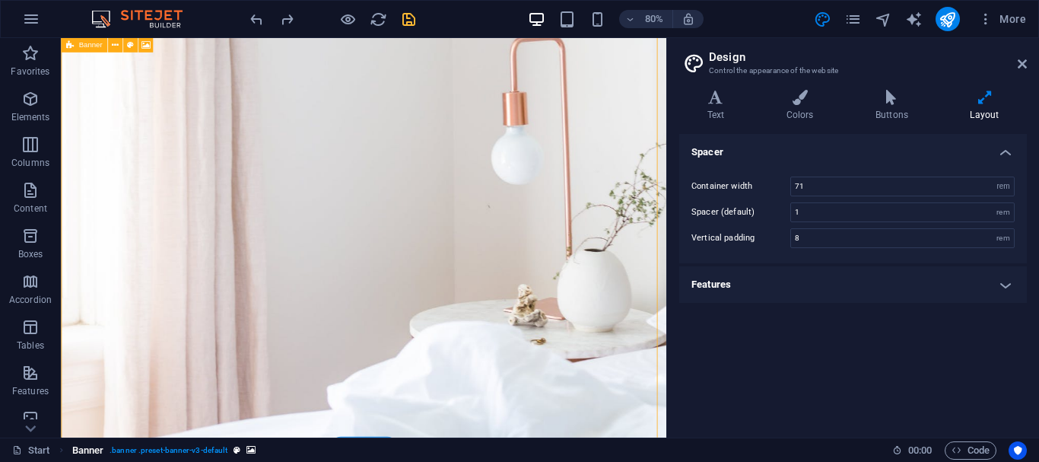
click at [142, 447] on span ". banner .preset-banner-v3-default" at bounding box center [169, 450] width 118 height 18
click at [256, 454] on icon "breadcrumb" at bounding box center [251, 450] width 9 height 8
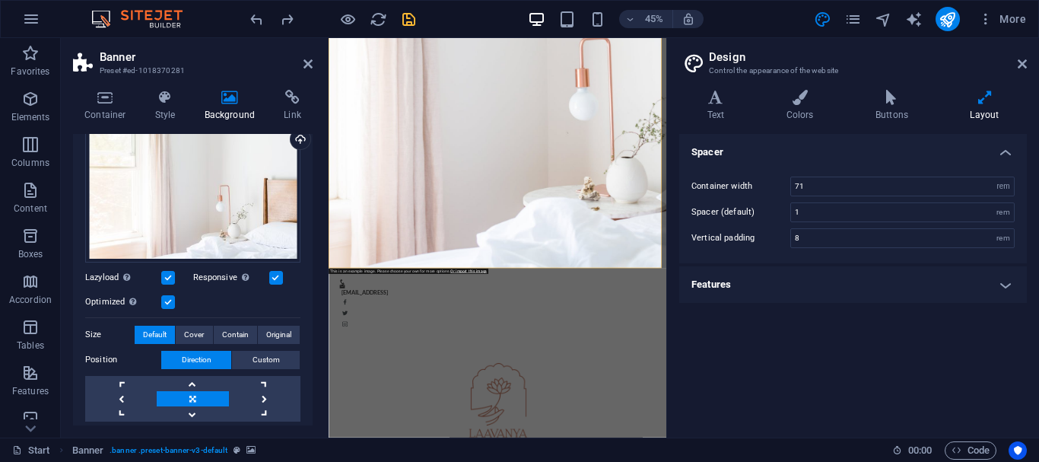
scroll to position [228, 0]
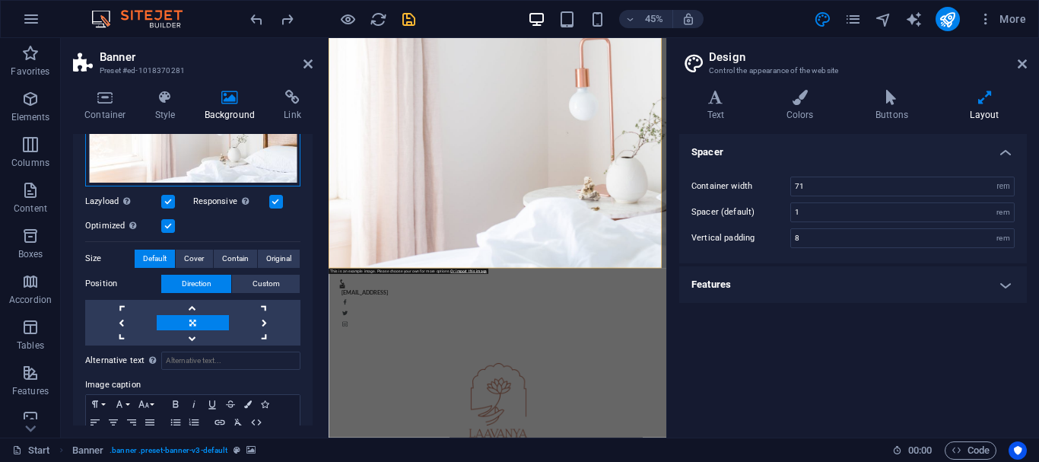
click at [187, 180] on div "Drag files here, click to choose files or select files from Files or our free s…" at bounding box center [192, 113] width 215 height 146
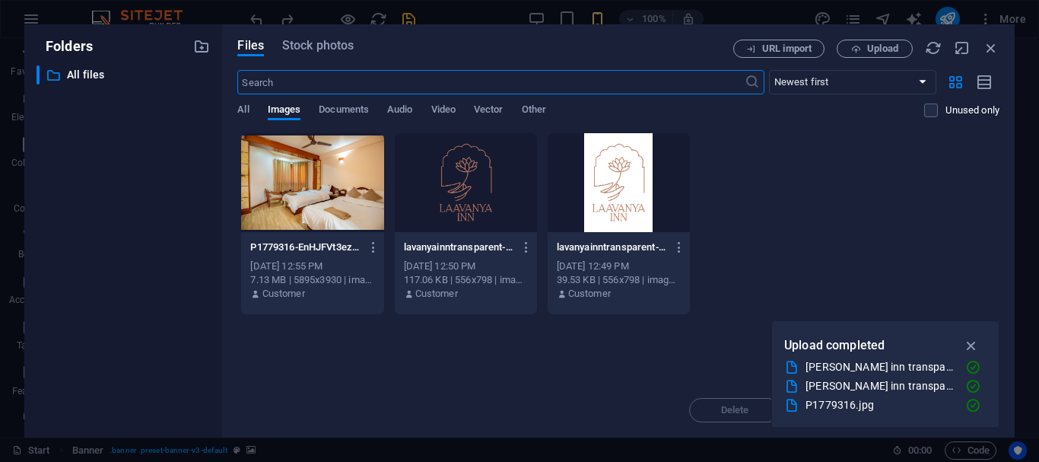
type input "4"
click at [290, 50] on span "Stock photos" at bounding box center [318, 46] width 72 height 18
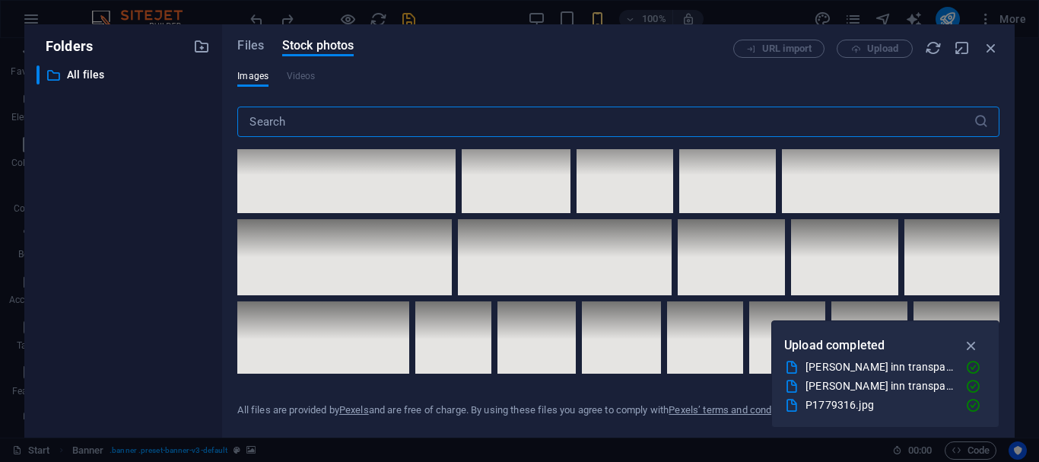
scroll to position [2816, 0]
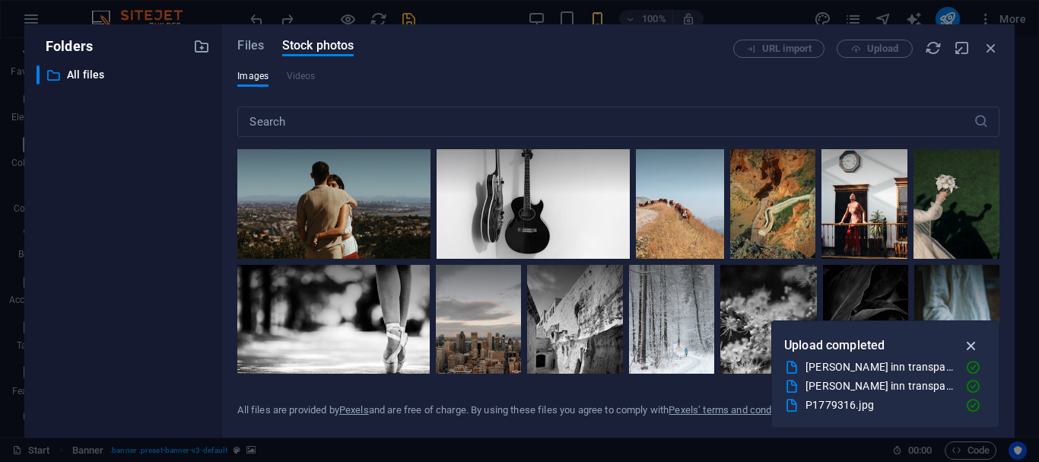
click at [973, 342] on icon "button" at bounding box center [972, 345] width 18 height 17
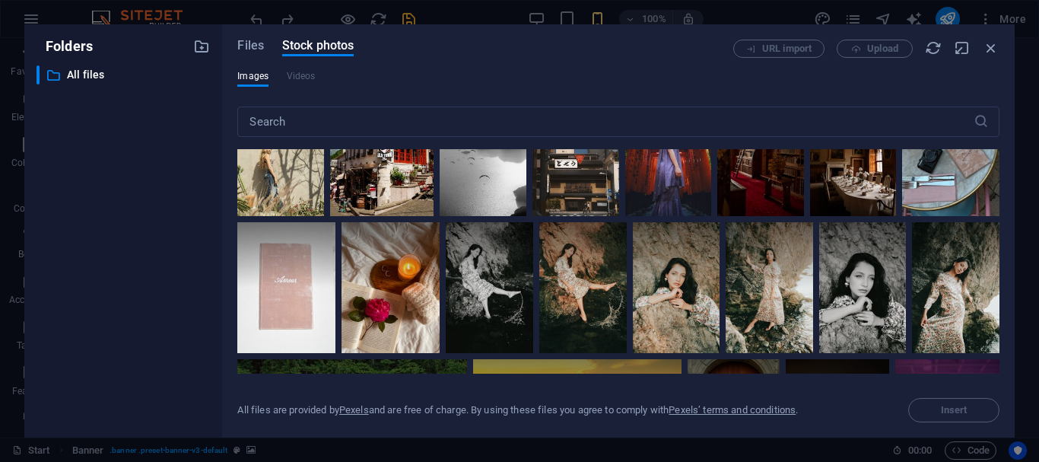
scroll to position [5175, 0]
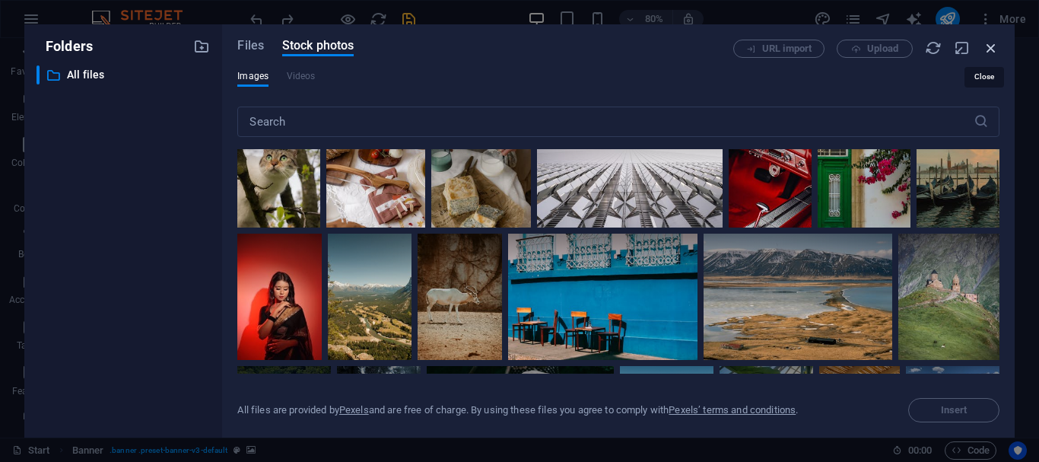
click at [993, 42] on icon "button" at bounding box center [991, 48] width 17 height 17
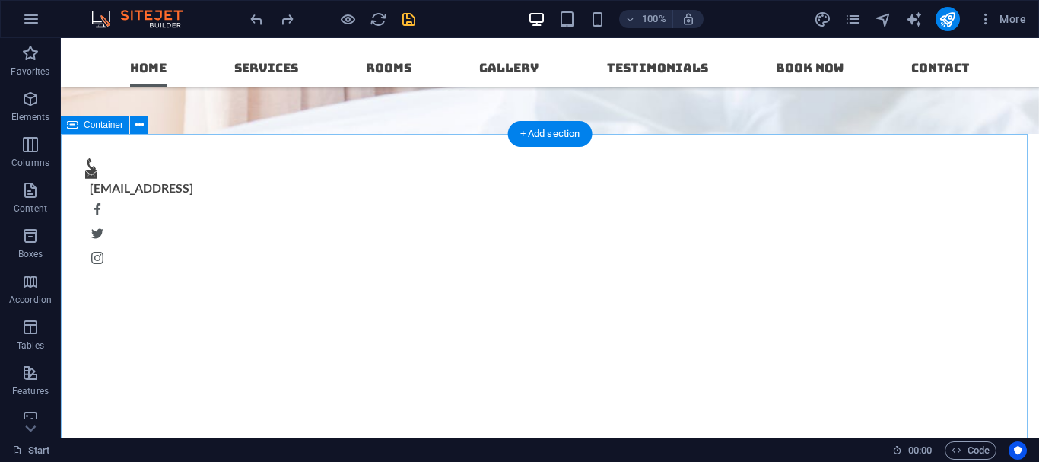
scroll to position [837, 0]
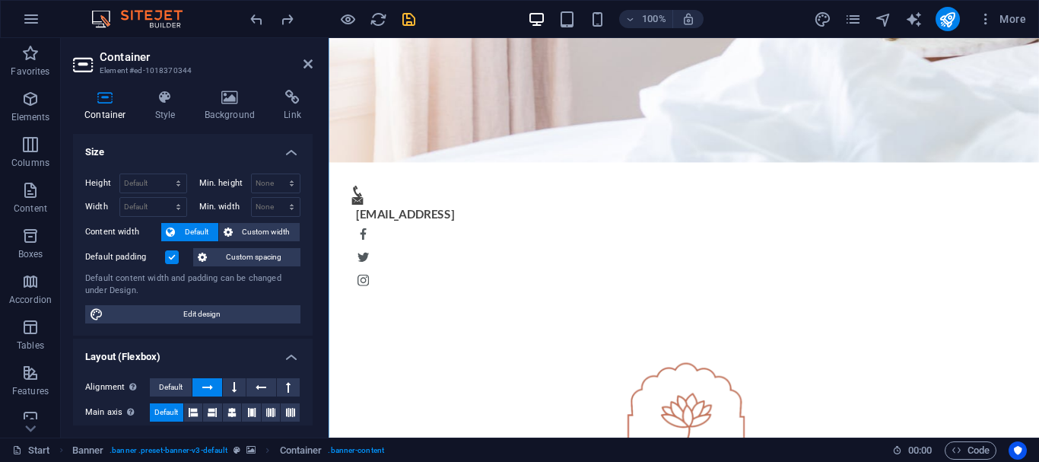
scroll to position [546, 0]
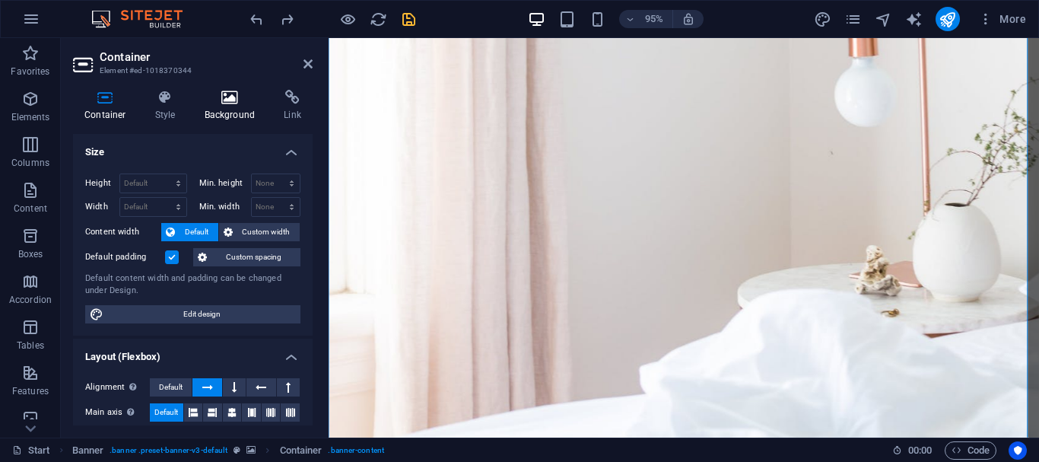
click at [237, 103] on icon at bounding box center [230, 97] width 74 height 15
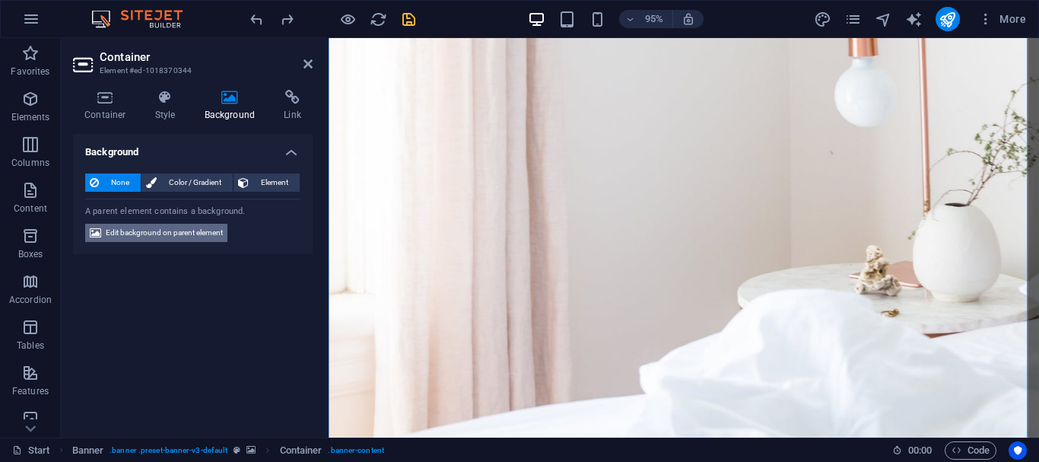
click at [174, 235] on span "Edit background on parent element" at bounding box center [164, 233] width 117 height 18
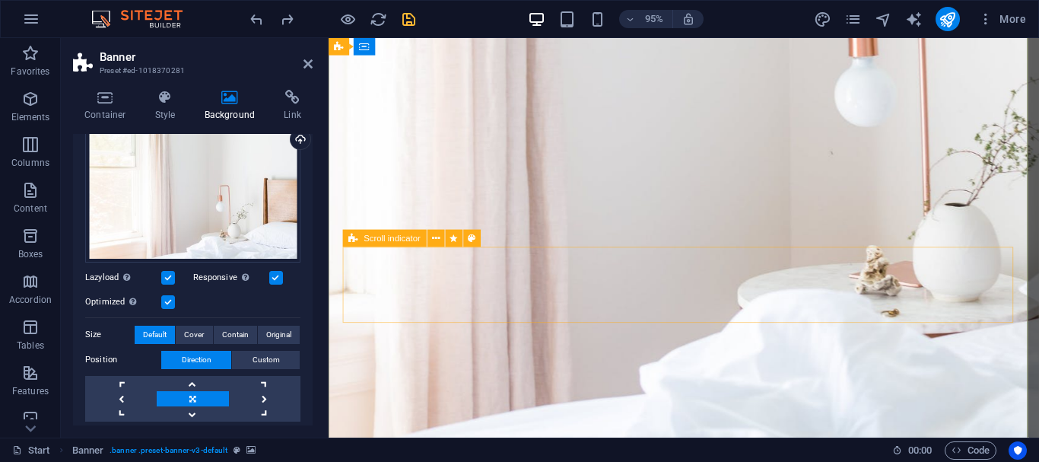
scroll to position [622, 0]
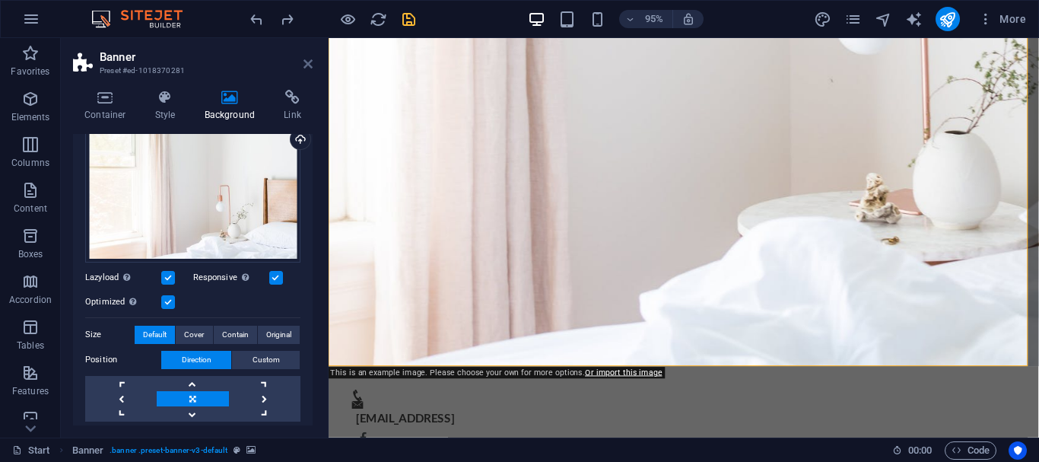
click at [310, 61] on icon at bounding box center [308, 64] width 9 height 12
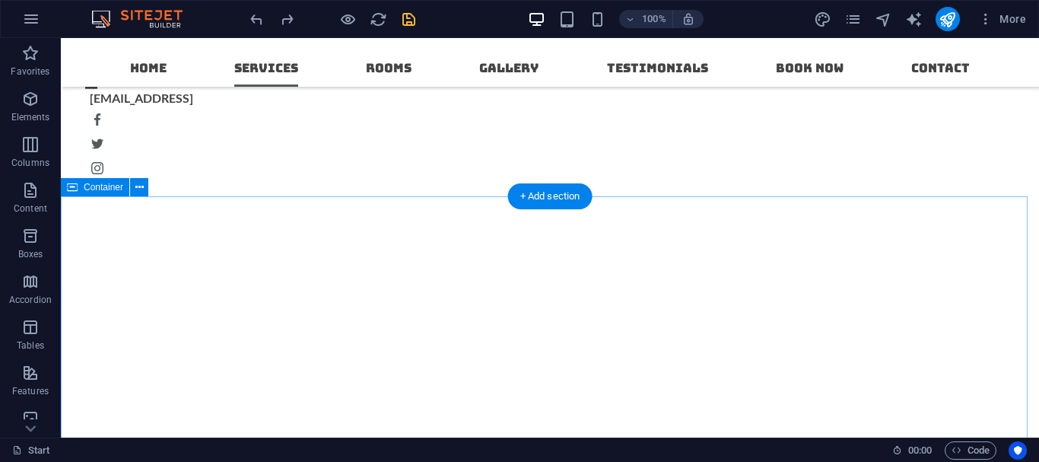
scroll to position [927, 0]
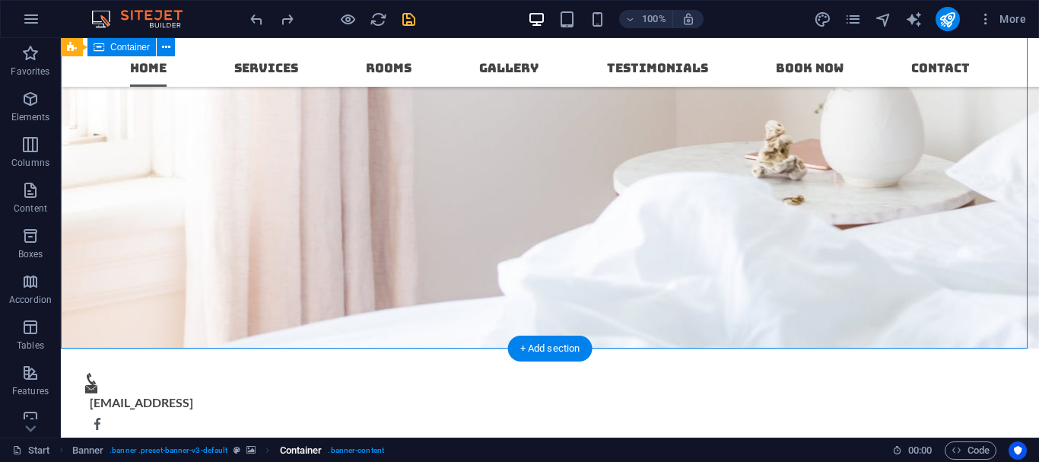
click at [384, 454] on span ". banner-content" at bounding box center [356, 450] width 56 height 18
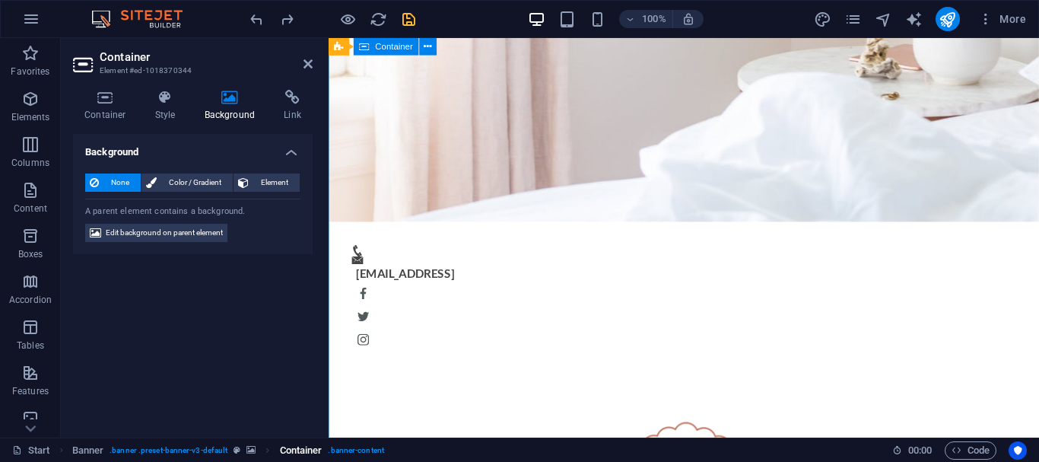
scroll to position [455, 0]
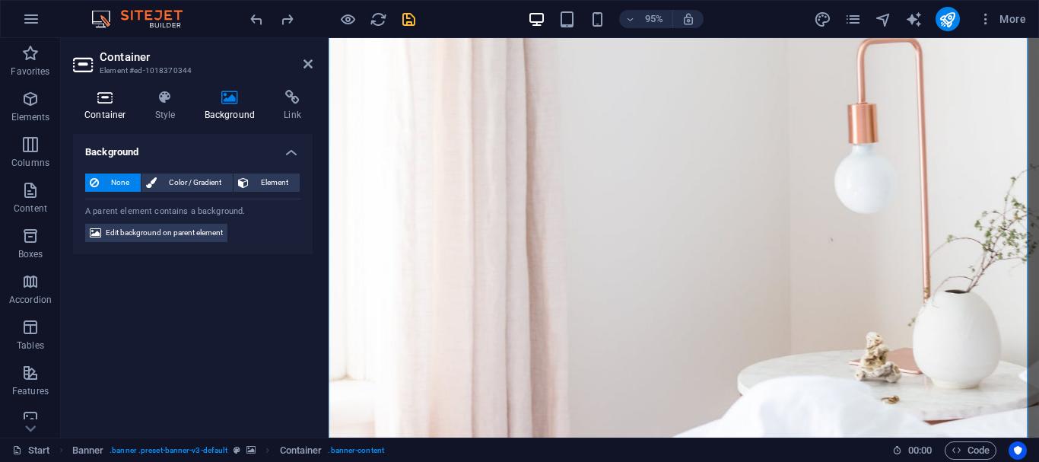
click at [116, 103] on icon at bounding box center [105, 97] width 65 height 15
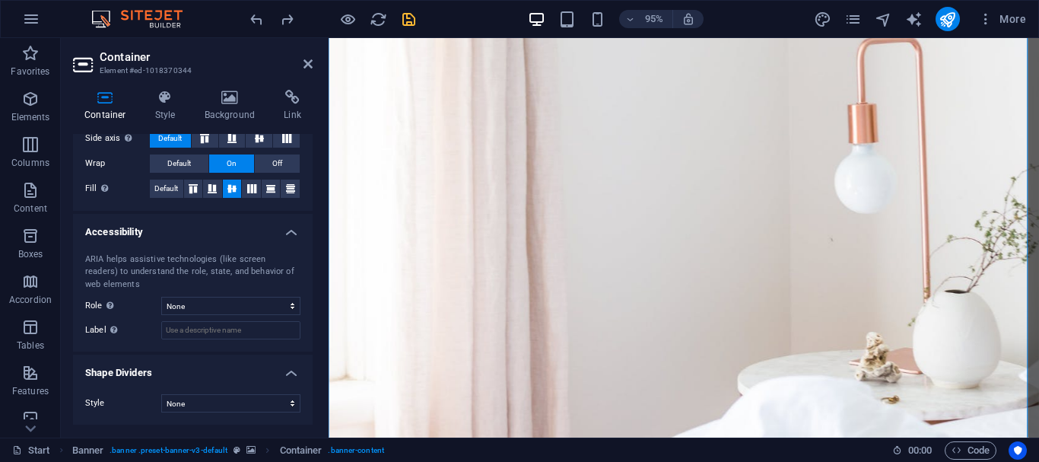
scroll to position [0, 0]
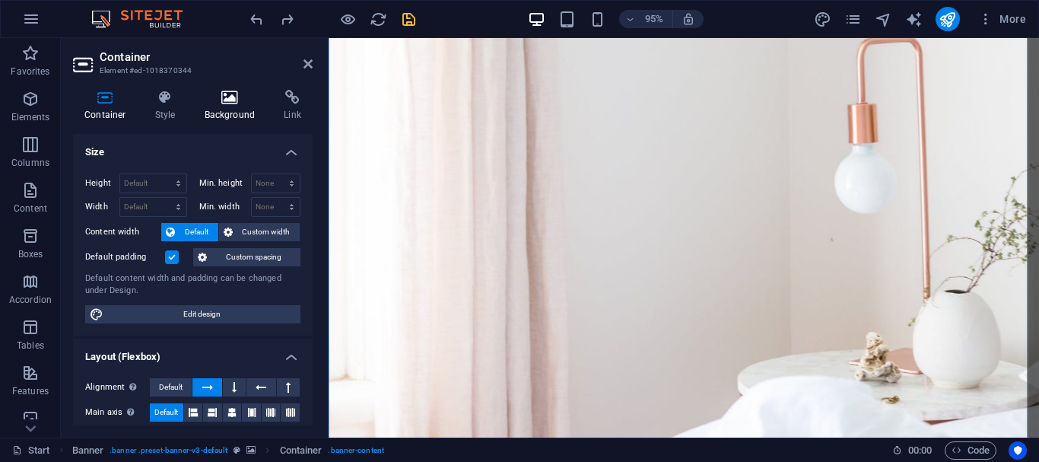
click at [236, 108] on h4 "Background" at bounding box center [233, 106] width 80 height 32
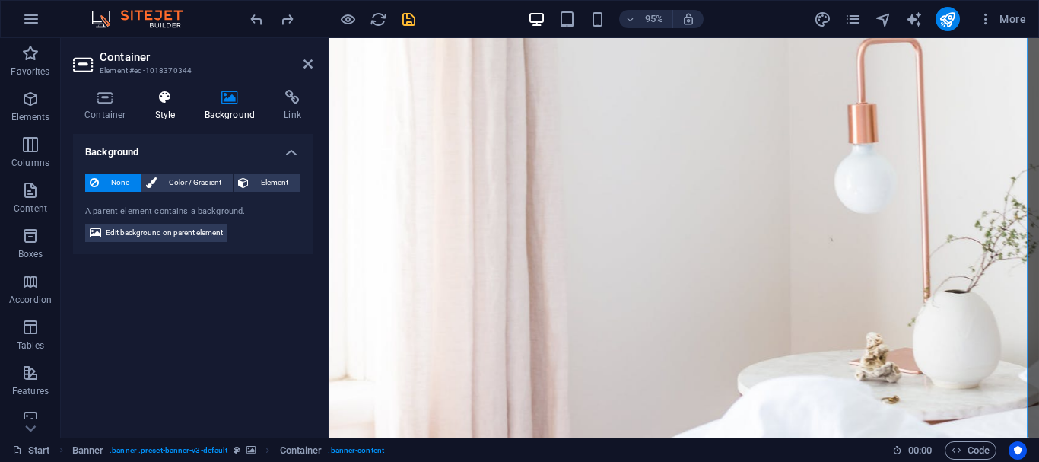
click at [173, 104] on icon at bounding box center [165, 97] width 43 height 15
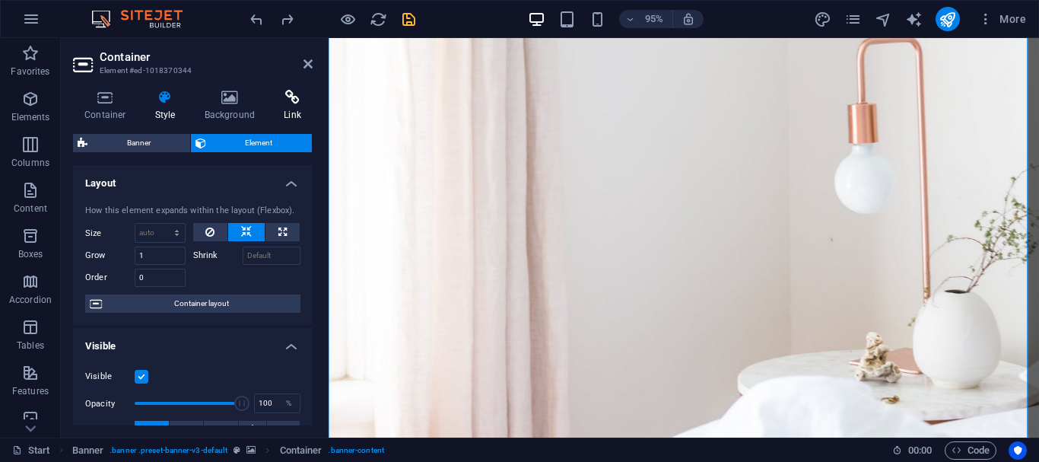
click at [290, 97] on icon at bounding box center [292, 97] width 40 height 15
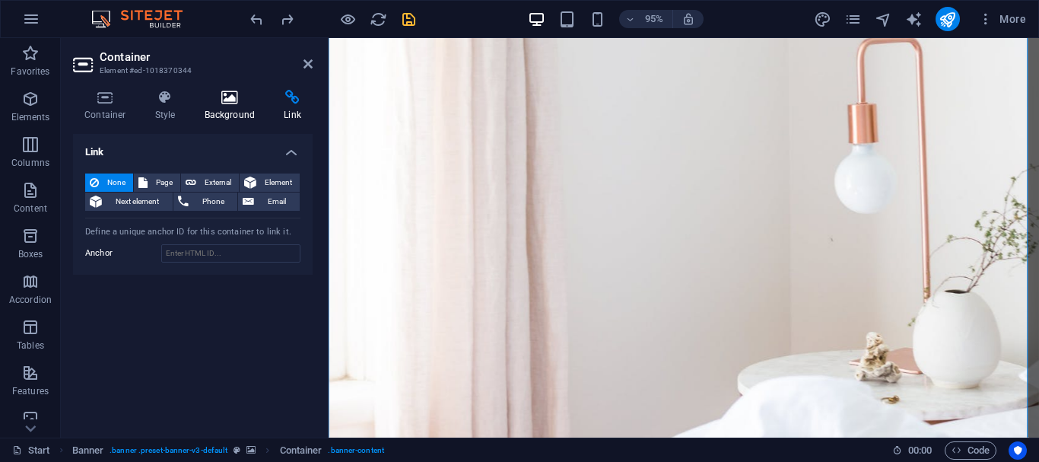
click at [239, 114] on h4 "Background" at bounding box center [233, 106] width 80 height 32
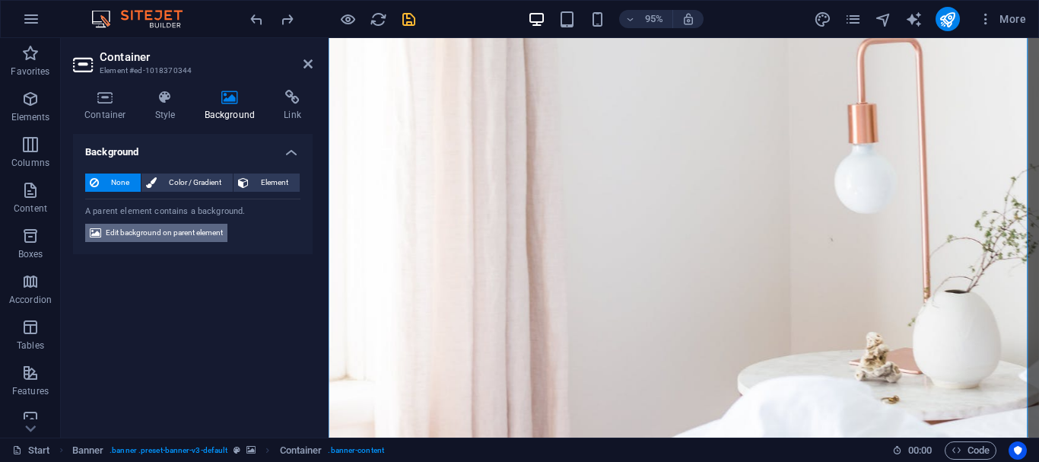
click at [207, 241] on span "Edit background on parent element" at bounding box center [164, 233] width 117 height 18
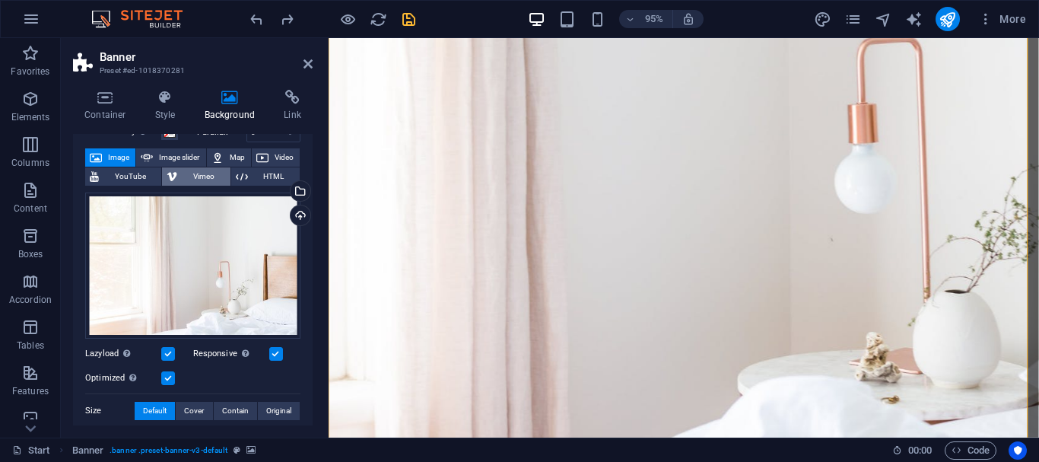
scroll to position [152, 0]
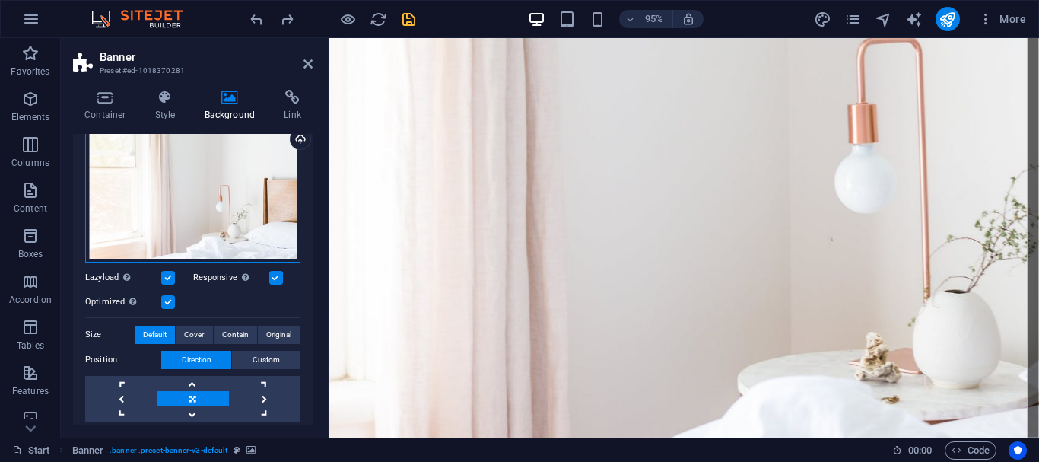
click at [220, 232] on div "Drag files here, click to choose files or select files from Files or our free s…" at bounding box center [192, 189] width 215 height 146
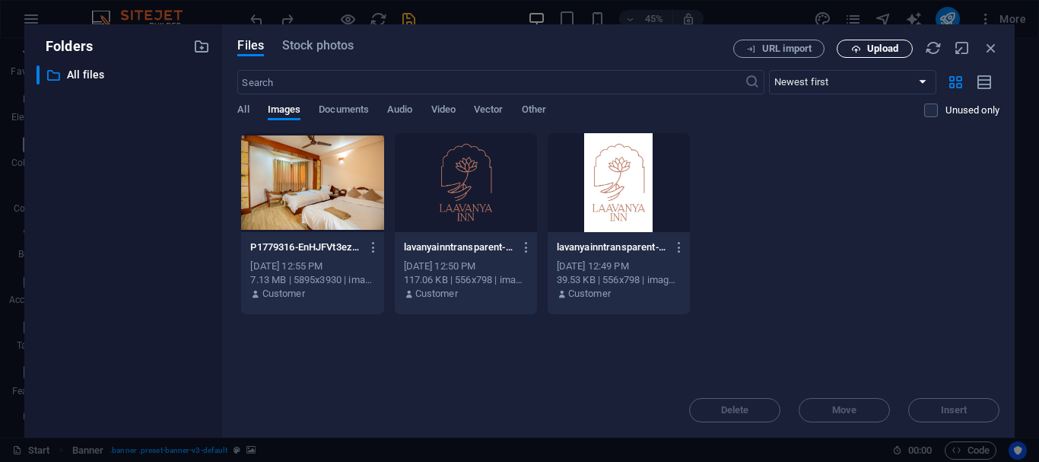
click at [871, 47] on span "Upload" at bounding box center [883, 48] width 31 height 9
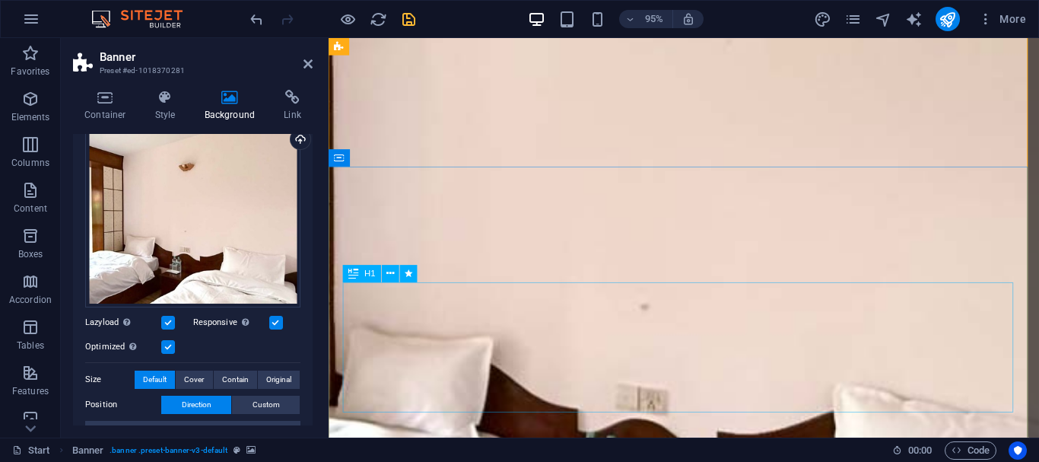
scroll to position [227, 0]
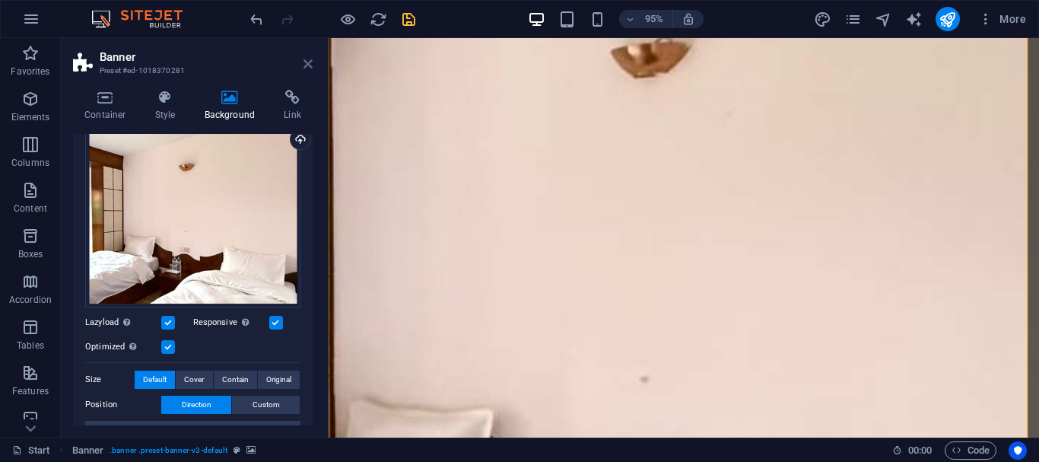
click at [311, 65] on icon at bounding box center [308, 64] width 9 height 12
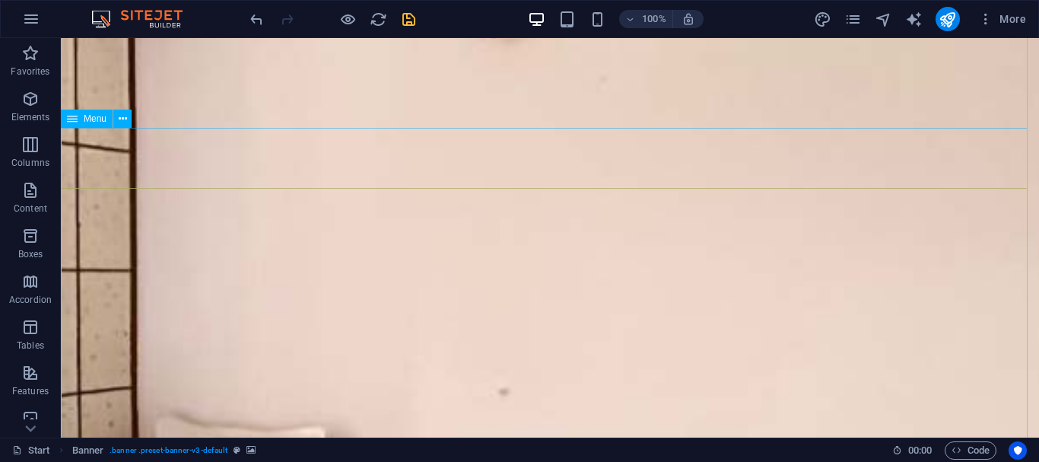
scroll to position [379, 0]
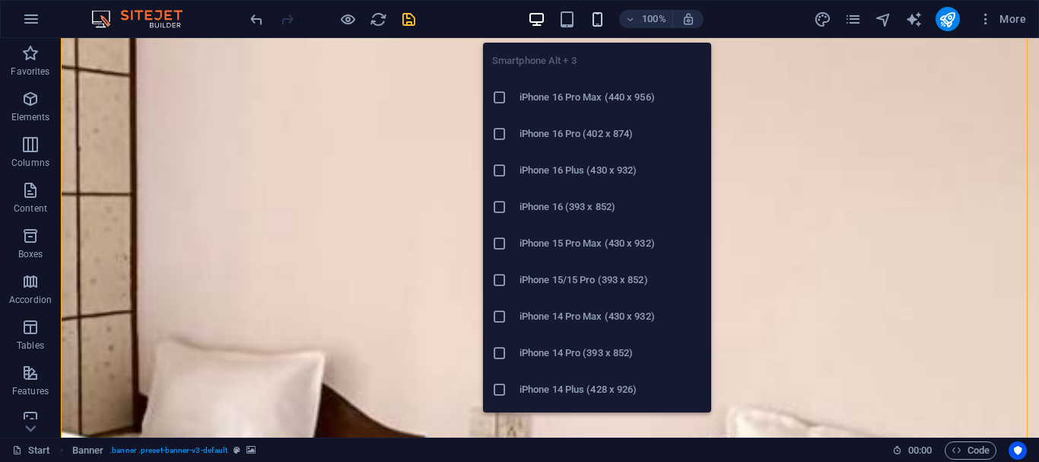
click at [606, 21] on icon "button" at bounding box center [598, 20] width 18 height 18
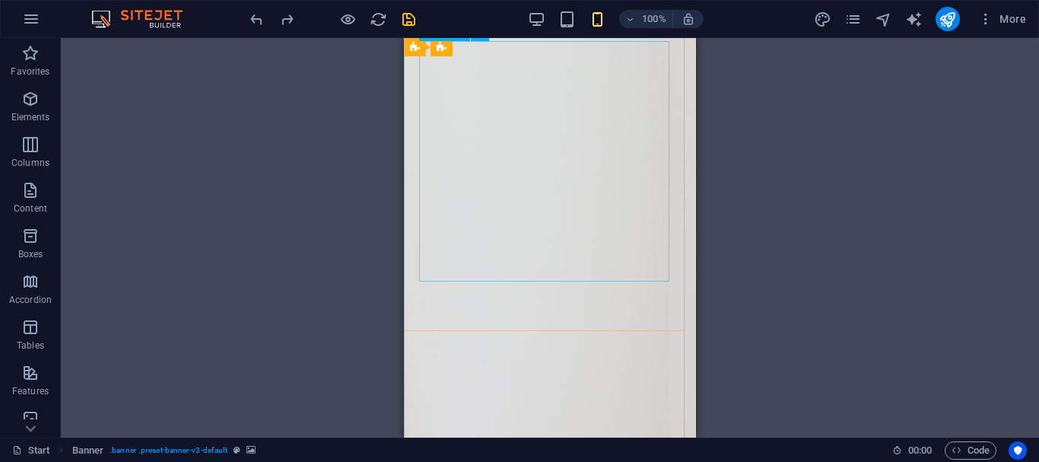
scroll to position [533, 0]
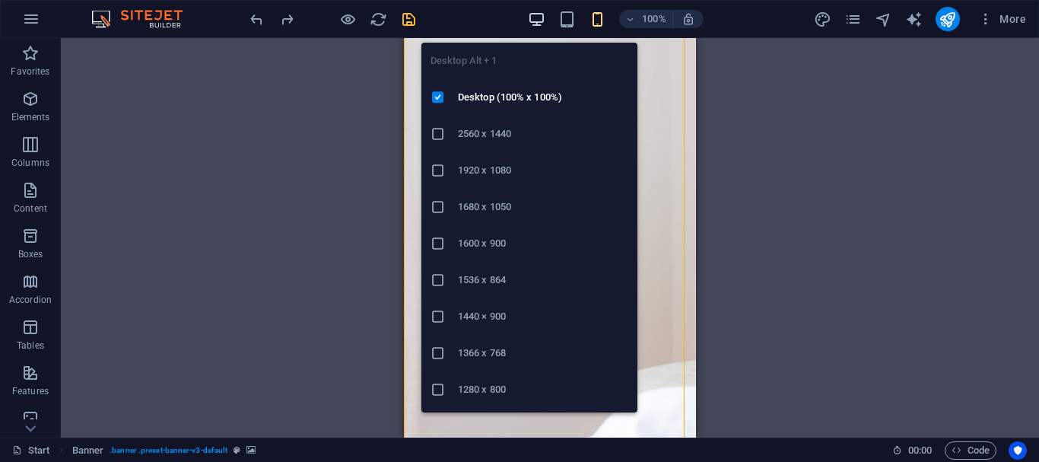
click at [538, 23] on icon "button" at bounding box center [537, 20] width 18 height 18
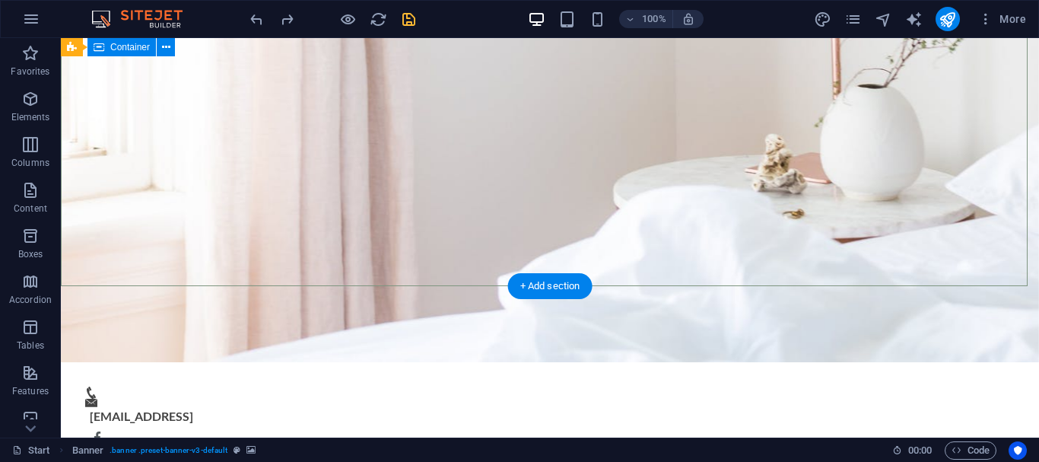
scroll to position [913, 0]
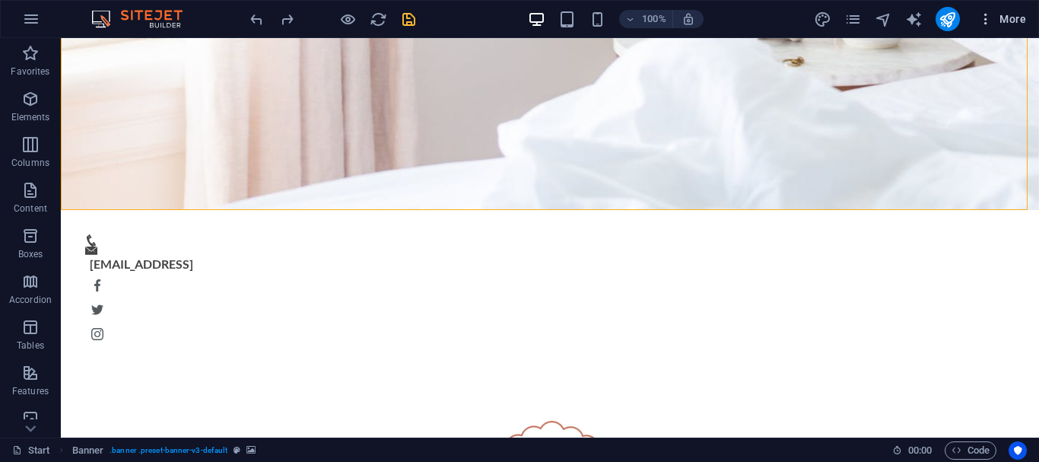
click at [1014, 29] on button "More" at bounding box center [1003, 19] width 60 height 24
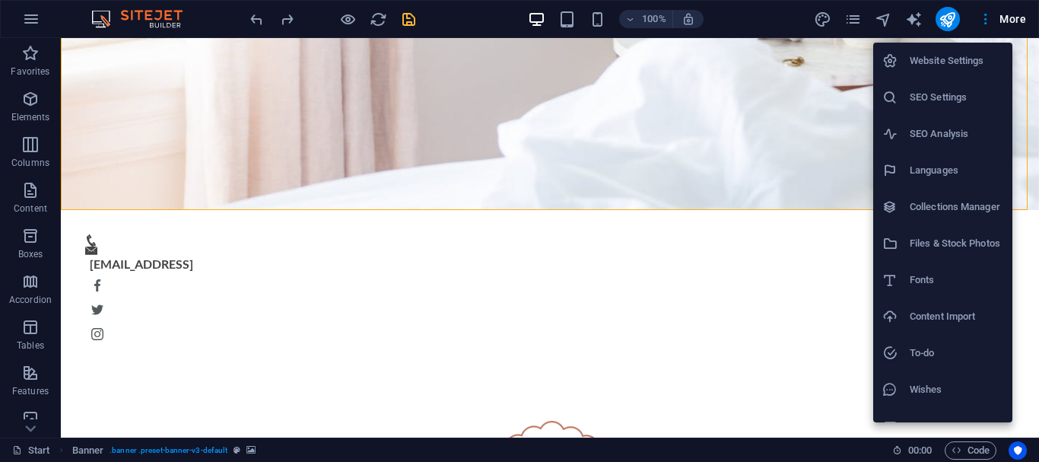
click at [945, 57] on h6 "Website Settings" at bounding box center [957, 61] width 94 height 18
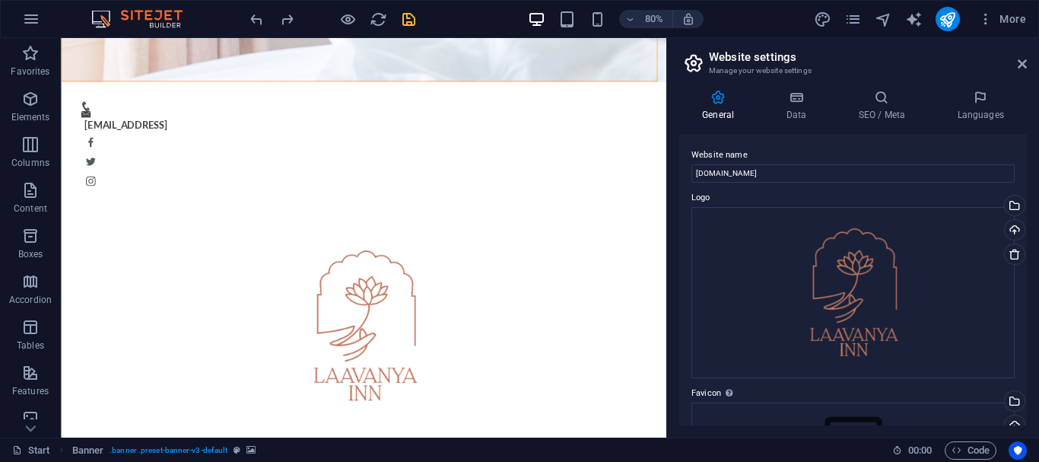
scroll to position [152, 0]
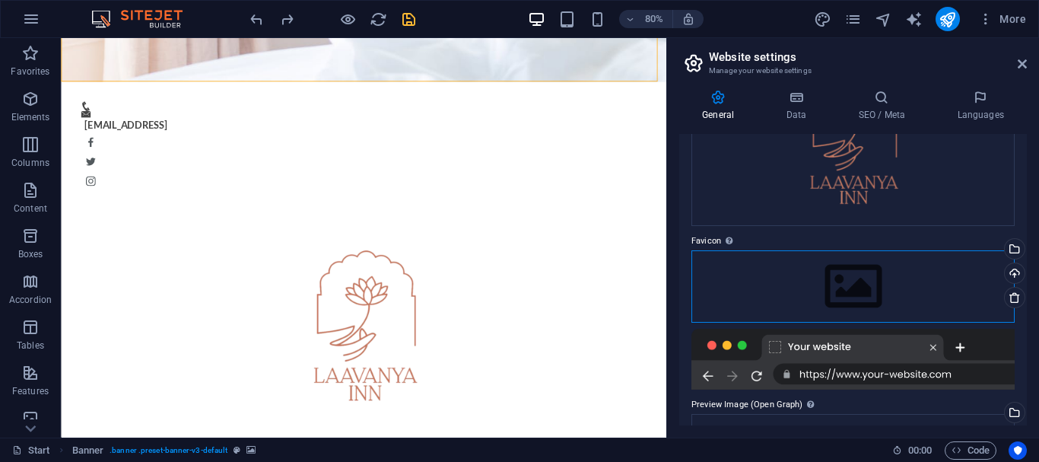
click at [864, 298] on div "Drag files here, click to choose files or select files from Files or our free s…" at bounding box center [853, 286] width 323 height 72
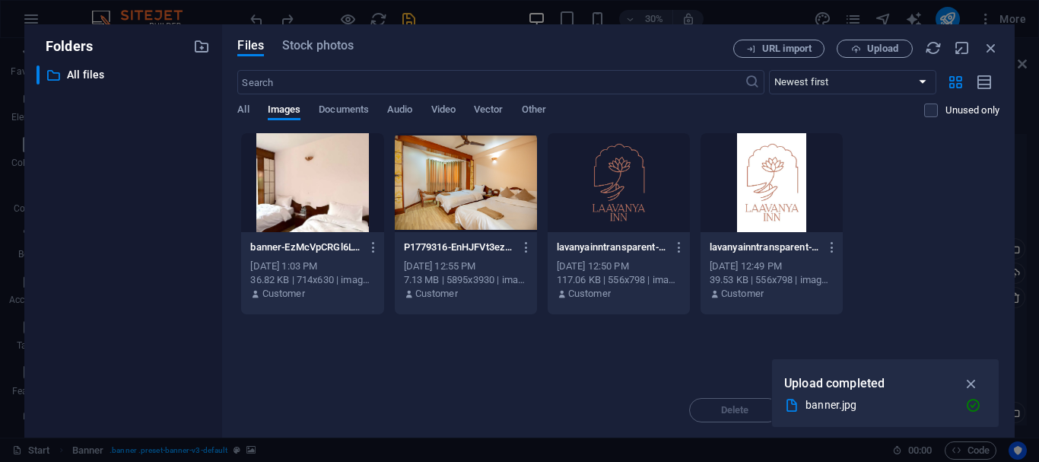
click at [629, 191] on div at bounding box center [619, 182] width 142 height 99
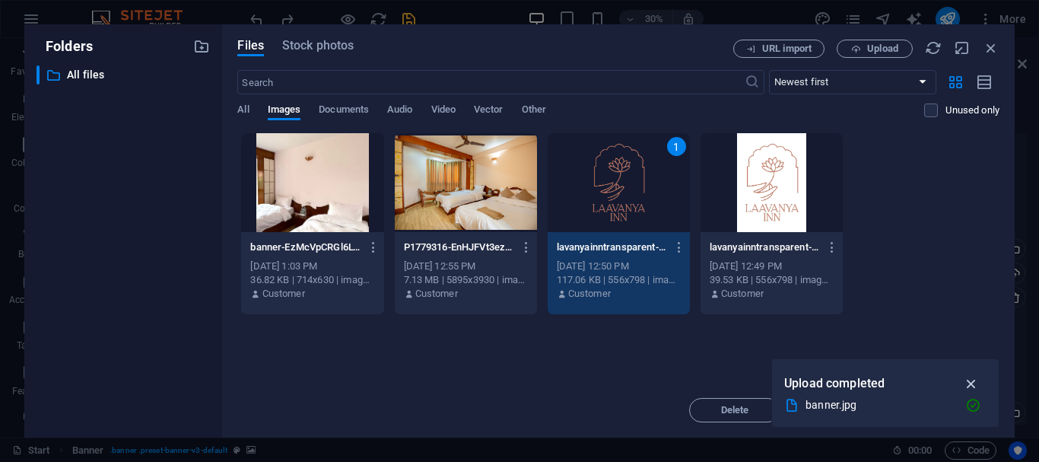
click at [972, 377] on icon "button" at bounding box center [972, 383] width 18 height 17
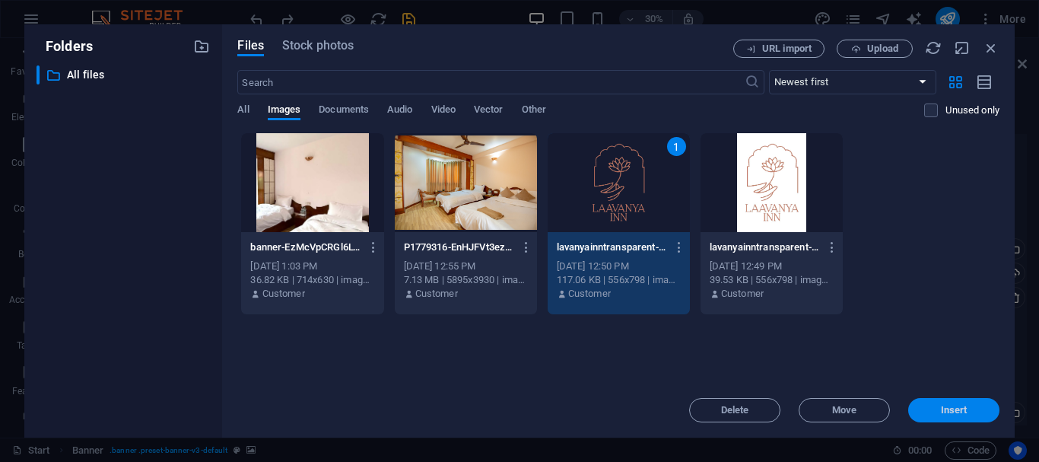
click at [927, 405] on button "Insert" at bounding box center [954, 410] width 91 height 24
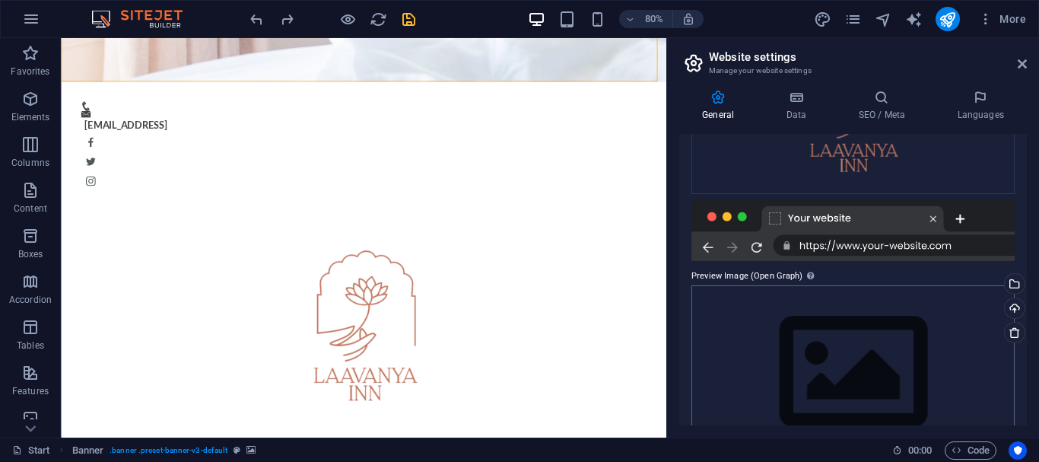
scroll to position [429, 0]
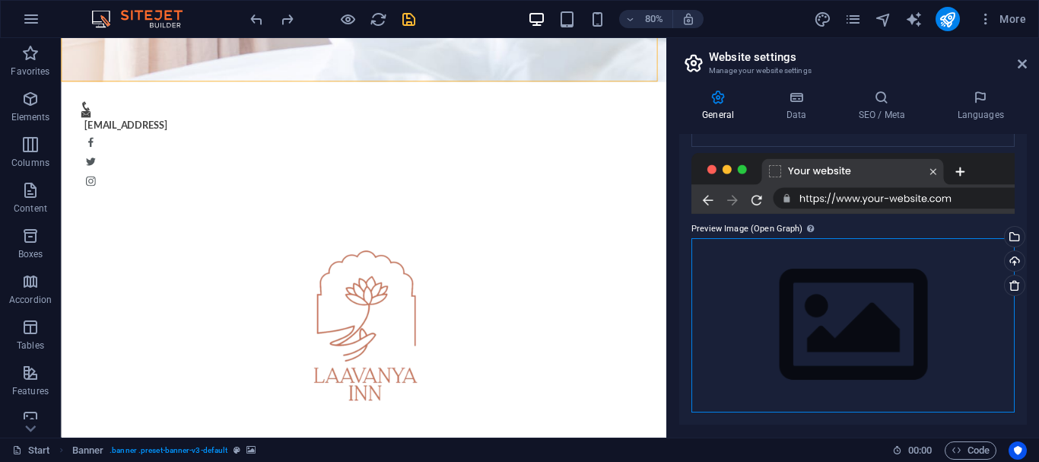
click at [868, 333] on div "Drag files here, click to choose files or select files from Files or our free s…" at bounding box center [853, 325] width 323 height 174
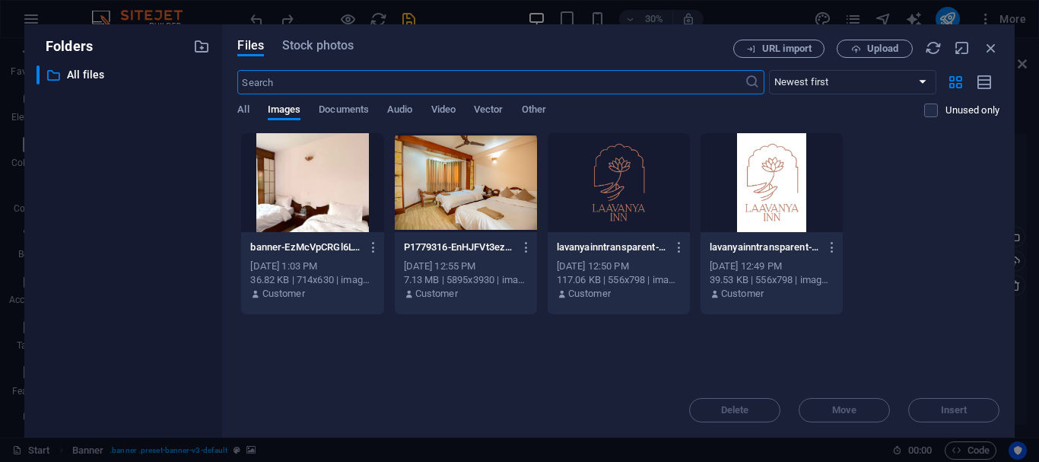
click at [625, 199] on div at bounding box center [619, 182] width 142 height 99
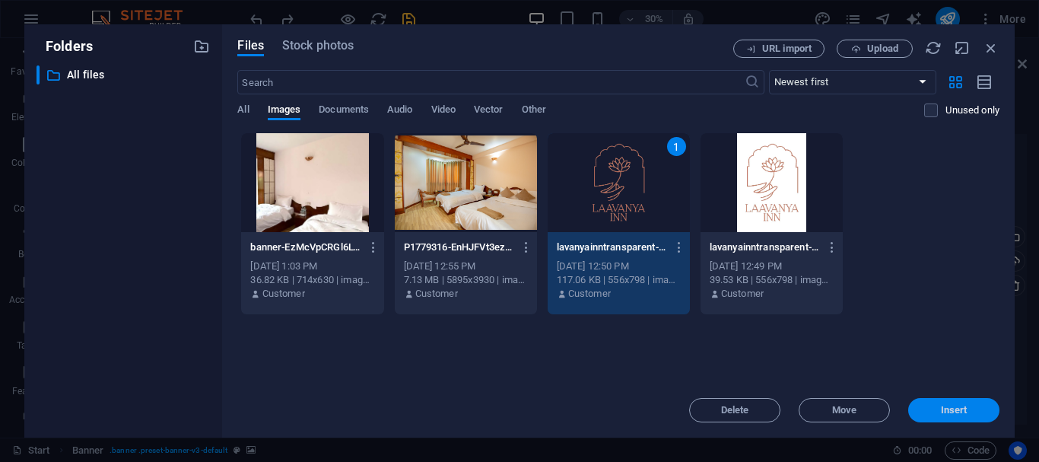
click at [970, 416] on button "Insert" at bounding box center [954, 410] width 91 height 24
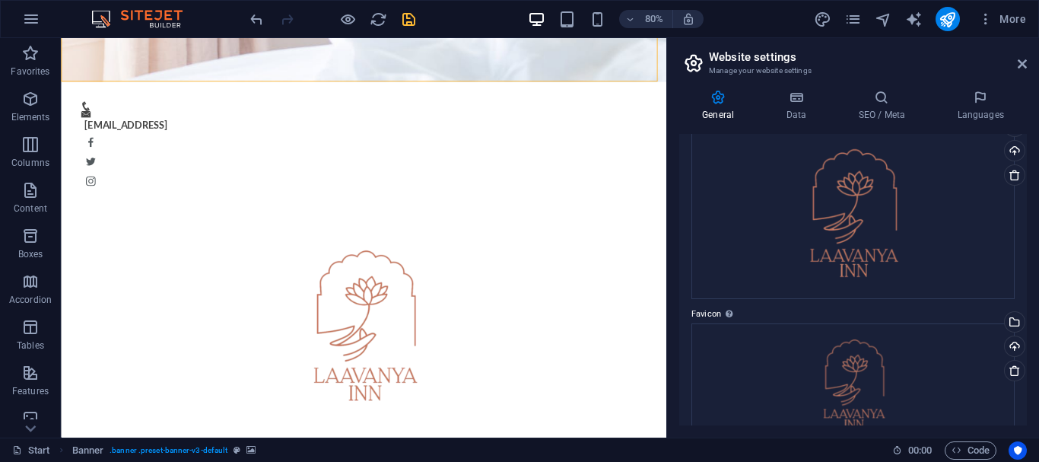
scroll to position [0, 0]
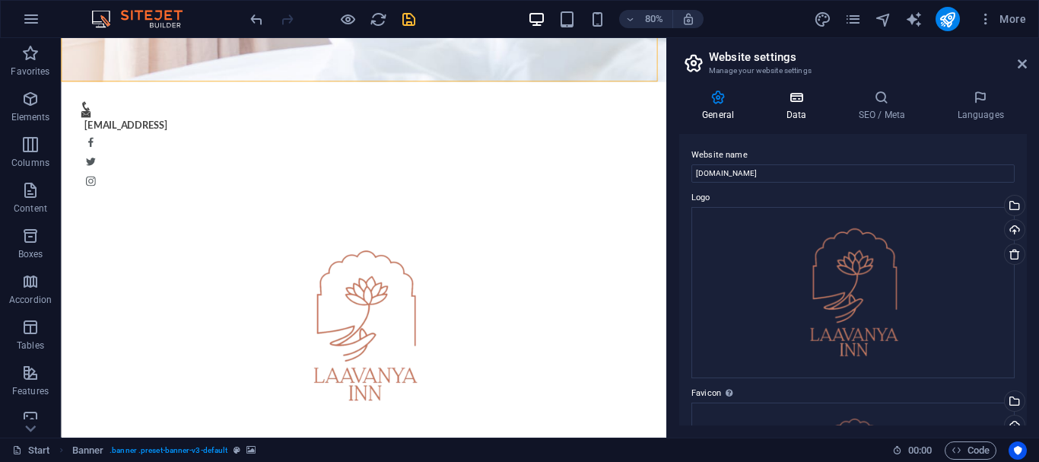
click at [805, 116] on h4 "Data" at bounding box center [799, 106] width 72 height 32
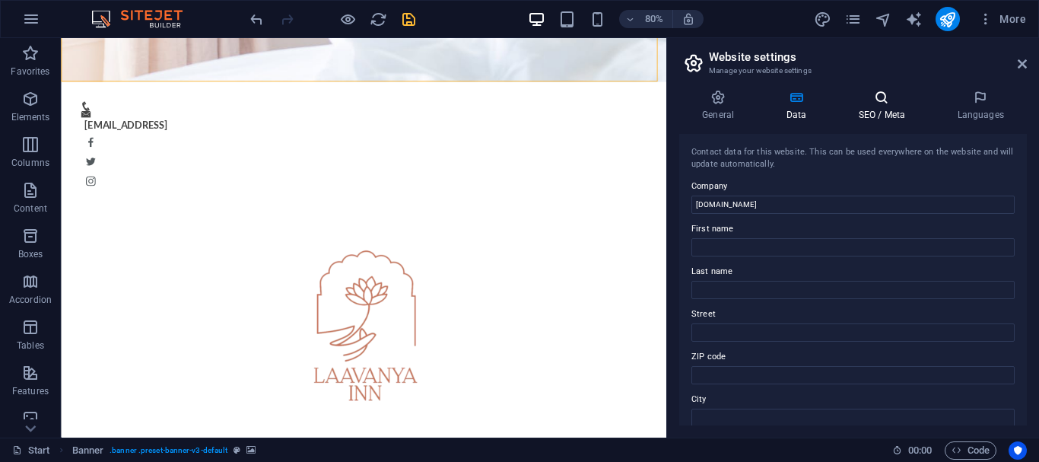
click at [882, 100] on icon at bounding box center [882, 97] width 93 height 15
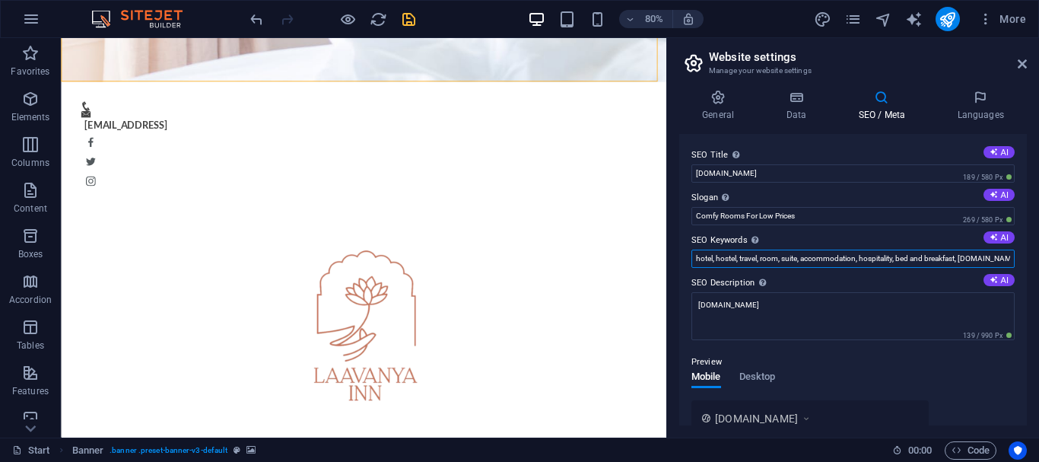
click at [954, 268] on input "hotel, hostel, travel, room, suite, accommodation, hospitality, bed and breakfa…" at bounding box center [853, 259] width 323 height 18
drag, startPoint x: 959, startPoint y: 261, endPoint x: 1039, endPoint y: 260, distance: 79.9
click at [1039, 260] on div "General Data SEO / Meta Languages Website name [DOMAIN_NAME] Logo Drag files he…" at bounding box center [853, 258] width 372 height 360
click at [973, 263] on input "hotel, hostel, travel, room, suite, accommodation, hospitality, bed and breakfa…" at bounding box center [853, 259] width 323 height 18
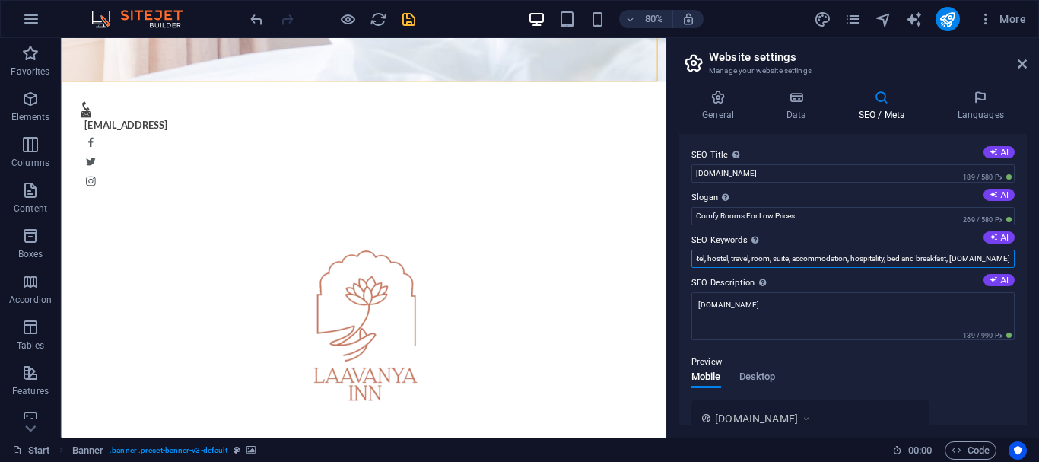
click at [1010, 257] on input "hotel, hostel, travel, room, suite, accommodation, hospitality, bed and breakfa…" at bounding box center [853, 259] width 323 height 18
click at [999, 243] on button "AI" at bounding box center [999, 237] width 31 height 12
type input "boutique hotel [GEOGRAPHIC_DATA], budget accommodation [GEOGRAPHIC_DATA], free …"
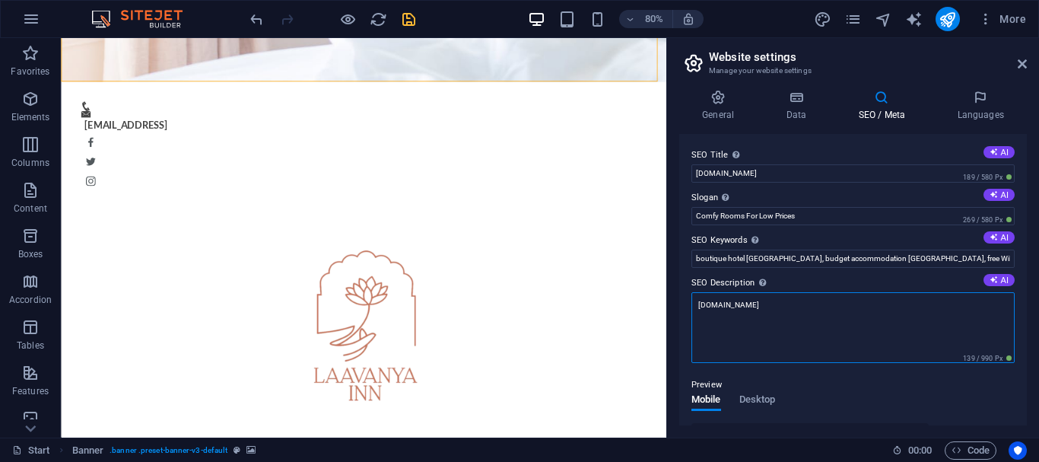
click at [831, 316] on textarea "[DOMAIN_NAME]" at bounding box center [853, 327] width 323 height 71
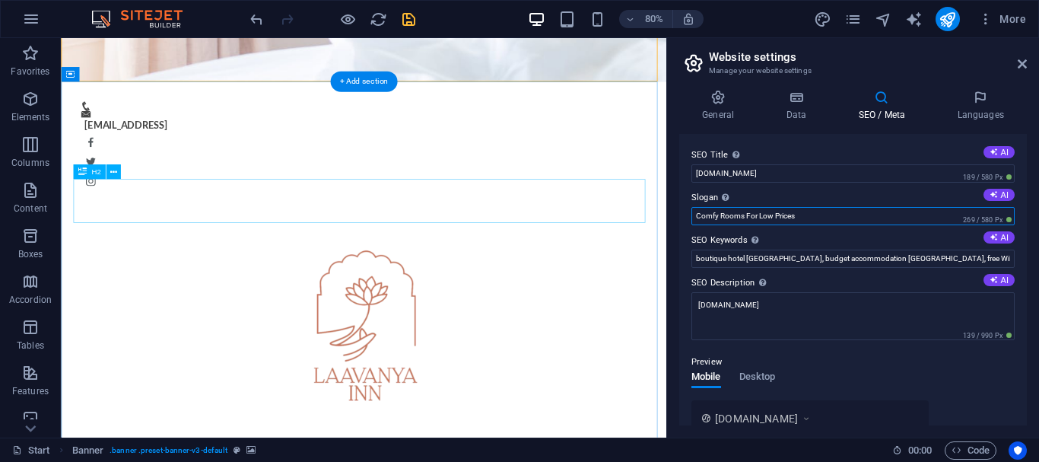
drag, startPoint x: 900, startPoint y: 257, endPoint x: 654, endPoint y: 283, distance: 247.2
click at [903, 213] on input "Comfy Rooms For Low Prices" at bounding box center [853, 216] width 323 height 18
drag, startPoint x: 885, startPoint y: 216, endPoint x: 702, endPoint y: 220, distance: 182.7
click at [702, 220] on input "Comfy Rooms For Low Prices" at bounding box center [853, 216] width 323 height 18
type input "C"
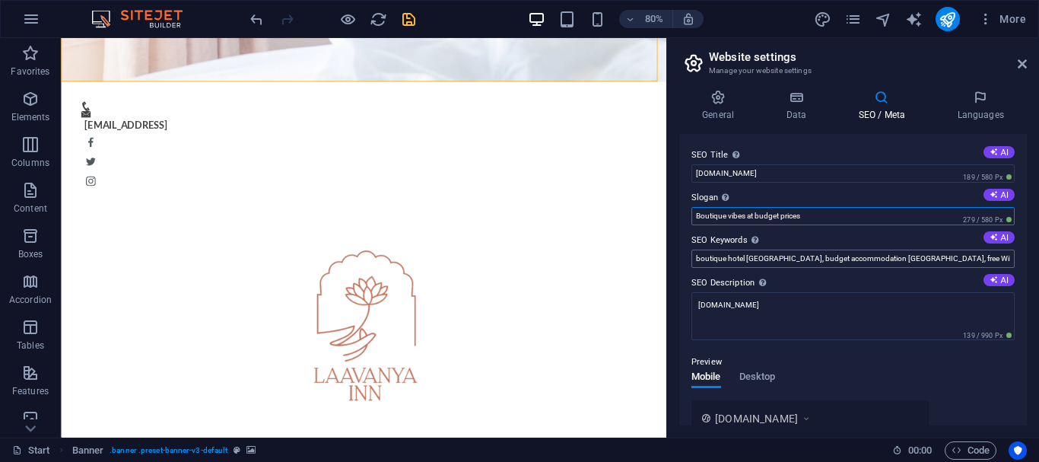
type input "Boutique vibes at budget prices"
click at [897, 263] on input "boutique hotel [GEOGRAPHIC_DATA], budget accommodation [GEOGRAPHIC_DATA], free …" at bounding box center [853, 259] width 323 height 18
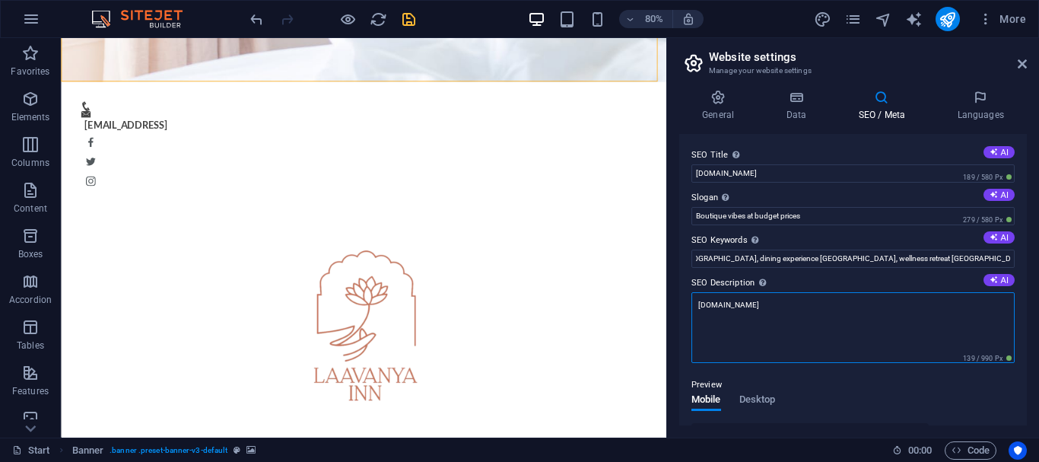
click at [856, 324] on textarea "[DOMAIN_NAME]" at bounding box center [853, 327] width 323 height 71
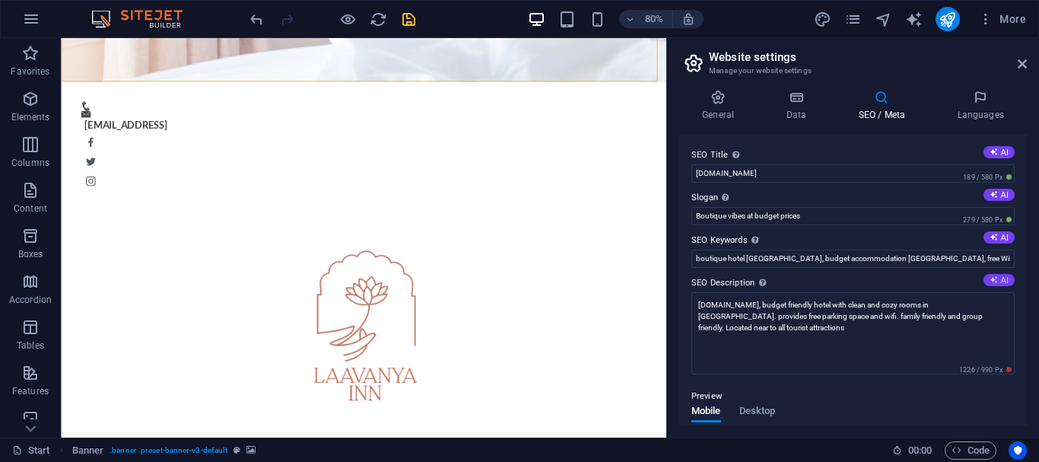
click at [1006, 286] on button "AI" at bounding box center [999, 280] width 31 height 12
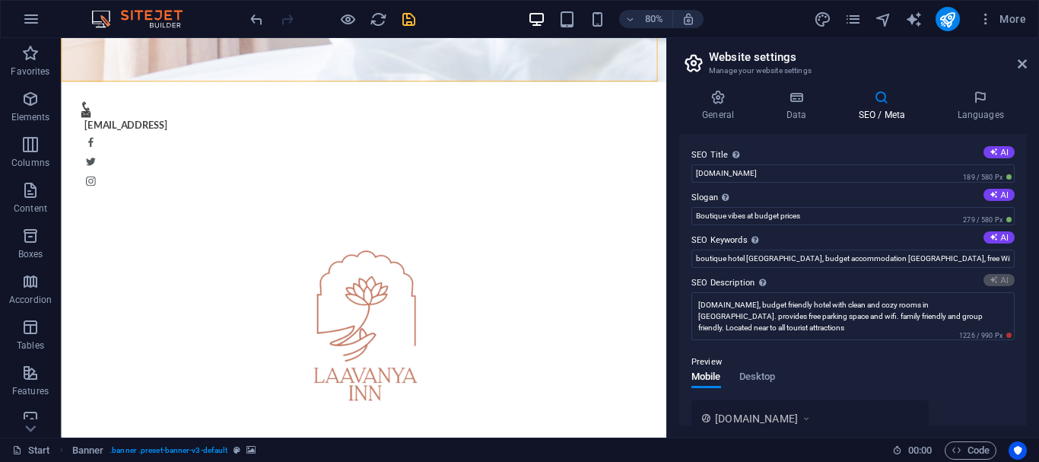
scroll to position [152, 0]
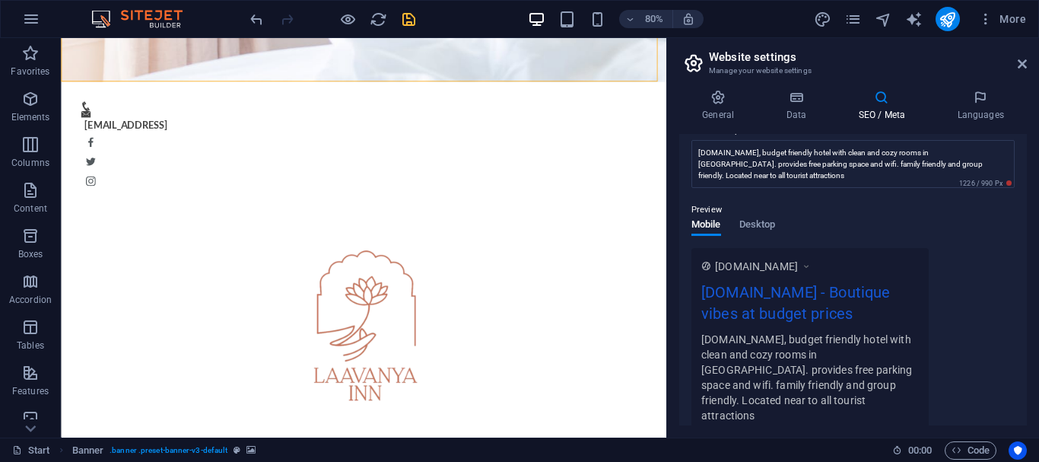
type textarea "Experience boutique charm at [PERSON_NAME][GEOGRAPHIC_DATA], [GEOGRAPHIC_DATA],…"
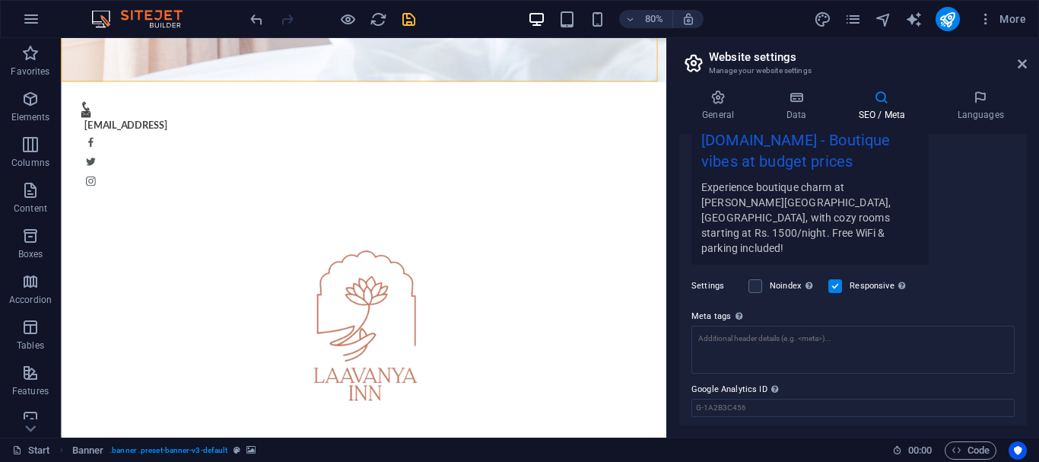
scroll to position [349, 0]
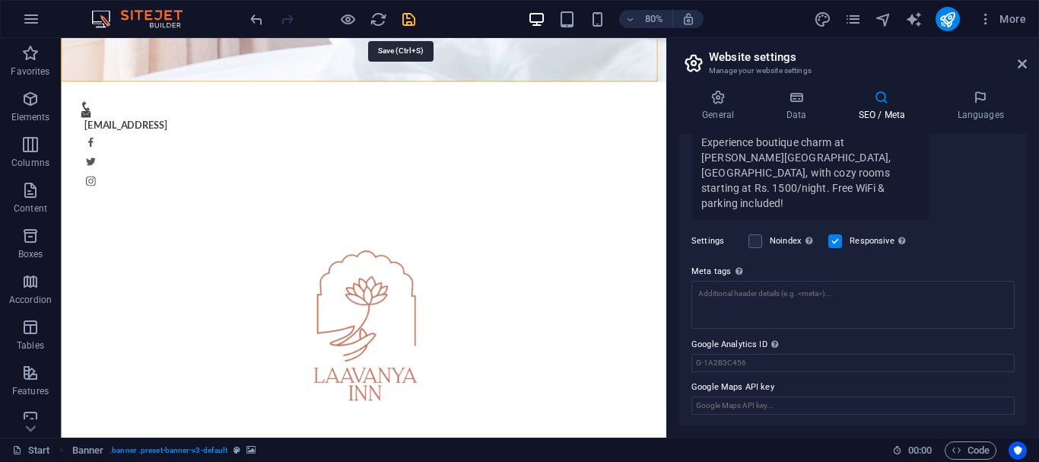
click at [406, 16] on icon "save" at bounding box center [409, 20] width 18 height 18
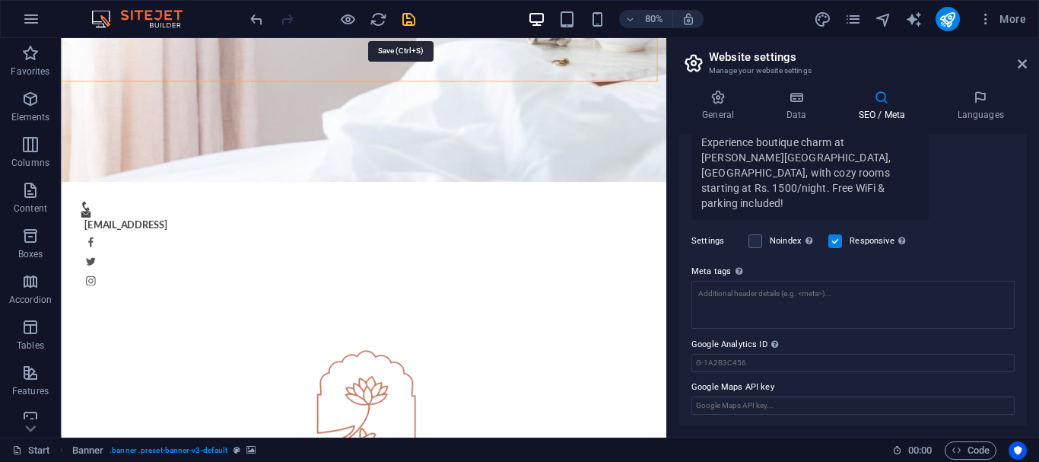
checkbox input "false"
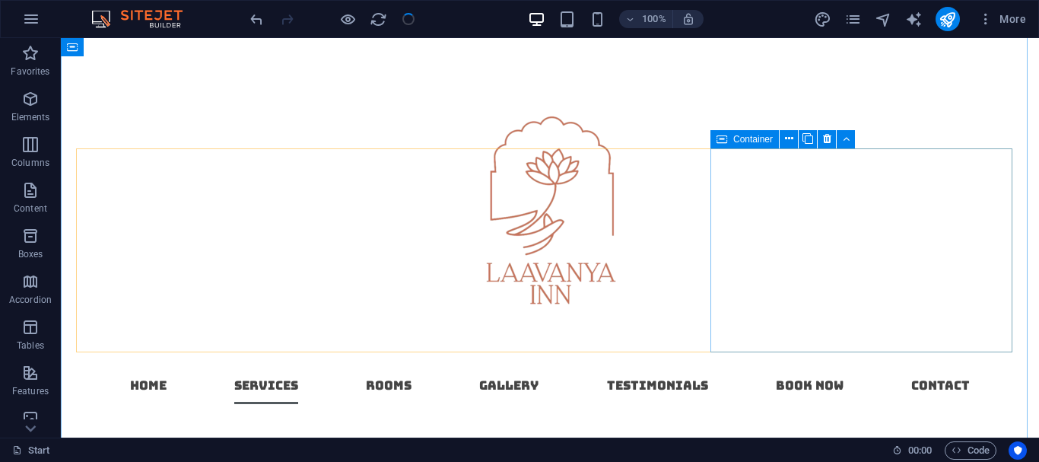
scroll to position [1522, 0]
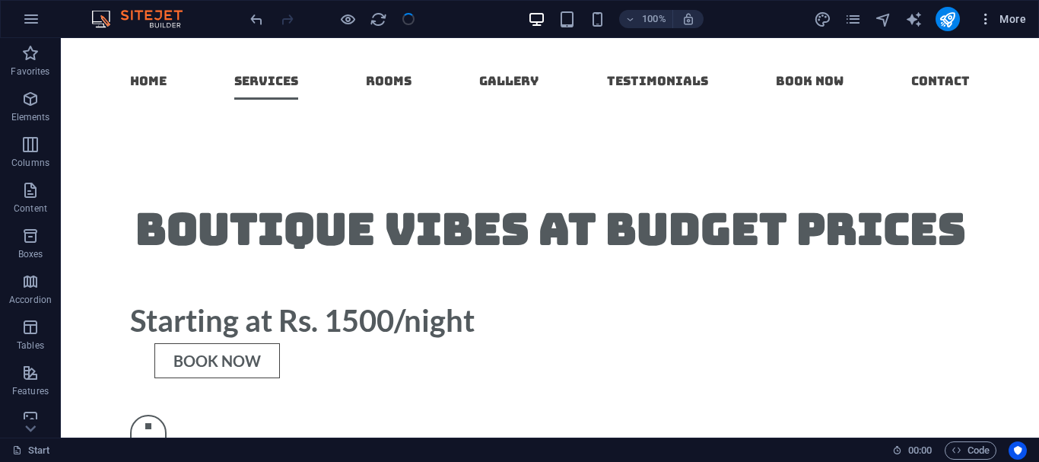
click at [989, 19] on icon "button" at bounding box center [986, 18] width 15 height 15
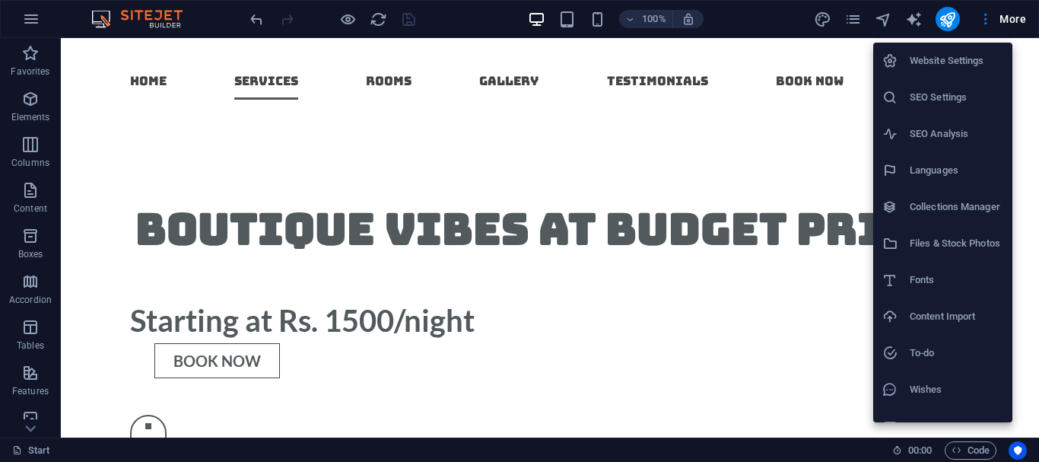
scroll to position [22, 0]
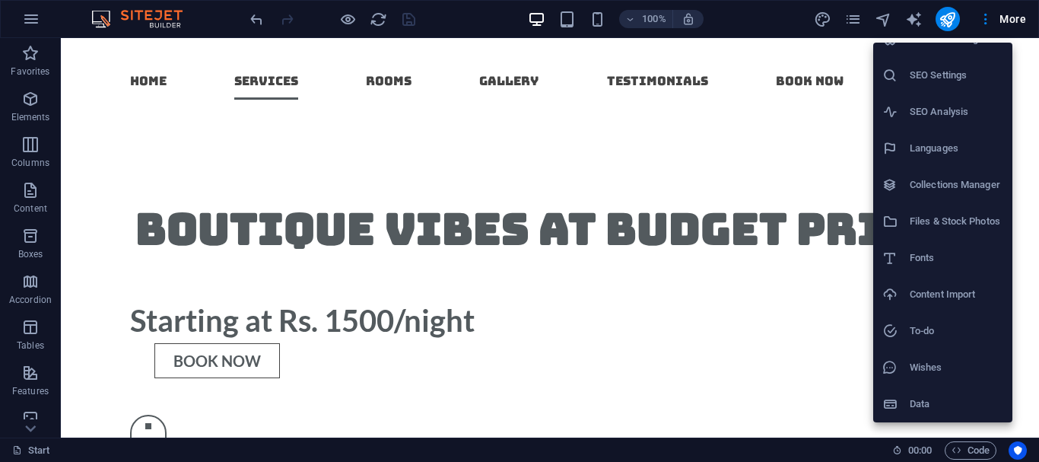
click at [758, 14] on div at bounding box center [519, 231] width 1039 height 462
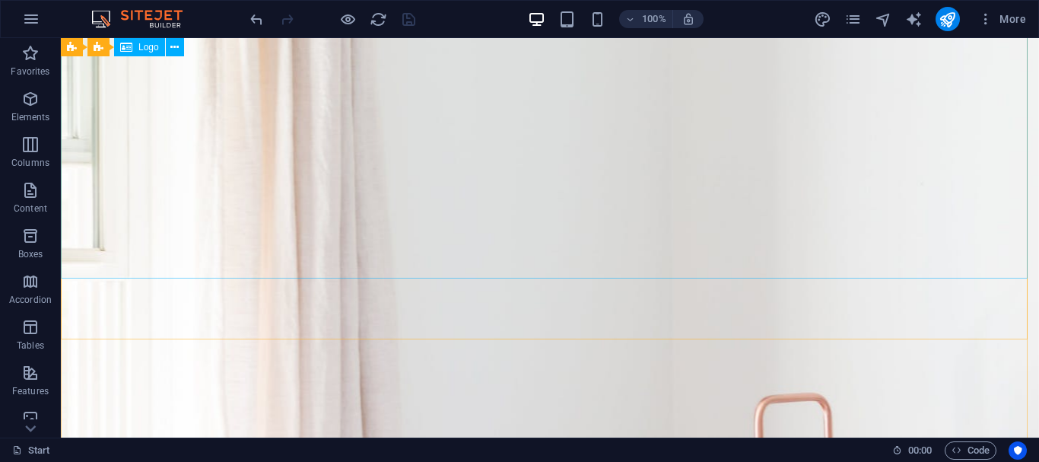
scroll to position [0, 0]
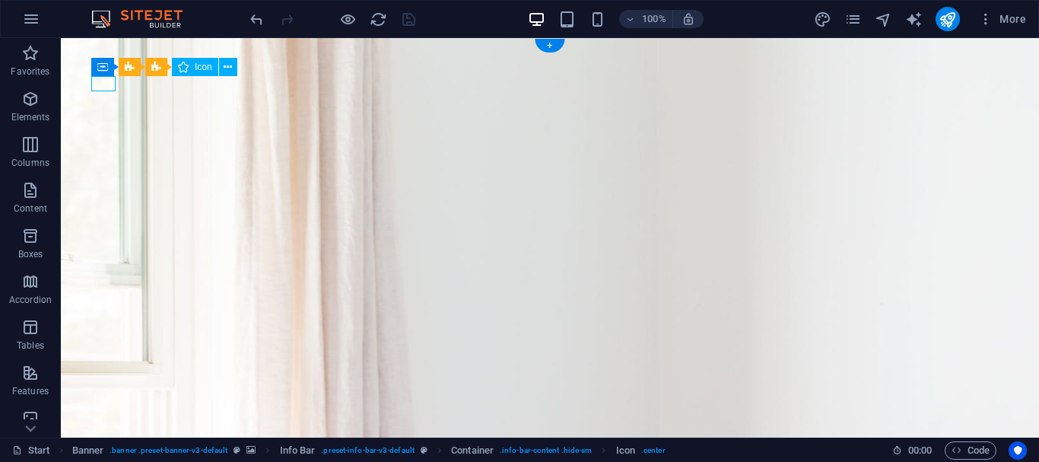
select select "xMidYMid"
select select "px"
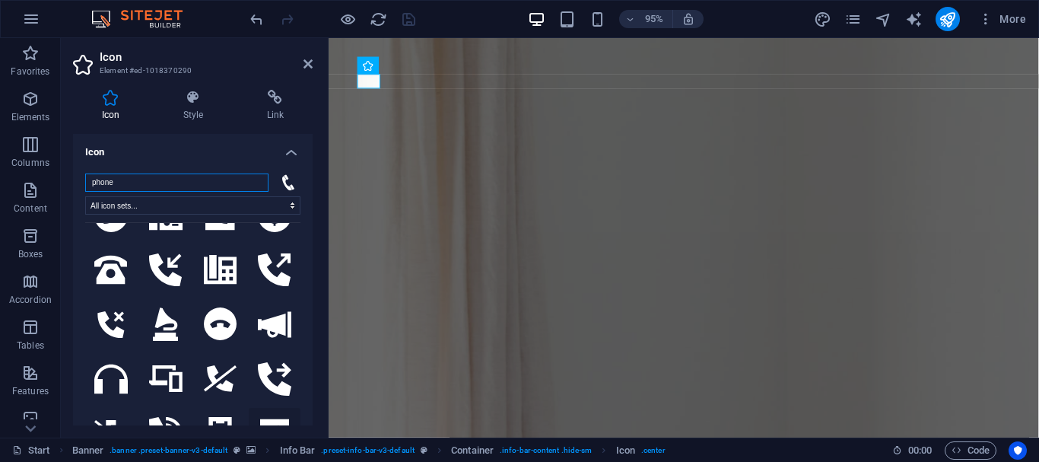
scroll to position [3424, 0]
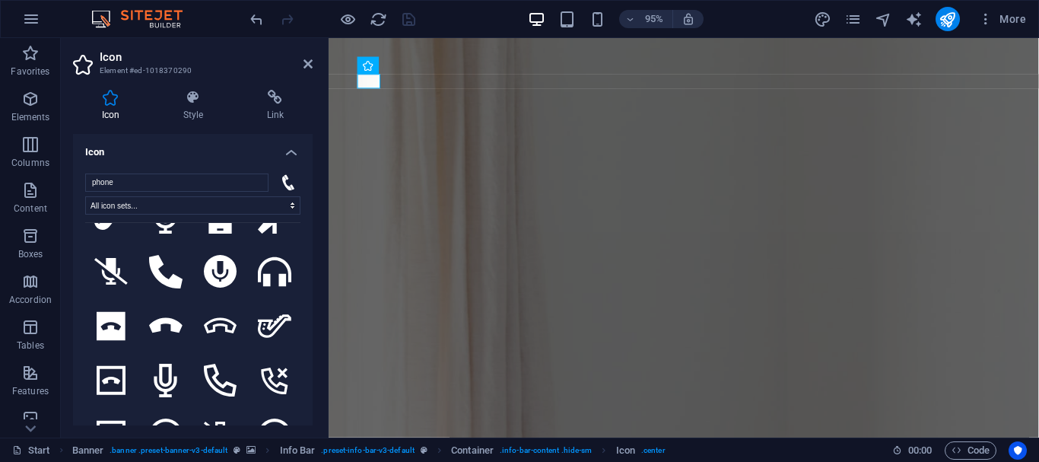
click at [294, 150] on h4 "Icon" at bounding box center [193, 147] width 240 height 27
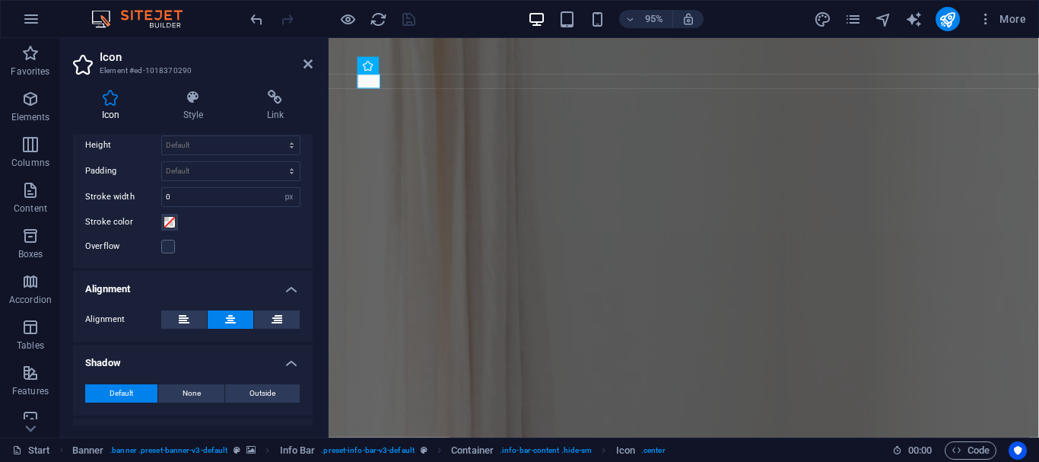
scroll to position [217, 0]
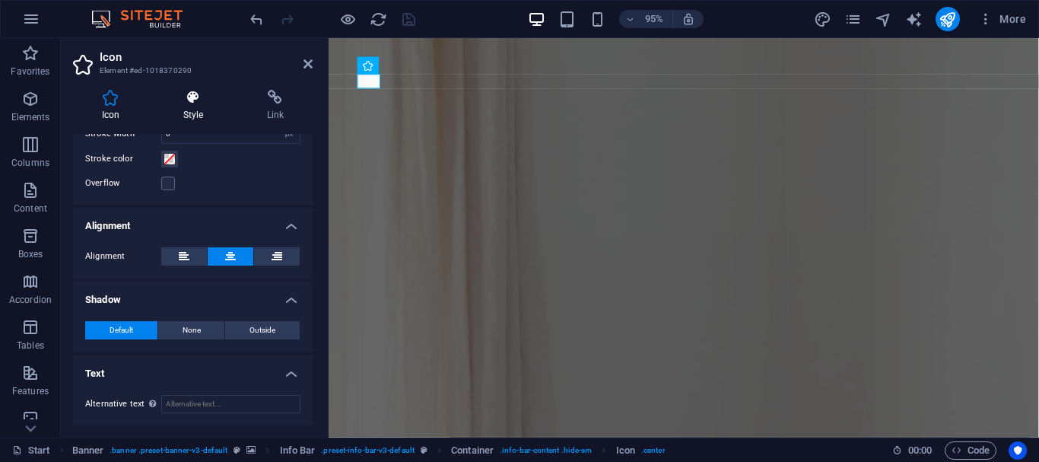
click at [201, 101] on icon at bounding box center [193, 97] width 78 height 15
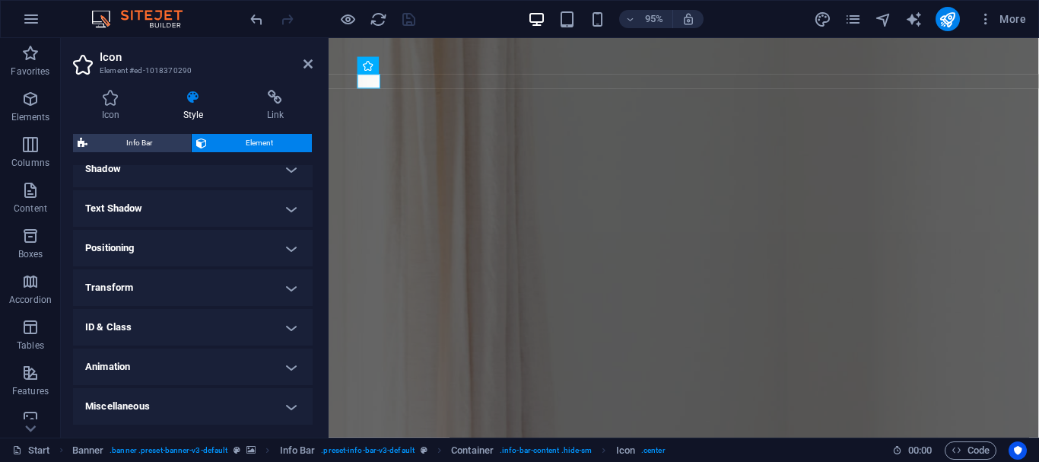
scroll to position [328, 0]
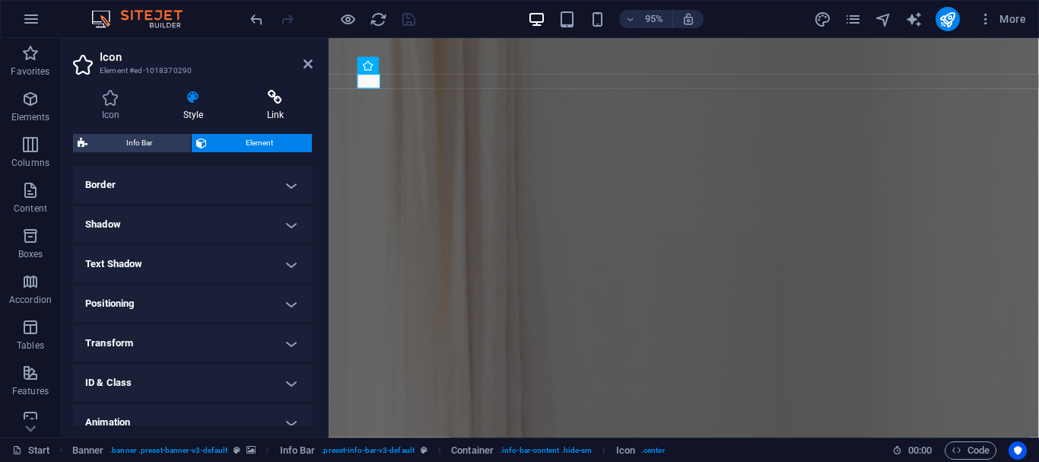
click at [266, 109] on h4 "Link" at bounding box center [275, 106] width 75 height 32
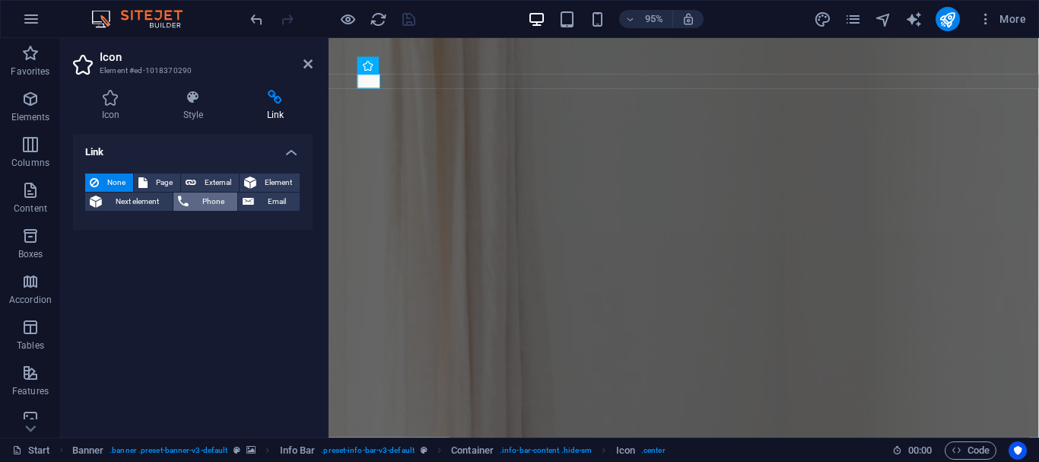
click at [189, 205] on icon at bounding box center [183, 202] width 11 height 18
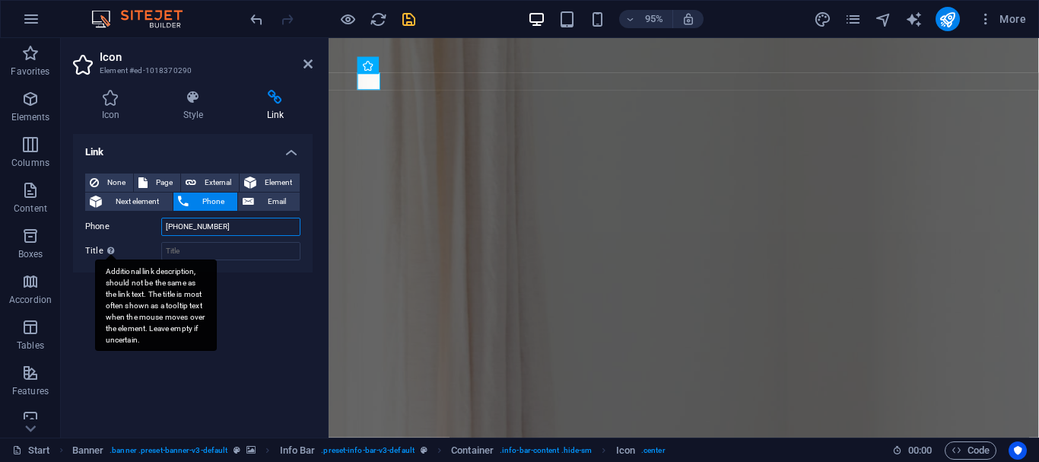
scroll to position [31, 0]
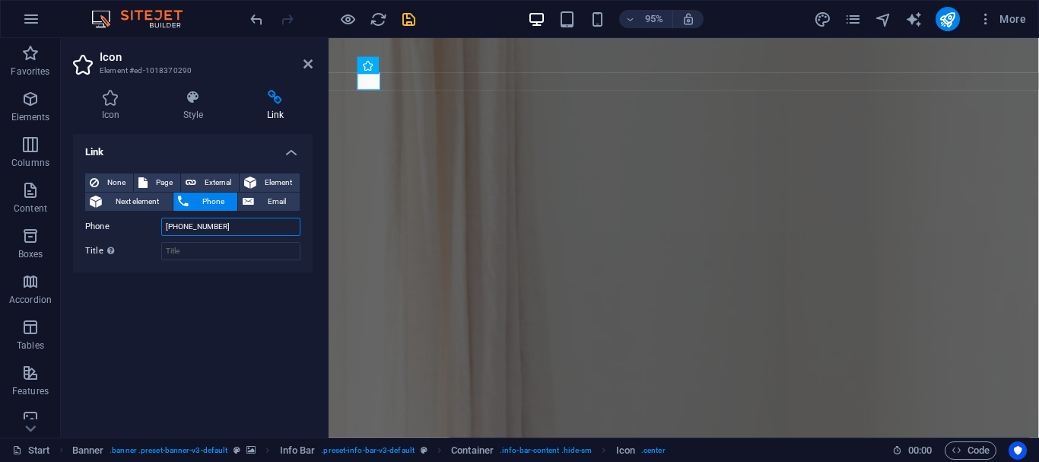
type input "[PHONE_NUMBER]"
click at [249, 276] on div "Link None Page External Element Next element Phone Email Page Start Subpage Leg…" at bounding box center [193, 279] width 240 height 291
click at [196, 297] on div "Link None Page External Element Next element Phone Email Page Start Subpage Leg…" at bounding box center [193, 279] width 240 height 291
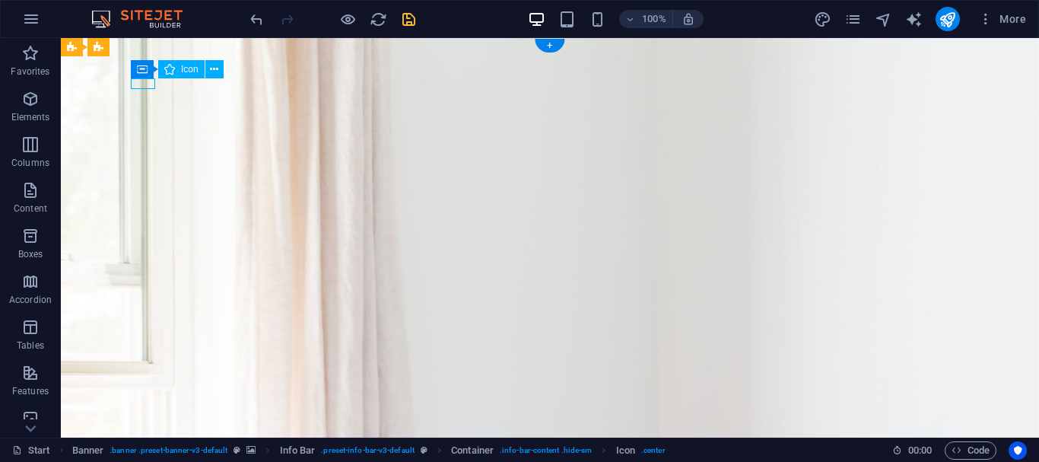
select select "xMidYMid"
select select "px"
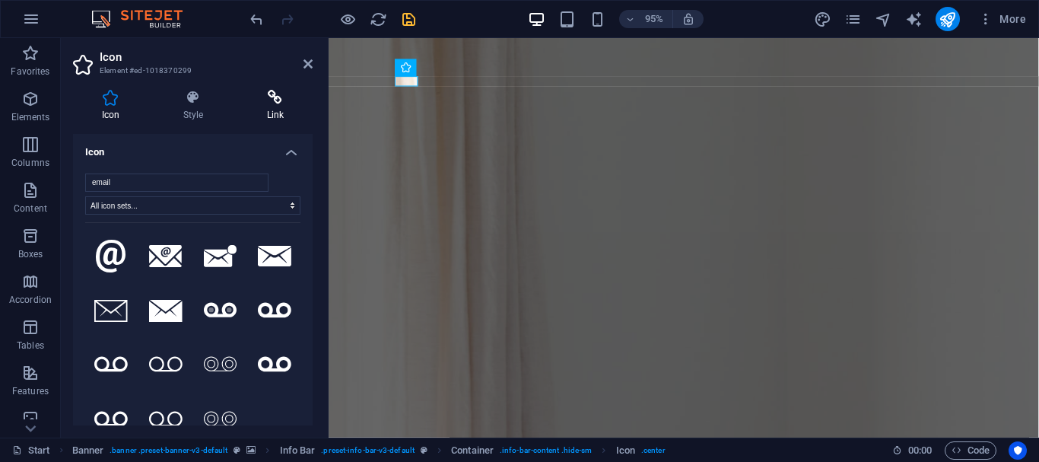
click at [275, 103] on icon at bounding box center [275, 97] width 75 height 15
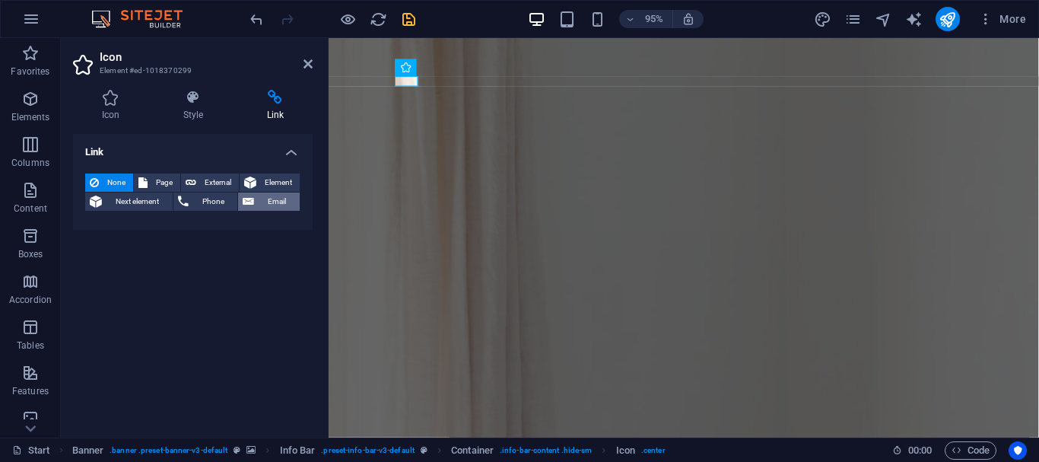
click at [259, 211] on span "Email" at bounding box center [277, 202] width 37 height 18
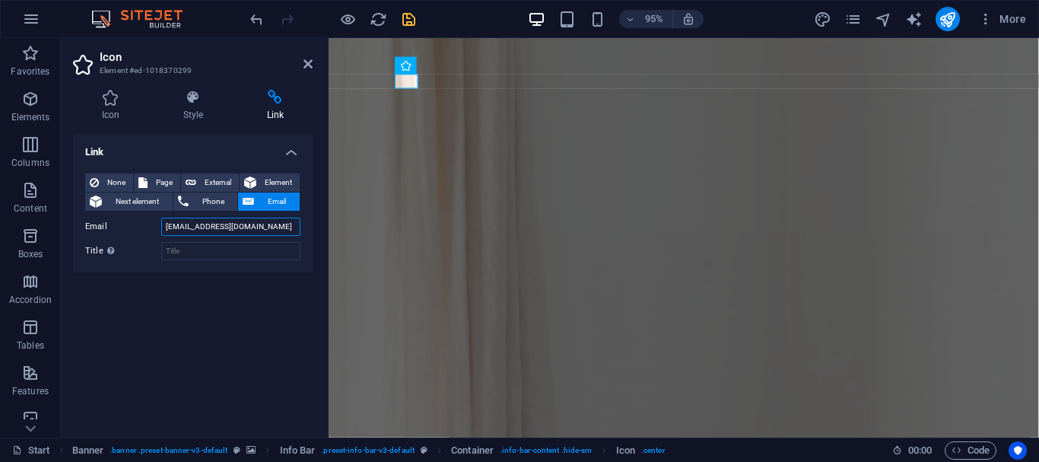
type input "[EMAIL_ADDRESS][DOMAIN_NAME]"
click at [203, 294] on div "Link None Page External Element Next element Phone Email Page Start Subpage Leg…" at bounding box center [193, 279] width 240 height 291
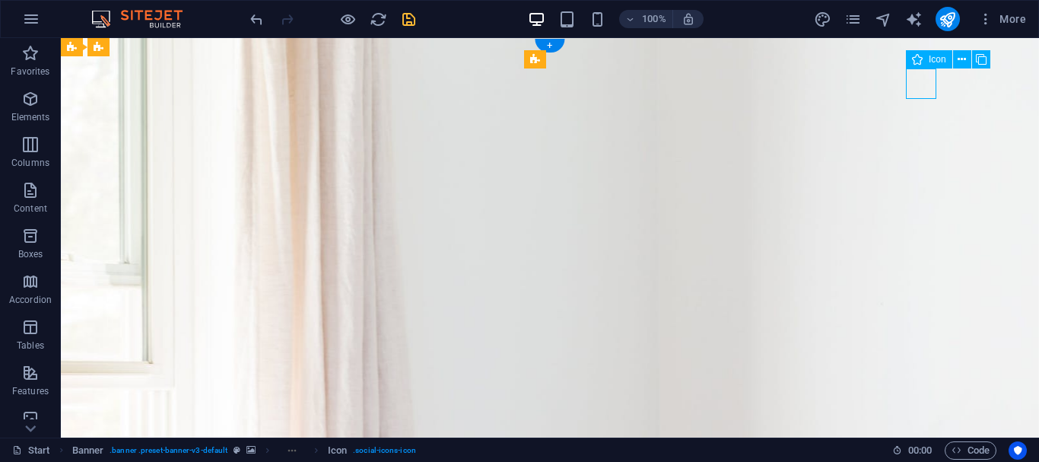
select select "xMidYMid"
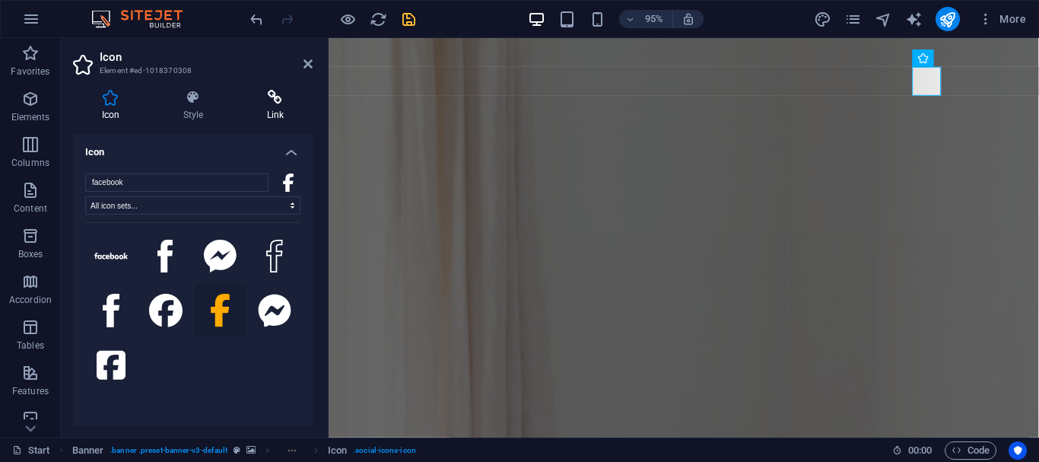
click at [288, 101] on icon at bounding box center [275, 97] width 75 height 15
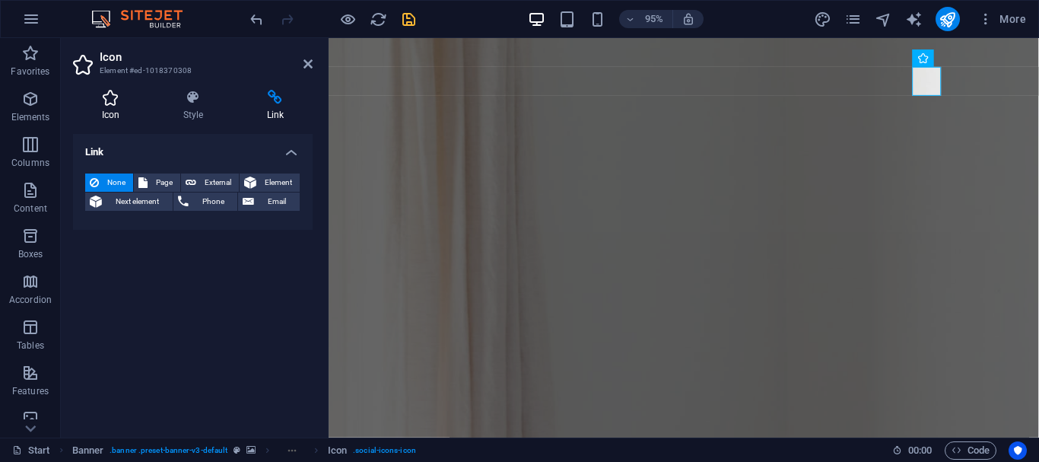
click at [125, 116] on h4 "Icon" at bounding box center [113, 106] width 81 height 32
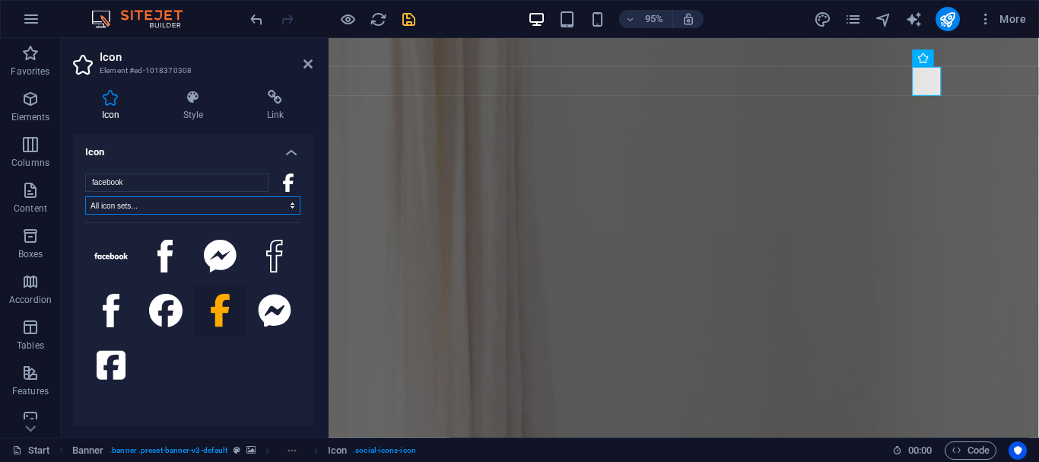
click at [260, 205] on select "All icon sets... IcoFont Ionicons FontAwesome Brands FontAwesome Duotone FontAw…" at bounding box center [192, 205] width 215 height 18
click at [253, 185] on input "facebook" at bounding box center [176, 183] width 183 height 18
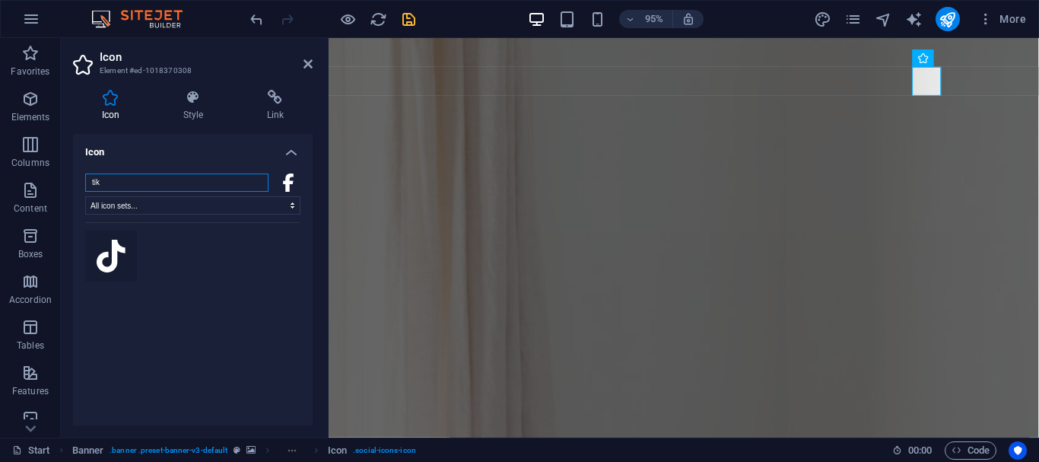
type input "tik"
click at [104, 264] on icon at bounding box center [111, 256] width 29 height 33
click at [263, 109] on h4 "Link" at bounding box center [275, 106] width 75 height 32
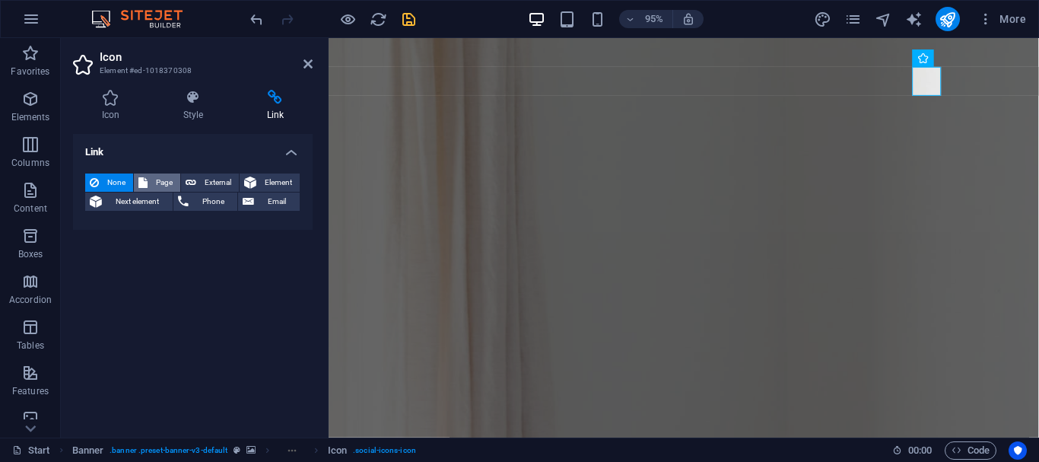
click at [176, 183] on span "Page" at bounding box center [164, 183] width 24 height 18
select select
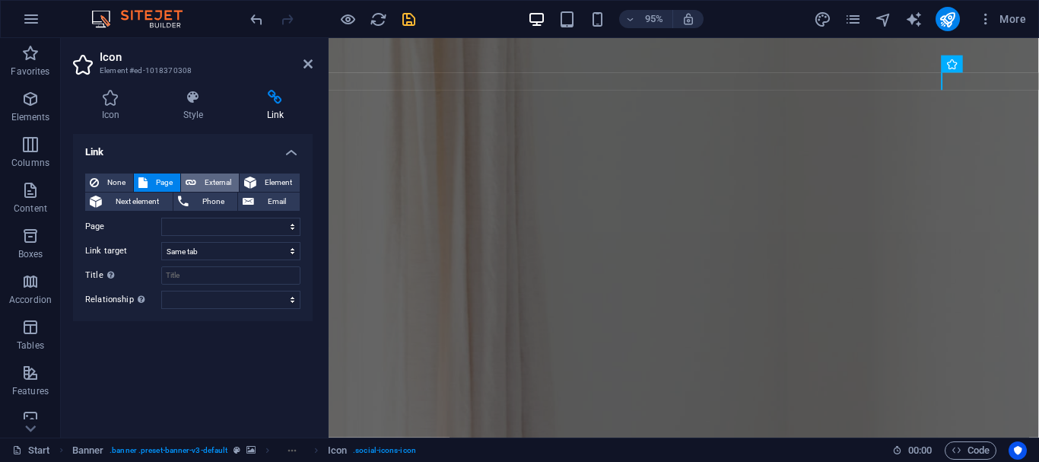
click at [234, 181] on span "External" at bounding box center [217, 183] width 33 height 18
select select "blank"
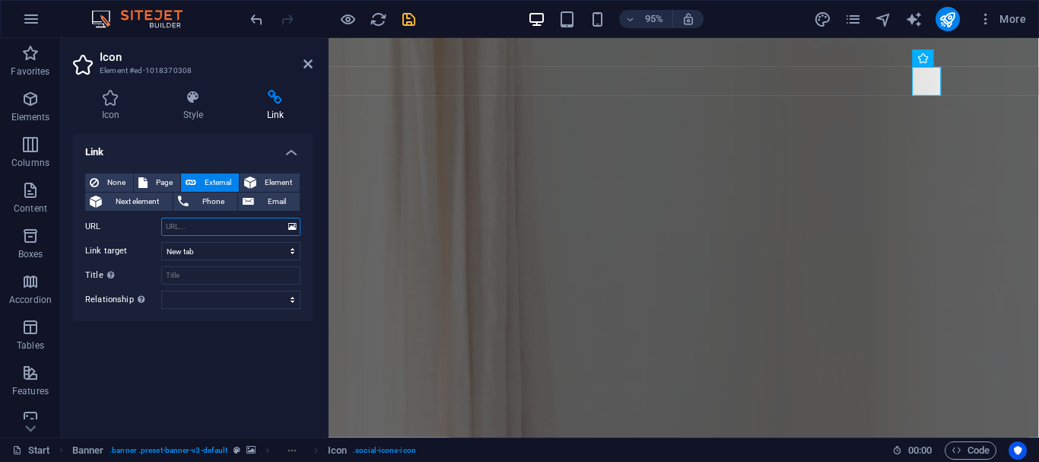
paste input "[URL][DOMAIN_NAME]"
type input "[URL][DOMAIN_NAME]"
click at [280, 260] on select "New tab Same tab Overlay" at bounding box center [230, 251] width 139 height 18
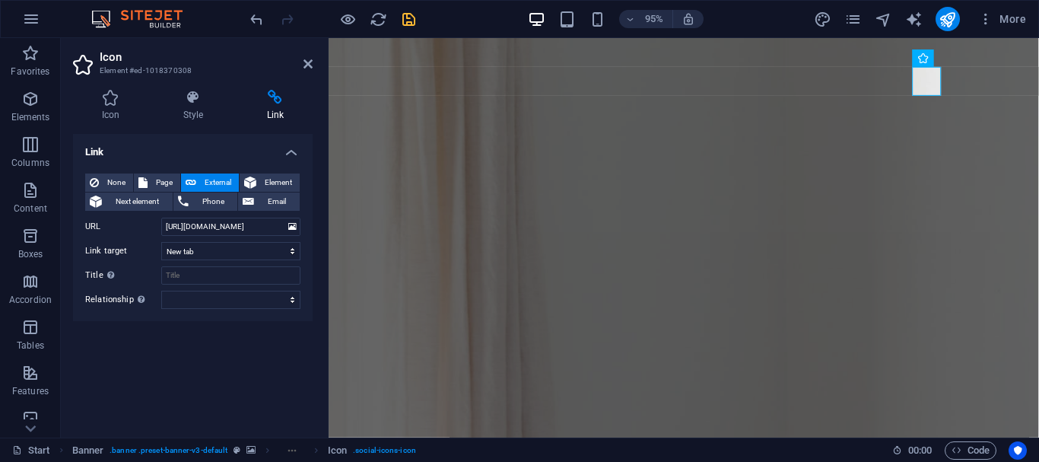
click at [266, 385] on div "Link None Page External Element Next element Phone Email Page Start Subpage Leg…" at bounding box center [193, 279] width 240 height 291
click at [230, 309] on select "alternate author bookmark external help license next nofollow noreferrer noopen…" at bounding box center [230, 300] width 139 height 18
click at [215, 369] on div "Link None Page External Element Next element Phone Email Page Start Subpage Leg…" at bounding box center [193, 279] width 240 height 291
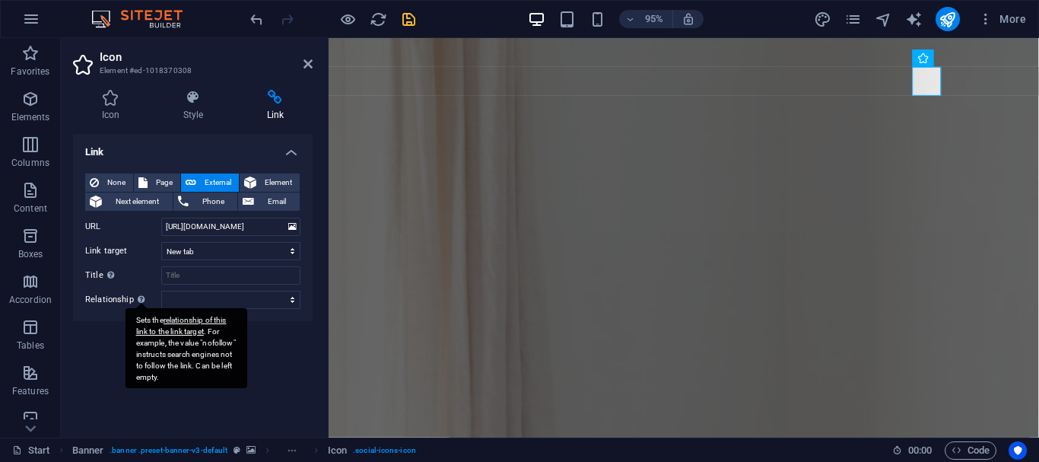
scroll to position [64, 0]
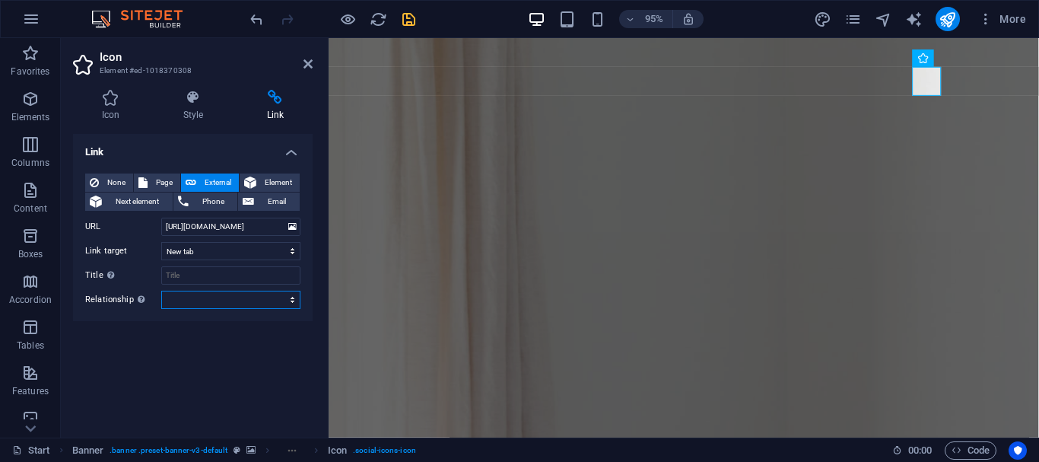
click at [274, 291] on select "alternate author bookmark external help license next nofollow noreferrer noopen…" at bounding box center [230, 300] width 139 height 18
select select "nofollow"
click at [164, 291] on select "alternate author bookmark external help license next nofollow noreferrer noopen…" at bounding box center [230, 300] width 139 height 18
click at [199, 288] on div "Link None Page External Element Next element Phone Email Page Start Subpage Leg…" at bounding box center [193, 279] width 240 height 291
click at [173, 266] on input "Title Additional link description, should not be the same as the link text. The…" at bounding box center [230, 275] width 139 height 18
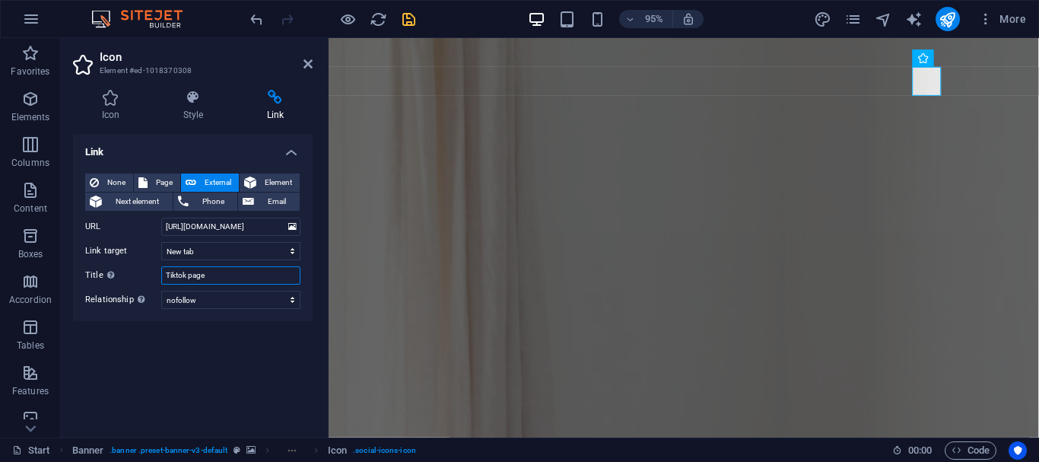
type input "Tiktok page"
click at [184, 369] on div "Link None Page External Element Next element Phone Email Page Start Subpage Leg…" at bounding box center [193, 279] width 240 height 291
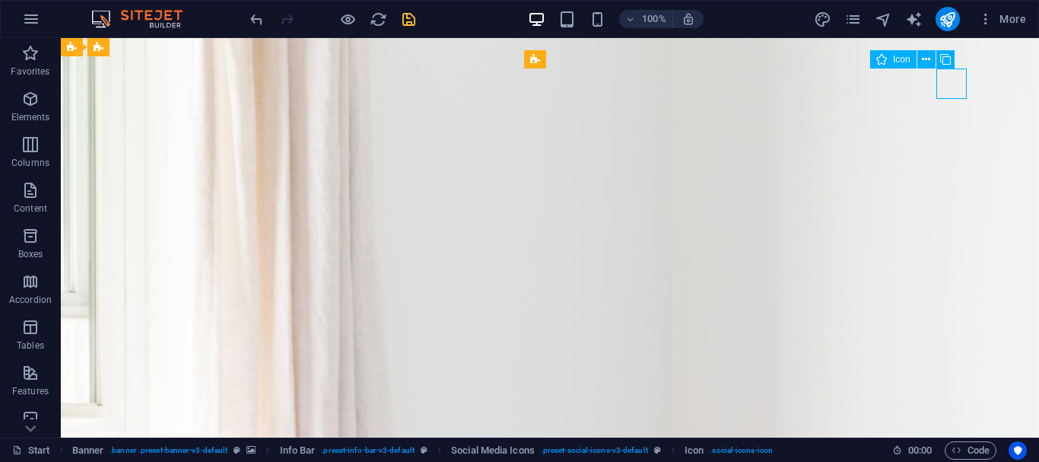
select select "xMidYMid"
select select "px"
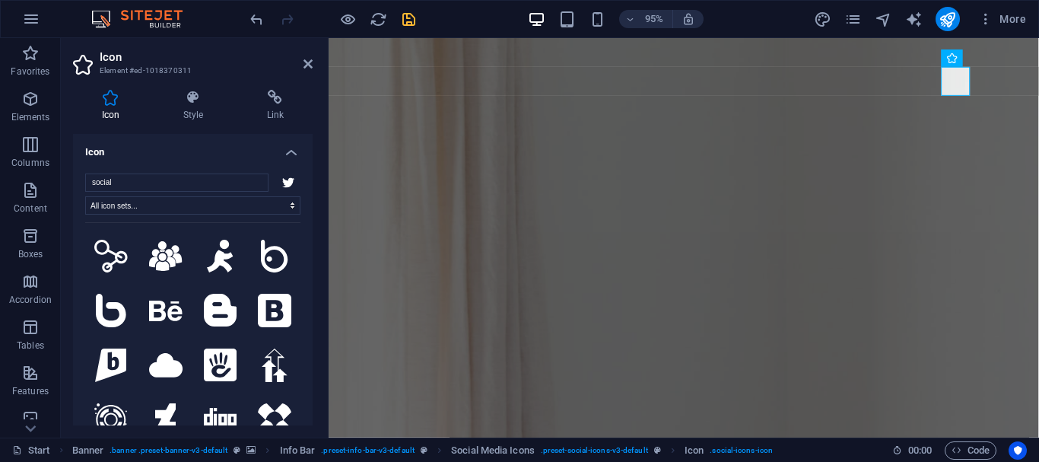
click at [282, 181] on icon at bounding box center [288, 182] width 12 height 10
click at [250, 186] on input "social" at bounding box center [176, 183] width 183 height 18
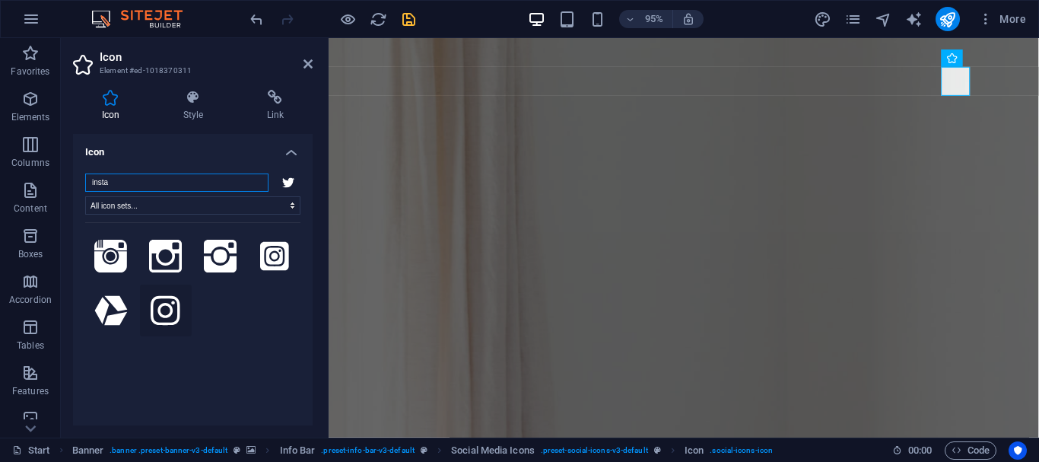
type input "insta"
click at [164, 312] on icon at bounding box center [165, 310] width 29 height 33
click at [276, 107] on h4 "Link" at bounding box center [275, 106] width 75 height 32
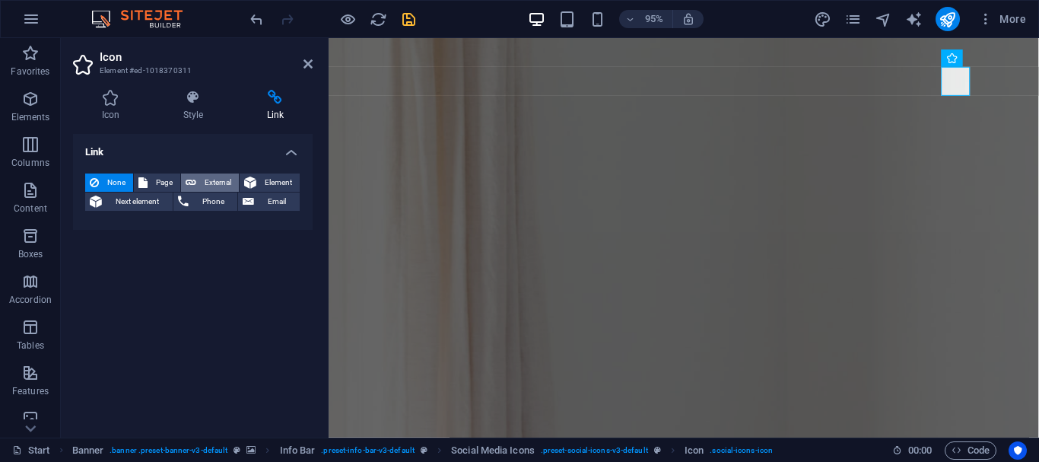
click at [234, 183] on span "External" at bounding box center [217, 183] width 33 height 18
select select "blank"
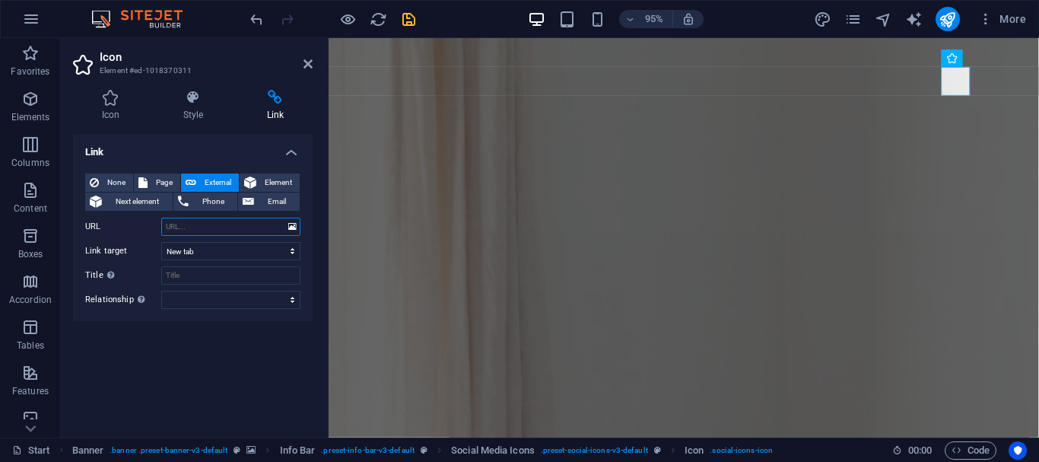
click at [211, 236] on input "URL" at bounding box center [230, 227] width 139 height 18
paste input "[URL][DOMAIN_NAME]"
type input "[URL][DOMAIN_NAME]"
click at [207, 285] on input "Title Additional link description, should not be the same as the link text. The…" at bounding box center [230, 275] width 139 height 18
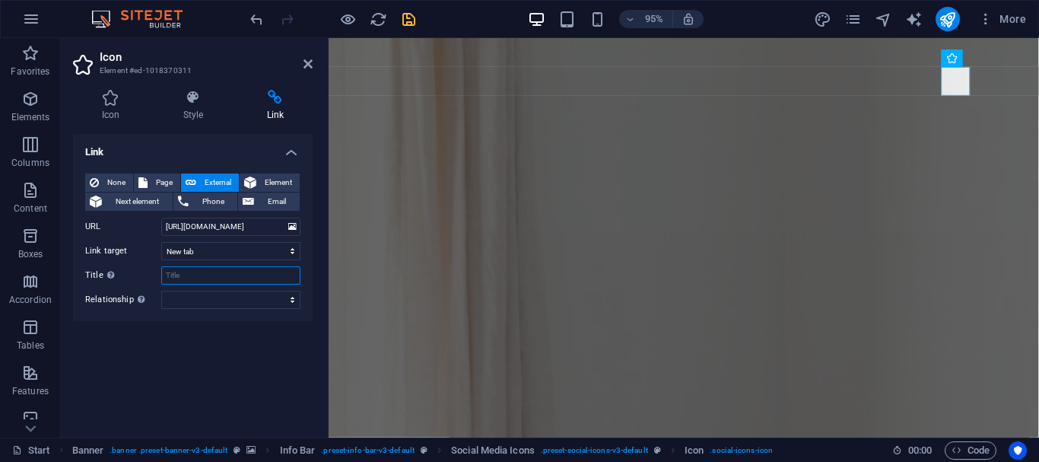
scroll to position [0, 0]
type input "Instagram page"
click at [212, 309] on select "alternate author bookmark external help license next nofollow noreferrer noopen…" at bounding box center [230, 300] width 139 height 18
select select "nofollow"
click at [164, 309] on select "alternate author bookmark external help license next nofollow noreferrer noopen…" at bounding box center [230, 300] width 139 height 18
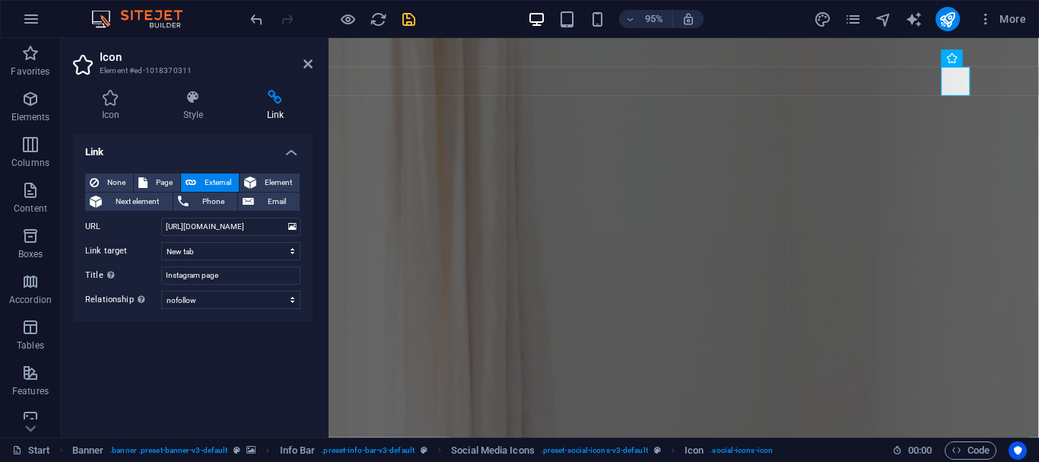
click at [212, 390] on div "Link None Page External Element Next element Phone Email Page Start Subpage Leg…" at bounding box center [193, 279] width 240 height 291
click at [407, 28] on icon "save" at bounding box center [409, 20] width 18 height 18
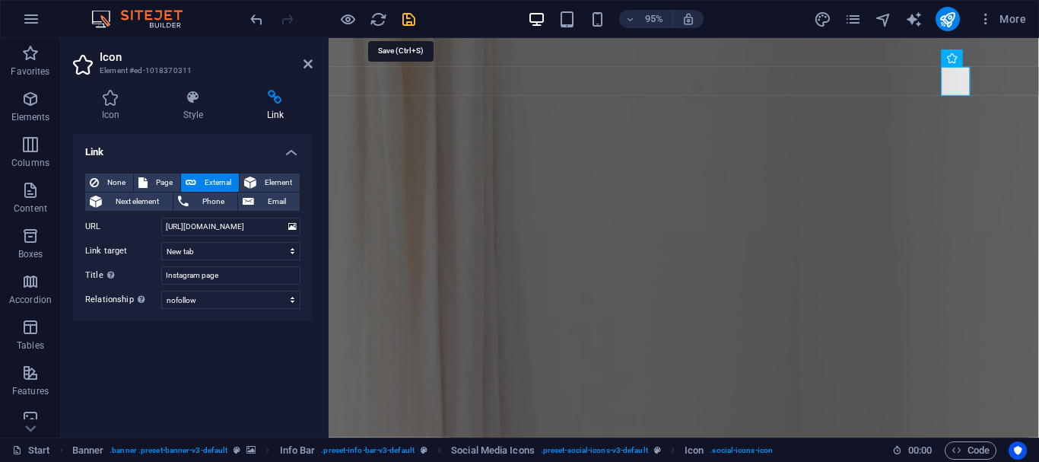
checkbox input "false"
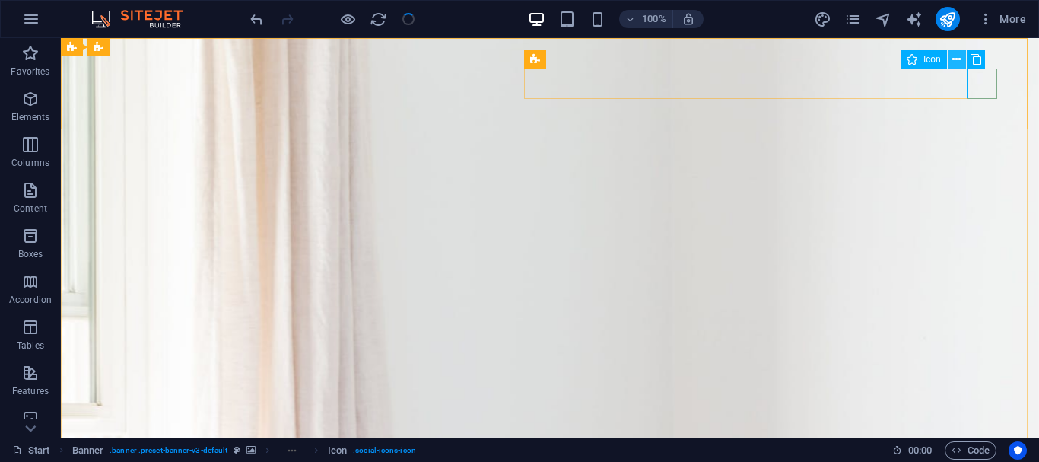
click at [964, 58] on button at bounding box center [957, 59] width 18 height 18
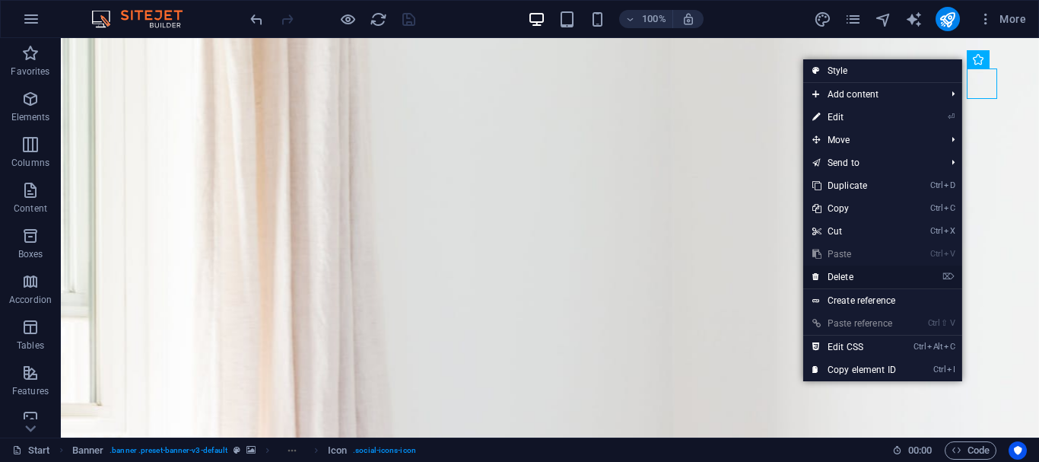
click at [846, 281] on link "⌦ Delete" at bounding box center [855, 277] width 102 height 23
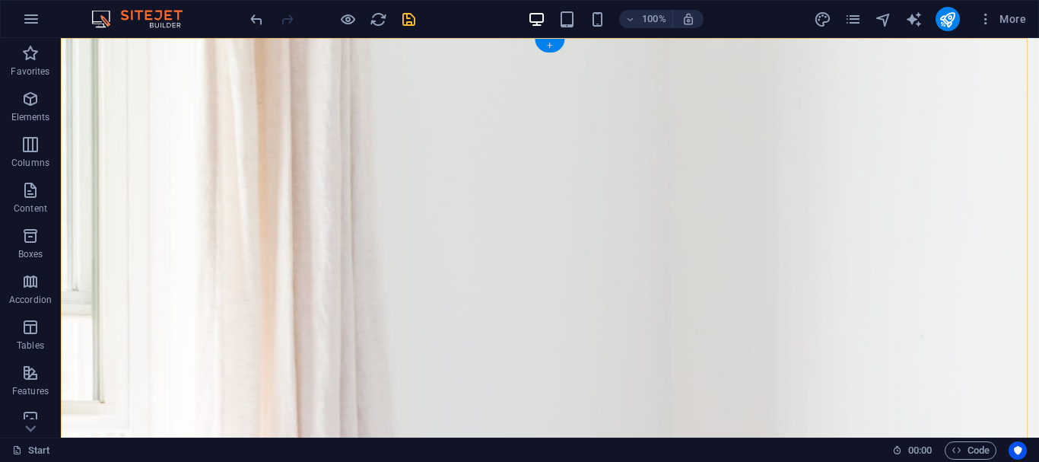
click at [549, 47] on div "+" at bounding box center [550, 46] width 30 height 14
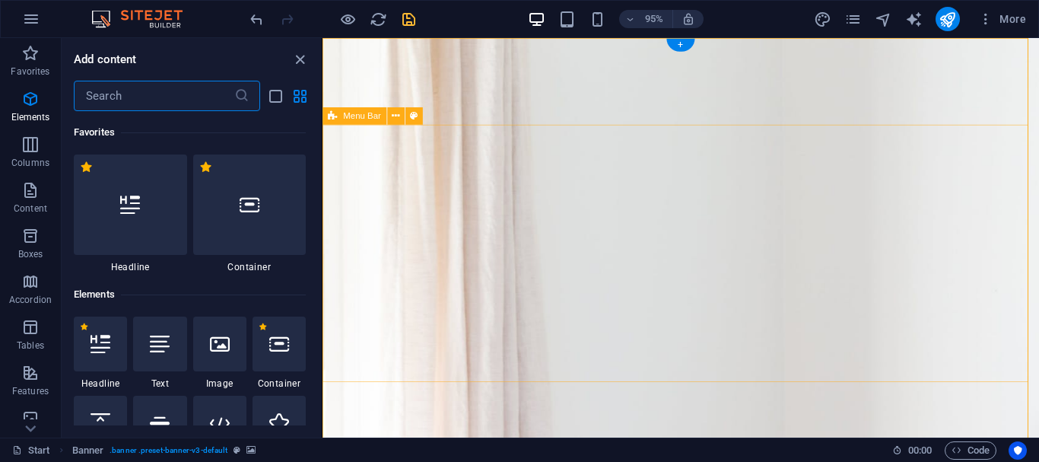
scroll to position [2663, 0]
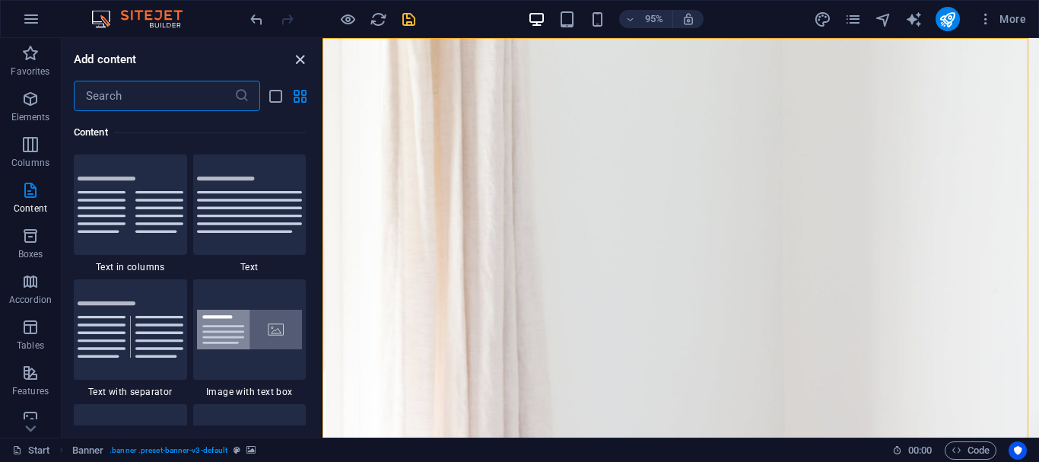
click at [294, 60] on icon "close panel" at bounding box center [300, 60] width 18 height 18
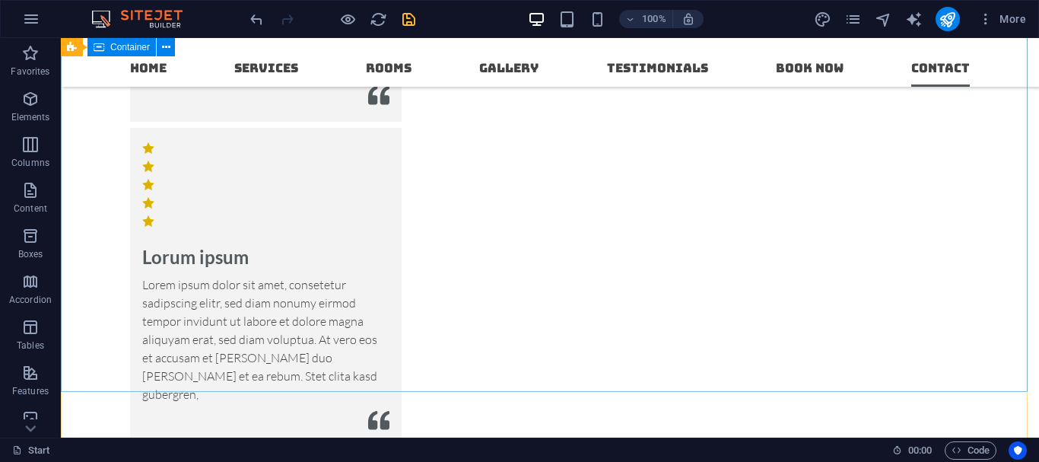
scroll to position [7834, 0]
